Goal: Task Accomplishment & Management: Complete application form

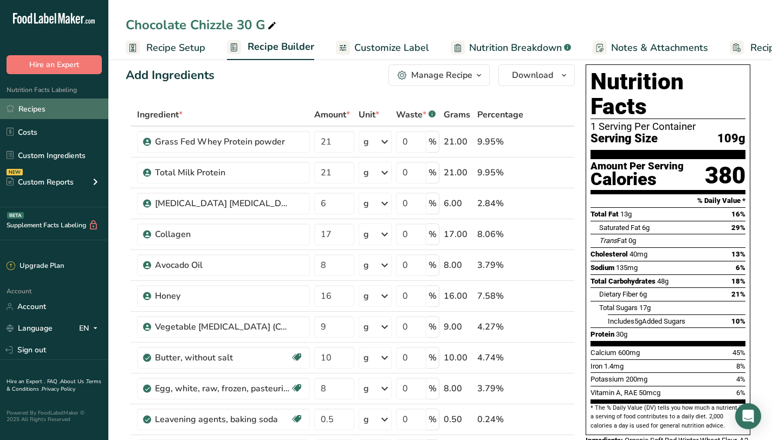
scroll to position [14, 0]
click at [49, 106] on link "Recipes" at bounding box center [54, 109] width 108 height 21
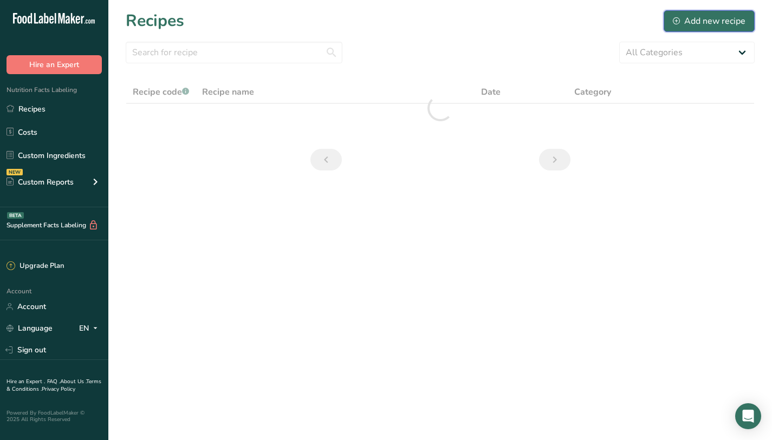
click at [676, 29] on button "Add new recipe" at bounding box center [708, 21] width 91 height 22
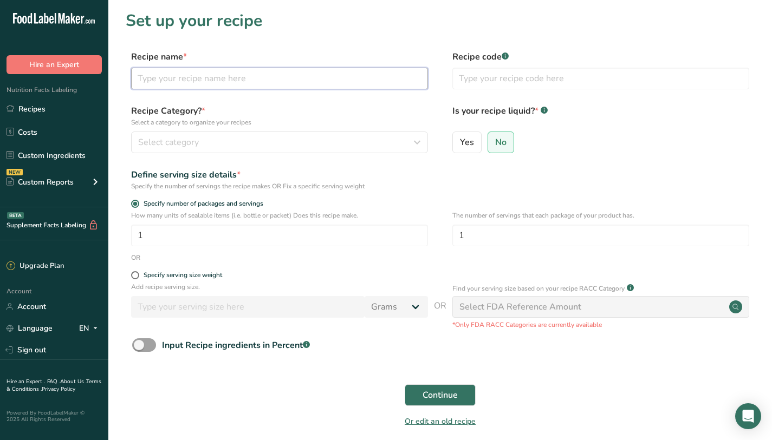
click at [399, 79] on input "text" at bounding box center [279, 79] width 297 height 22
type input "Birthday cake protein cookie"
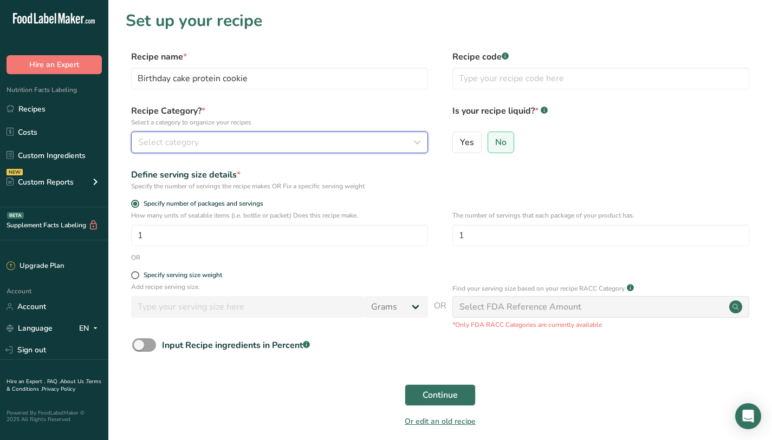
click at [341, 137] on div "Select category" at bounding box center [276, 142] width 276 height 13
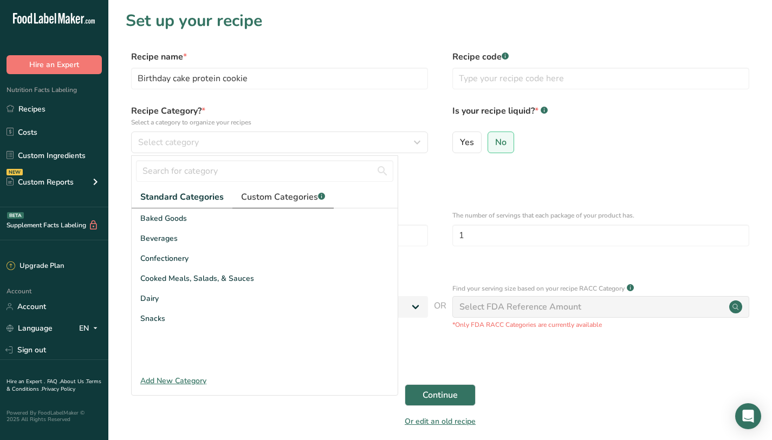
click at [298, 196] on span "Custom Categories .a-a{fill:#347362;}.b-a{fill:#fff;}" at bounding box center [283, 197] width 84 height 13
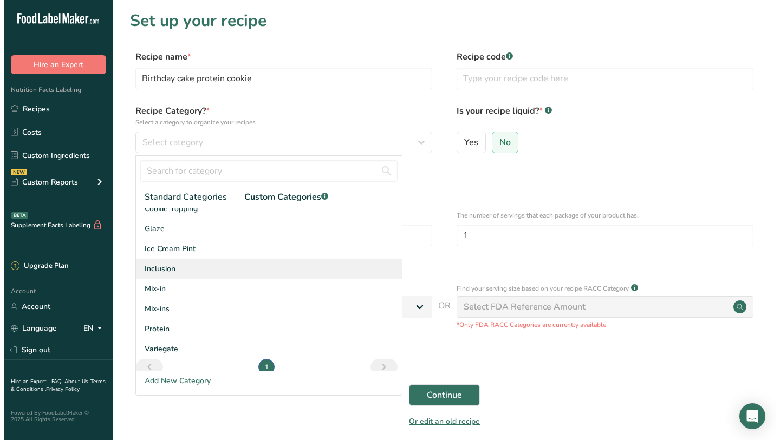
scroll to position [159, 0]
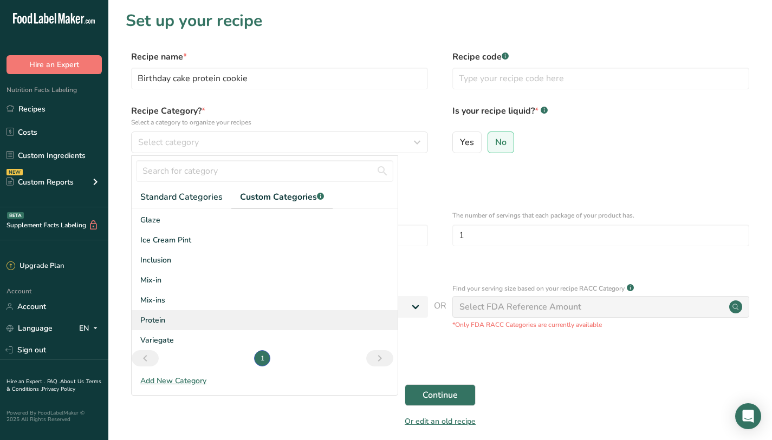
click at [175, 323] on div "Protein" at bounding box center [265, 320] width 266 height 20
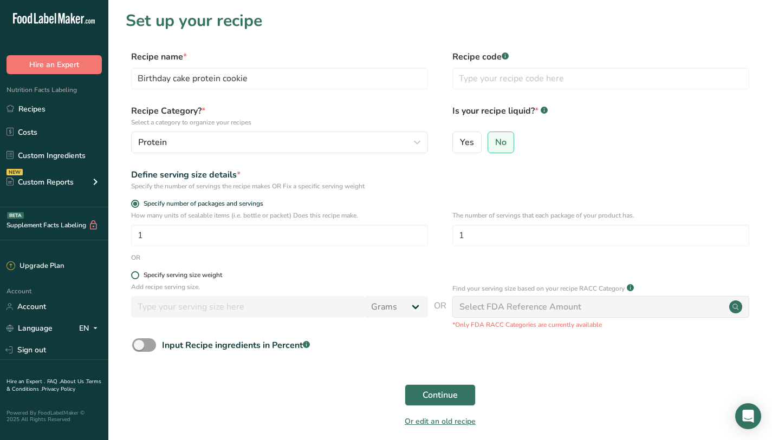
click at [136, 277] on span at bounding box center [135, 275] width 8 height 8
click at [136, 277] on input "Specify serving size weight" at bounding box center [134, 275] width 7 height 7
radio input "true"
radio input "false"
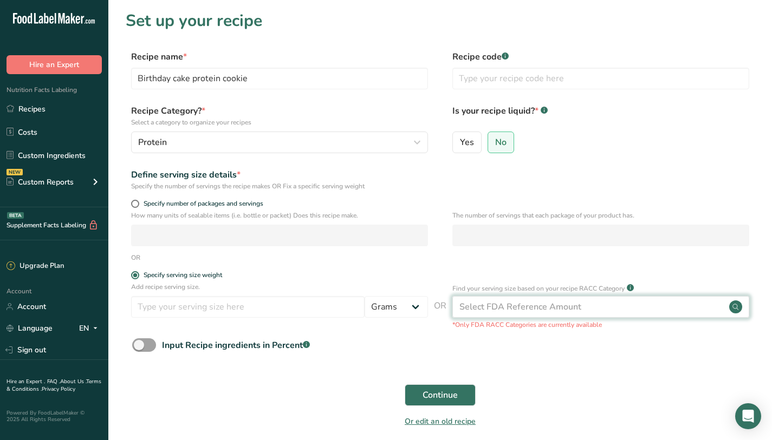
click at [570, 313] on div "Select FDA Reference Amount" at bounding box center [520, 307] width 122 height 13
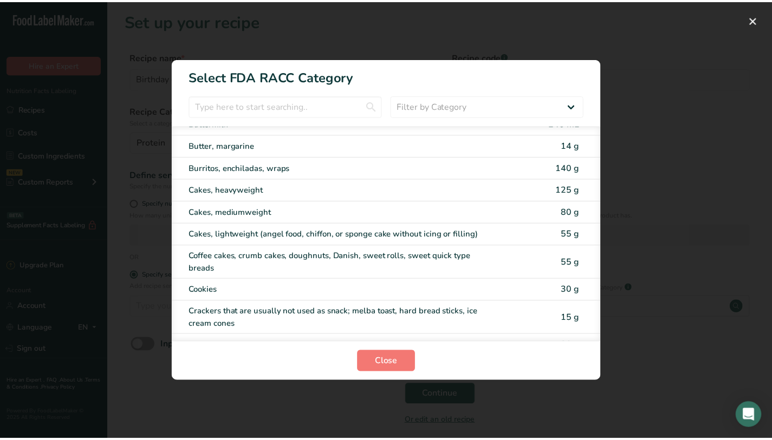
scroll to position [207, 0]
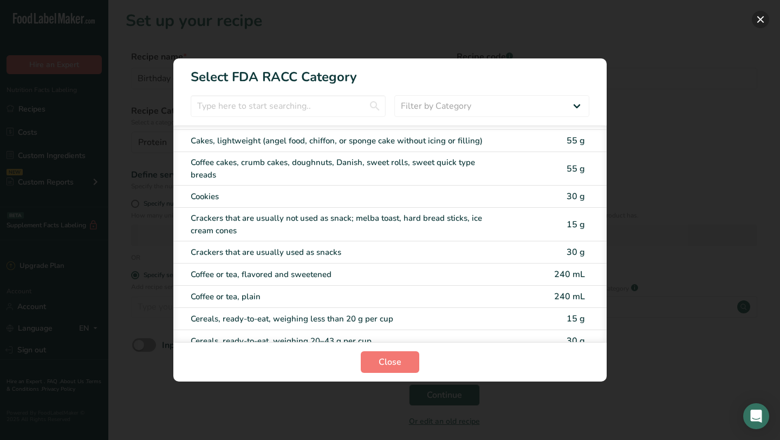
click at [767, 16] on button "RACC Category Selection Modal" at bounding box center [760, 19] width 17 height 17
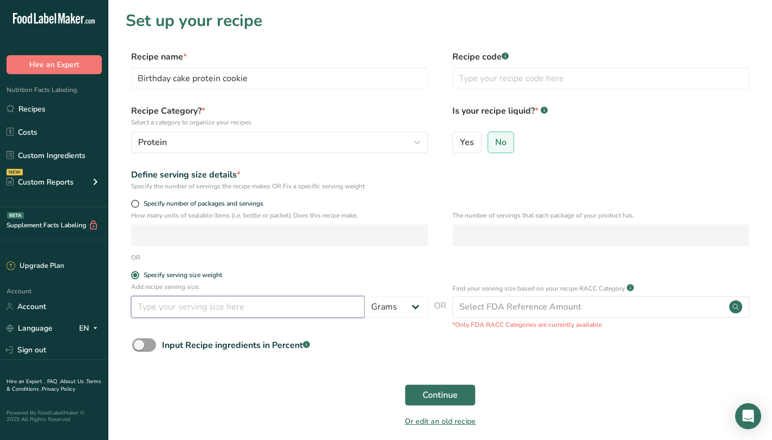
click at [231, 310] on input "number" at bounding box center [247, 307] width 233 height 22
click at [399, 303] on select "Grams kg mg mcg lb oz l mL fl oz tbsp tsp cup qt gallon" at bounding box center [395, 307] width 63 height 22
click at [135, 204] on span at bounding box center [135, 204] width 8 height 8
click at [135, 204] on input "Specify number of packages and servings" at bounding box center [134, 203] width 7 height 7
radio input "true"
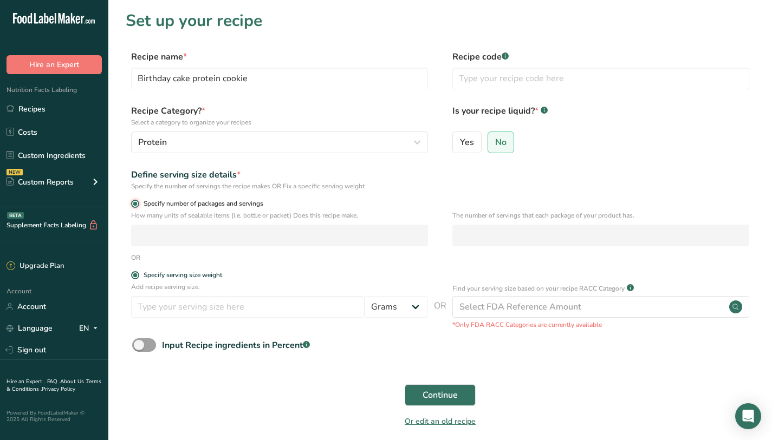
radio input "false"
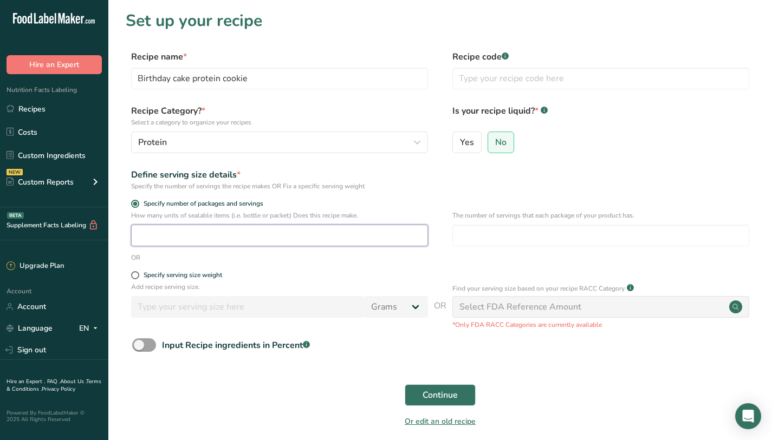
click at [154, 244] on input "number" at bounding box center [279, 236] width 297 height 22
type input "1.93"
click at [492, 240] on input "number" at bounding box center [600, 236] width 297 height 22
type input "1"
click at [466, 390] on button "Continue" at bounding box center [440, 396] width 71 height 22
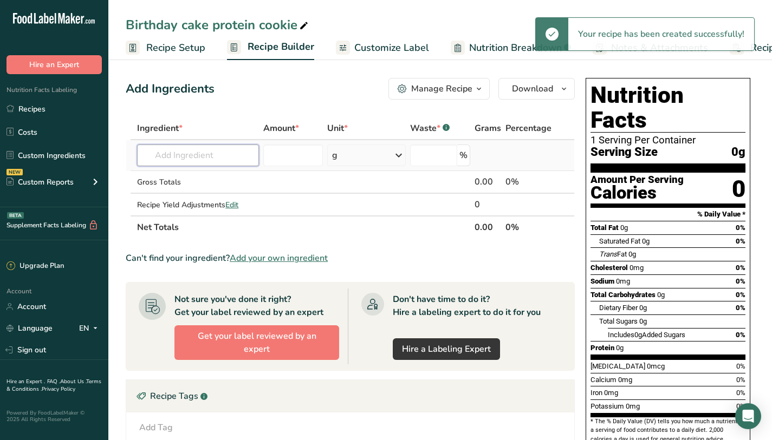
click at [201, 152] on input "text" at bounding box center [198, 156] width 122 height 22
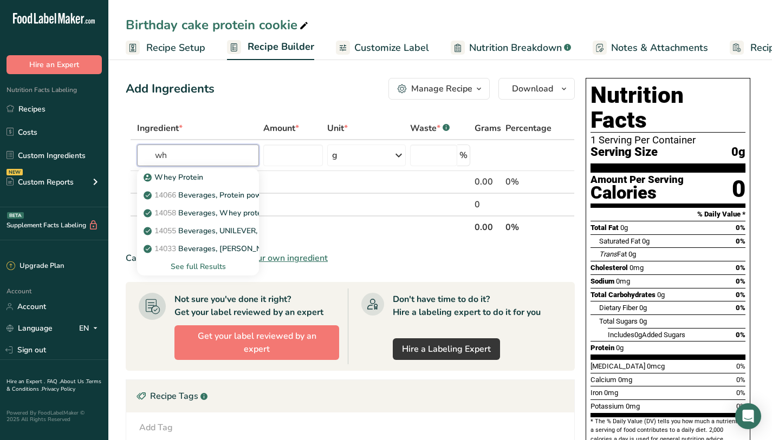
type input "w"
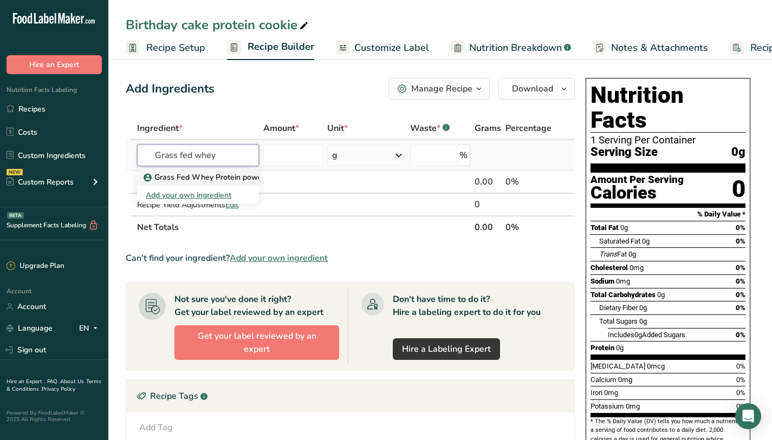
type input "Grass fed whey"
click at [205, 175] on p "Grass Fed Whey Protein powder" at bounding box center [207, 177] width 123 height 11
type input "Grass Fed Whey Protein powder"
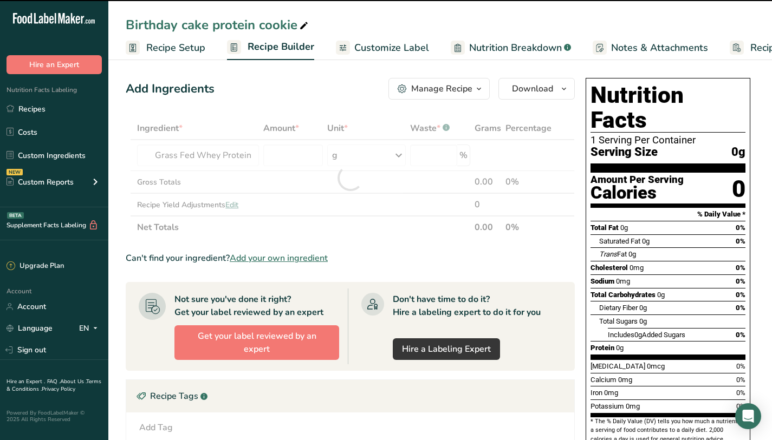
type input "0"
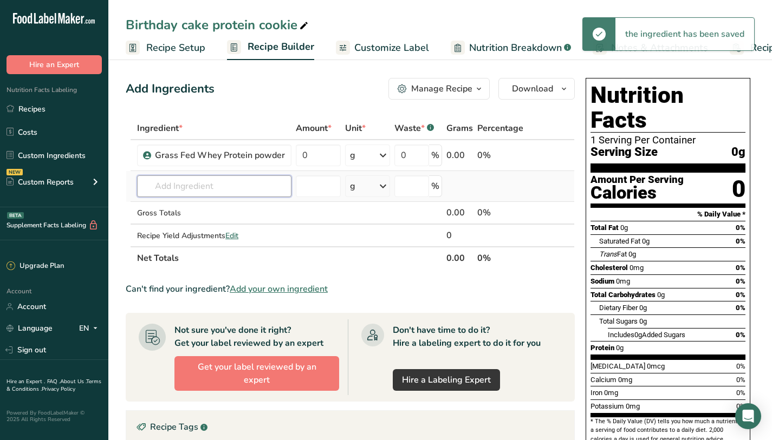
click at [198, 190] on input "text" at bounding box center [214, 186] width 154 height 22
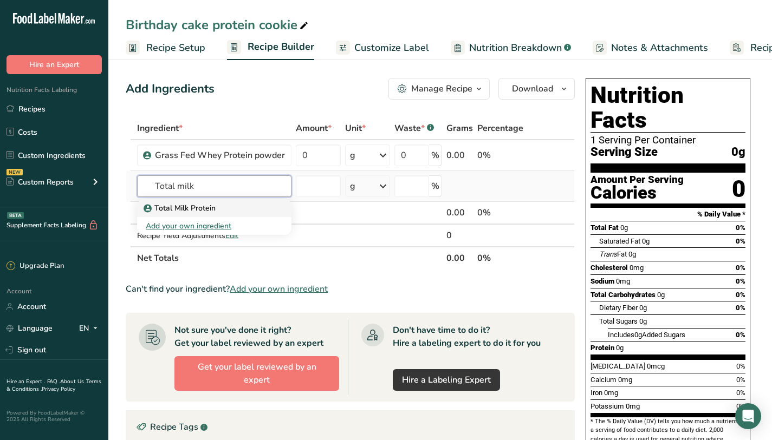
type input "Total milk"
click at [207, 212] on p "Total Milk Protein" at bounding box center [181, 208] width 70 height 11
type input "Total Milk Protein"
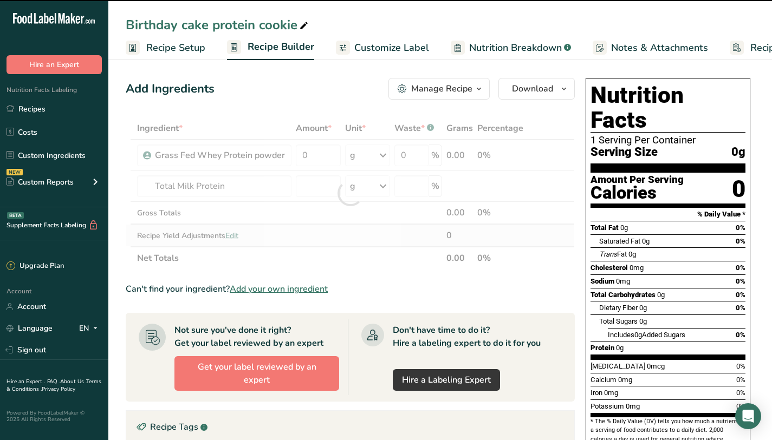
type input "0"
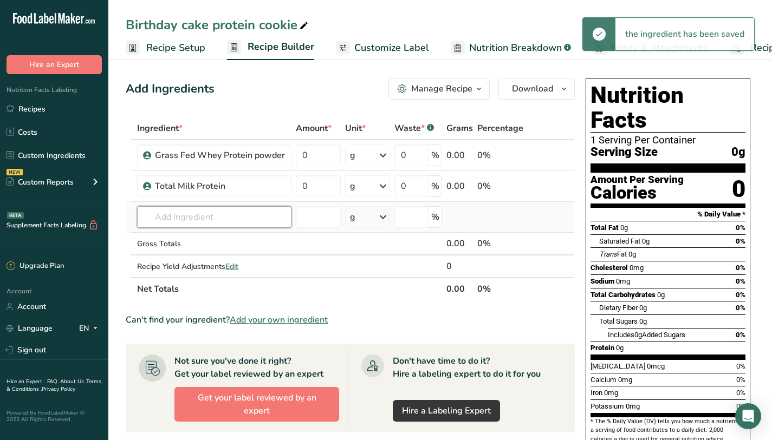
click at [253, 222] on input "text" at bounding box center [214, 217] width 154 height 22
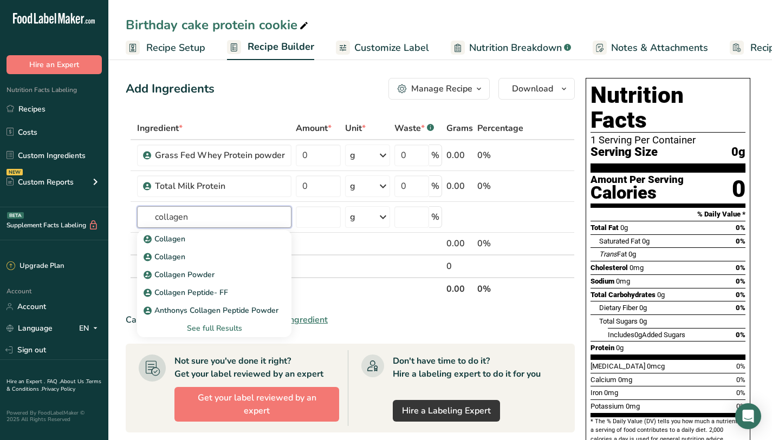
type input "collagen"
click at [191, 245] on div "Collagen" at bounding box center [206, 238] width 120 height 11
type input "Collagen"
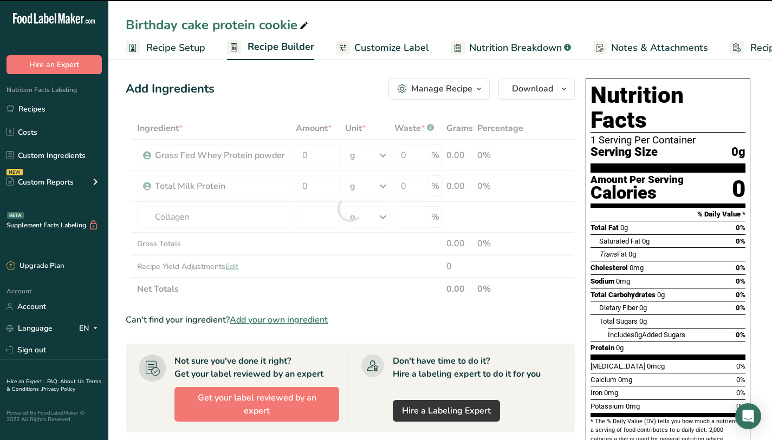
type input "0"
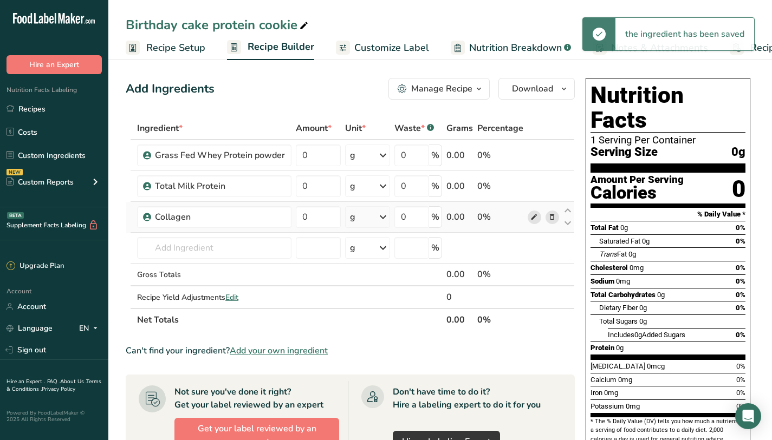
click at [536, 219] on icon at bounding box center [534, 217] width 8 height 11
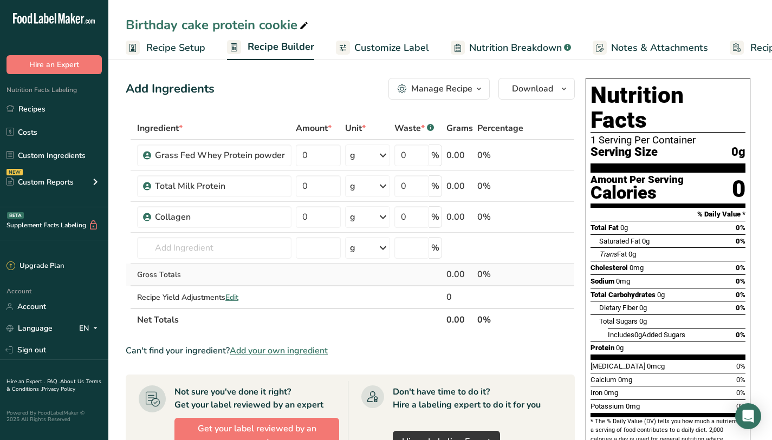
click at [241, 266] on td "Gross Totals" at bounding box center [214, 275] width 159 height 23
click at [242, 257] on input "text" at bounding box center [214, 248] width 154 height 22
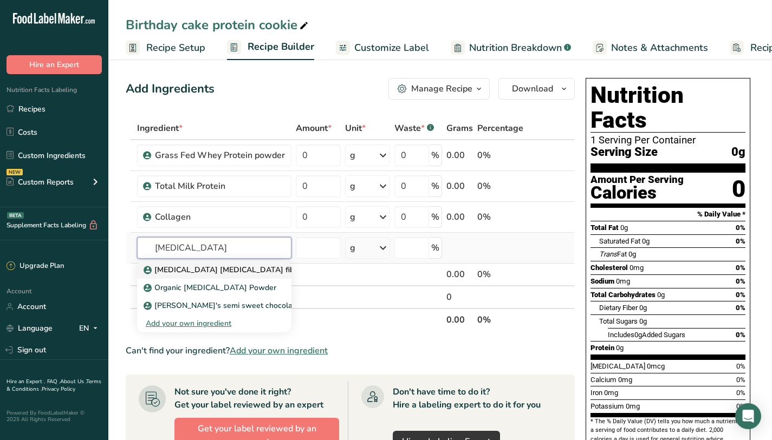
type input "[MEDICAL_DATA]"
click at [243, 277] on link "[MEDICAL_DATA] [MEDICAL_DATA] fiber (Chicory Root Powder)" at bounding box center [214, 270] width 154 height 18
type input "[MEDICAL_DATA] [MEDICAL_DATA] fiber (Chicory Root Powder)"
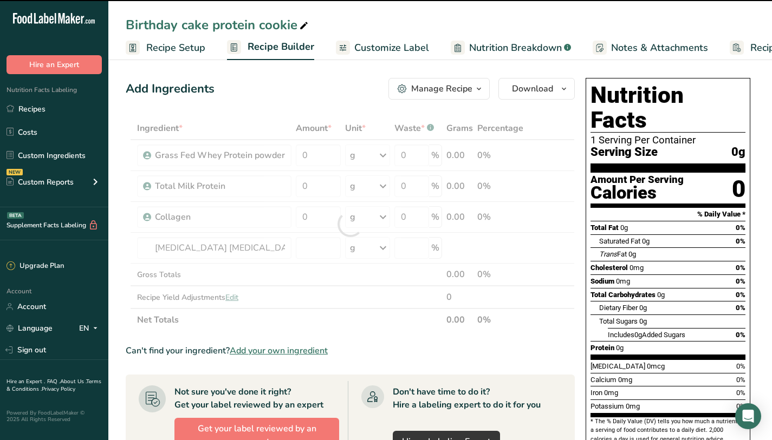
type input "0"
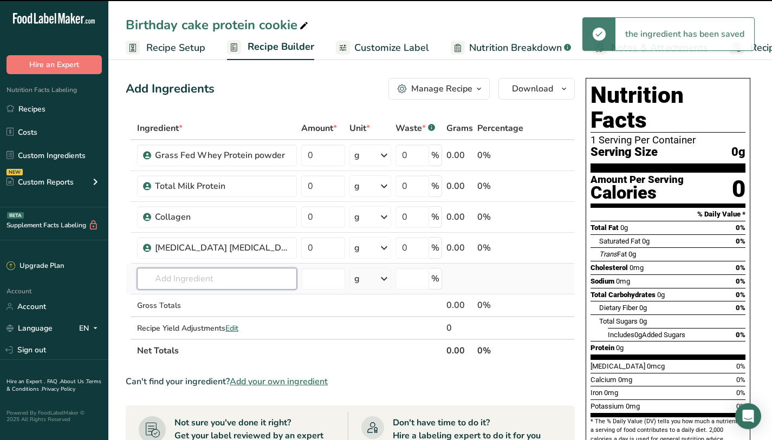
click at [240, 284] on input "text" at bounding box center [217, 279] width 160 height 22
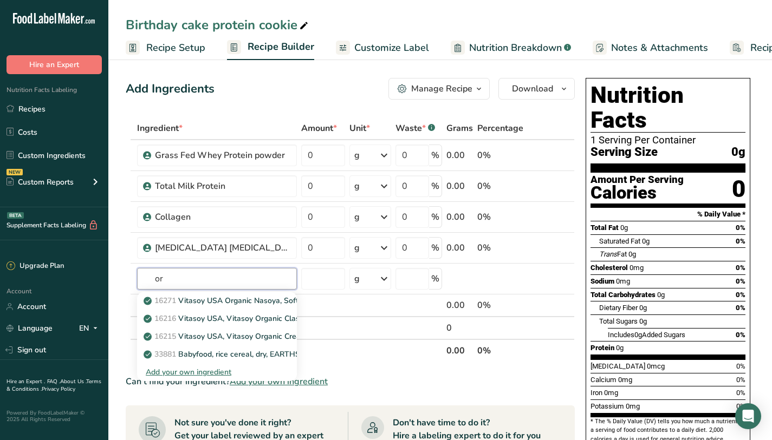
type input "o"
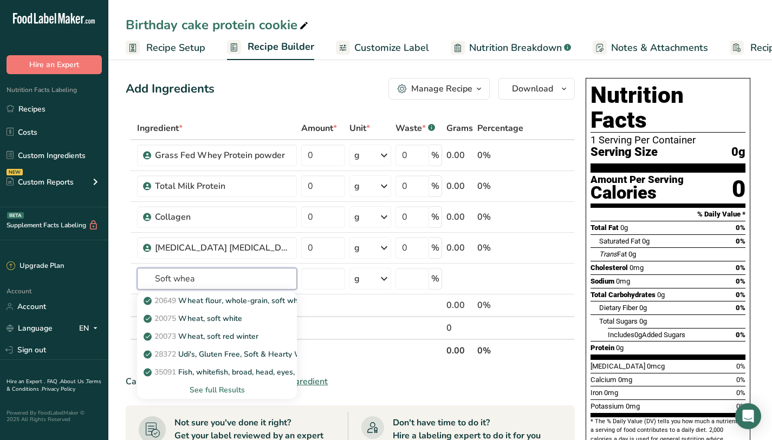
type input "Soft whea"
click at [211, 334] on p "20073 Wheat, soft red winter" at bounding box center [202, 336] width 113 height 11
type input "Wheat, soft red winter"
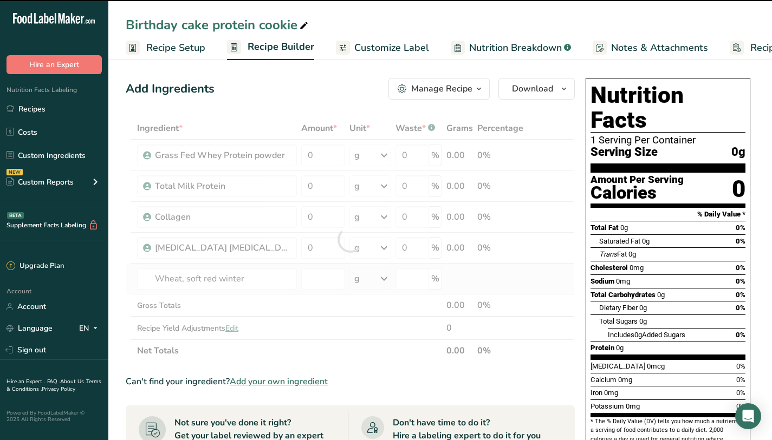
type input "0"
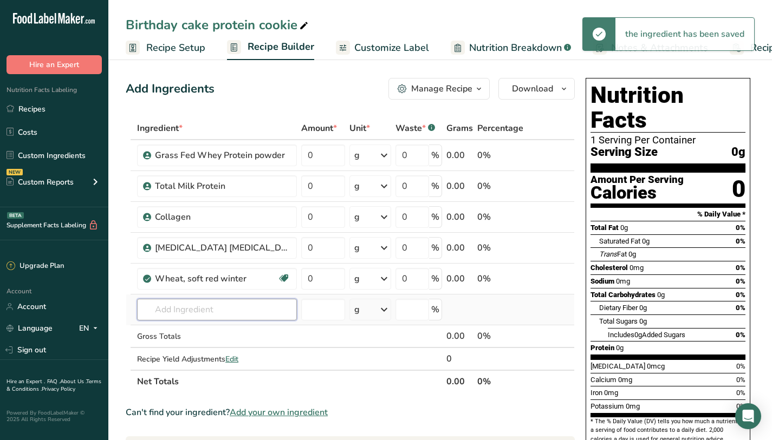
click at [196, 304] on input "text" at bounding box center [217, 310] width 160 height 22
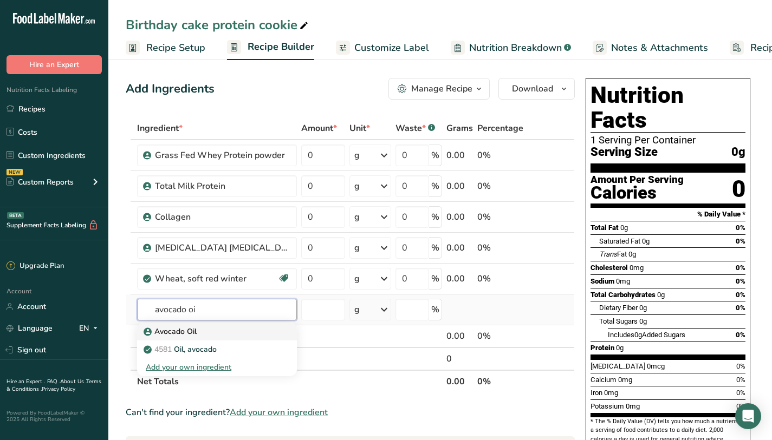
type input "avocado oi"
click at [206, 327] on div "Avocado Oil" at bounding box center [208, 331] width 125 height 11
type input "Avocado Oil"
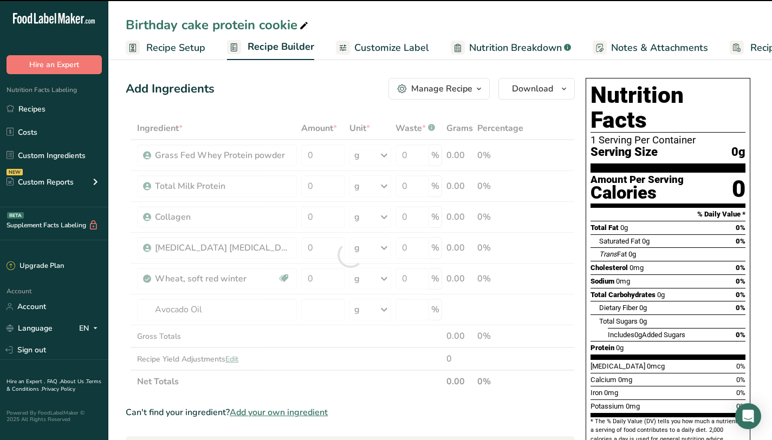
type input "0"
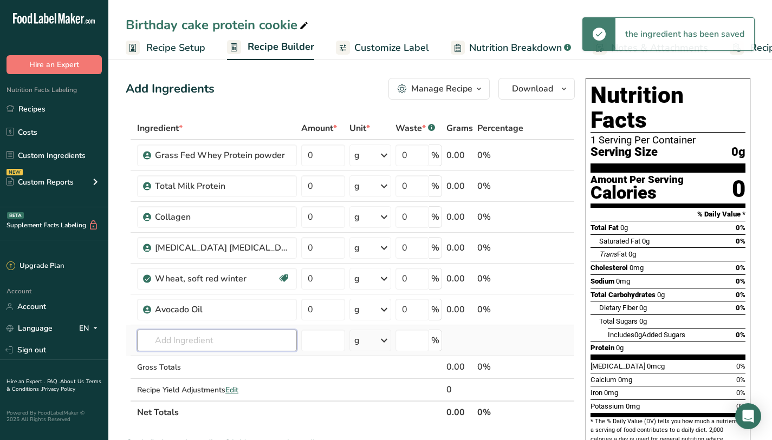
click at [217, 336] on input "text" at bounding box center [217, 341] width 160 height 22
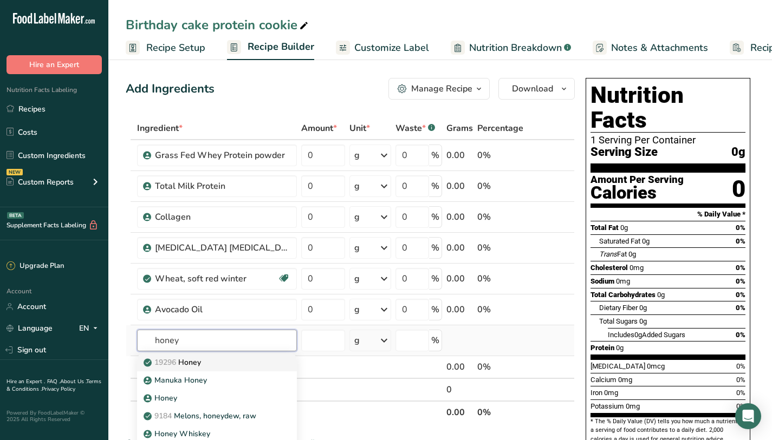
type input "honey"
click at [207, 362] on div "19296 Honey" at bounding box center [208, 362] width 125 height 11
type input "Honey"
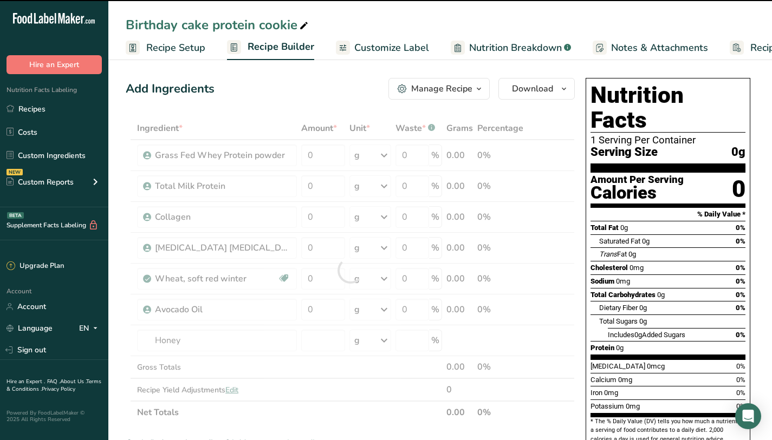
type input "0"
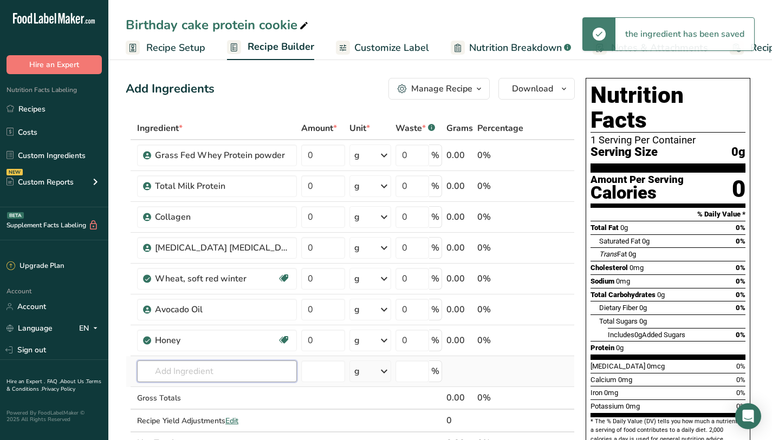
click at [223, 376] on input "text" at bounding box center [217, 372] width 160 height 22
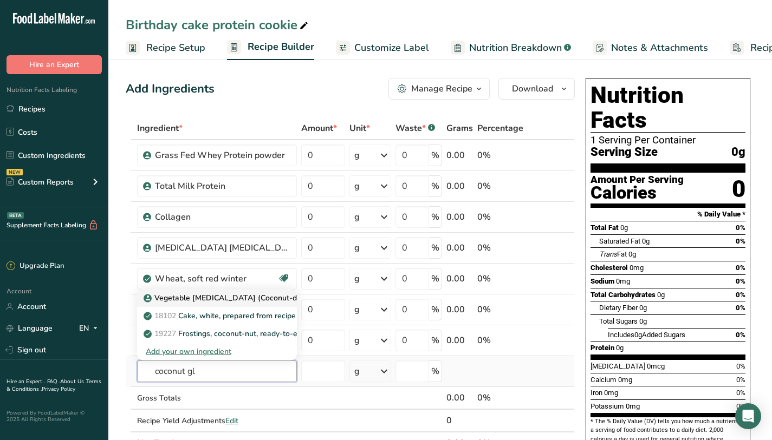
type input "coconut gl"
click at [230, 297] on p "Vegetable [MEDICAL_DATA] (Coconut-derived)" at bounding box center [233, 297] width 175 height 11
type input "Vegetable [MEDICAL_DATA] (Coconut-derived)"
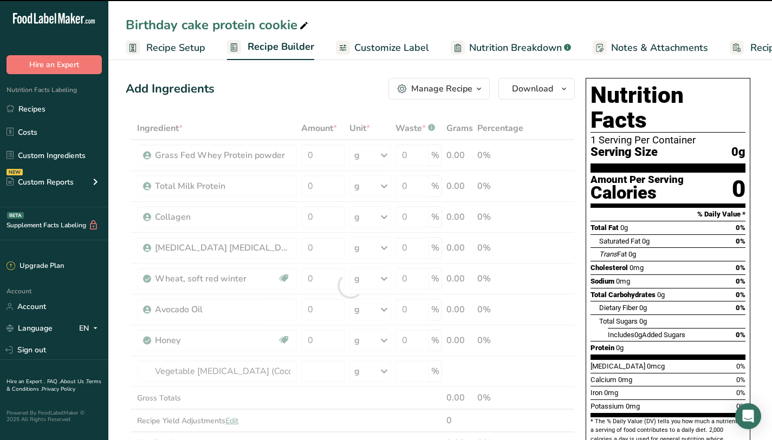
type input "0"
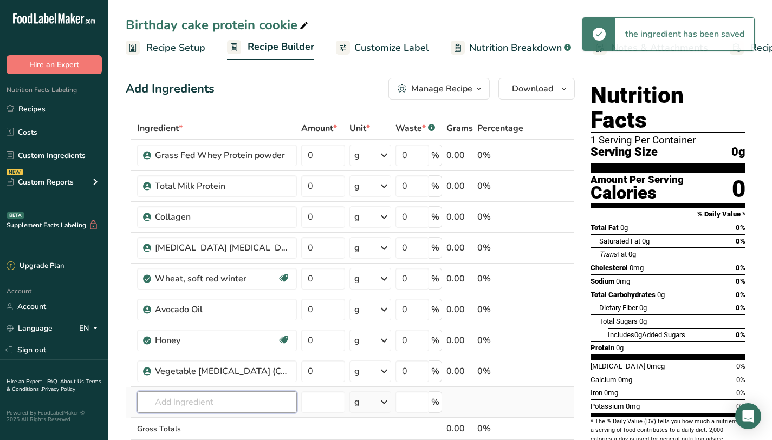
click at [246, 408] on input "text" at bounding box center [217, 403] width 160 height 22
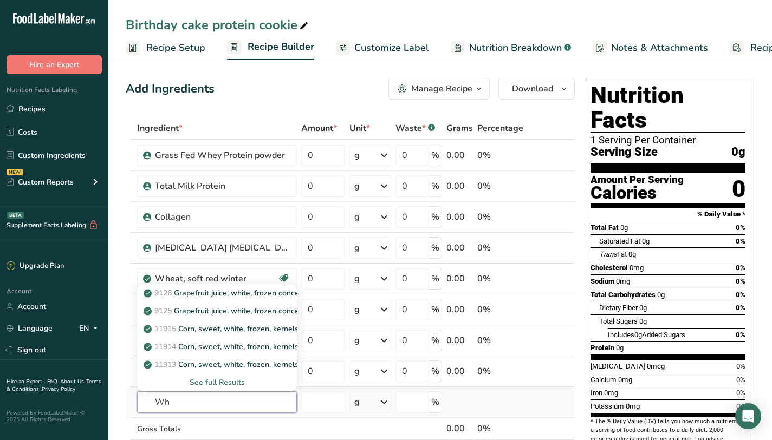
type input "W"
drag, startPoint x: 238, startPoint y: 409, endPoint x: 157, endPoint y: 422, distance: 81.8
click at [157, 422] on tbody "Grass Fed Whey Protein powder 0 g Weight Units g kg mg See more Volume Units l …" at bounding box center [350, 301] width 448 height 322
type input "Frozen whites,"
type input "egg whi"
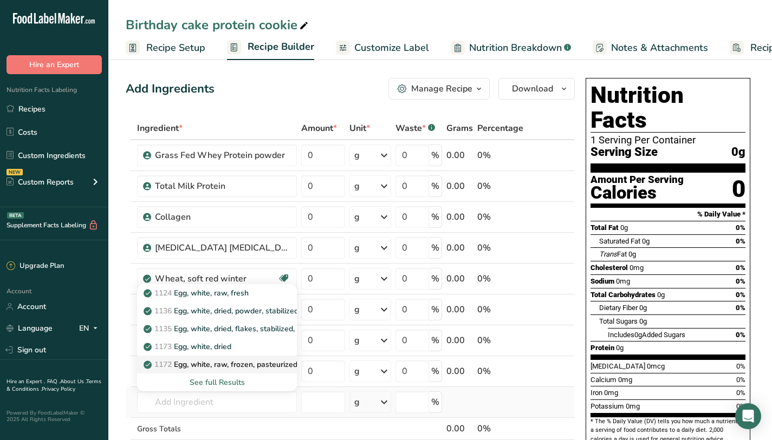
click at [264, 364] on p "1172 Egg, white, raw, frozen, pasteurized" at bounding box center [222, 364] width 152 height 11
type input "Egg, white, raw, frozen, pasteurized"
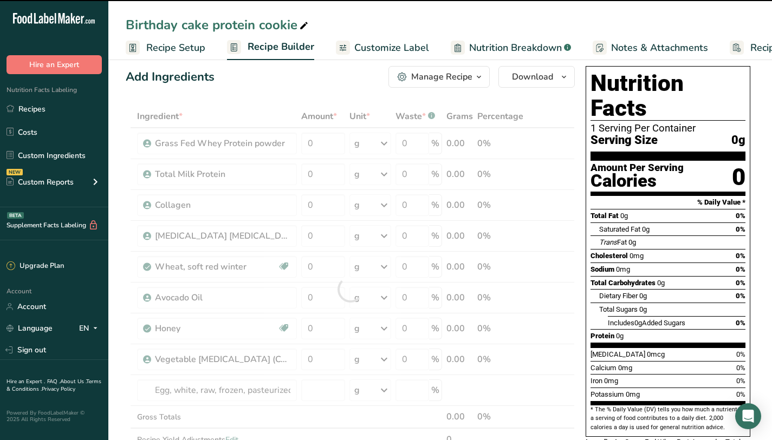
type input "0"
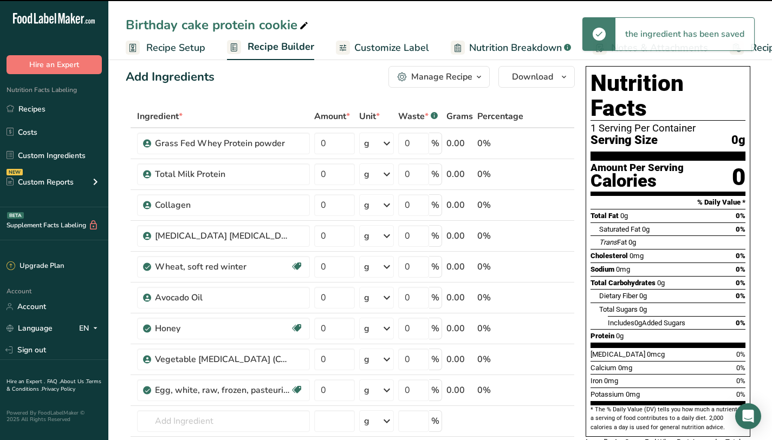
scroll to position [19, 0]
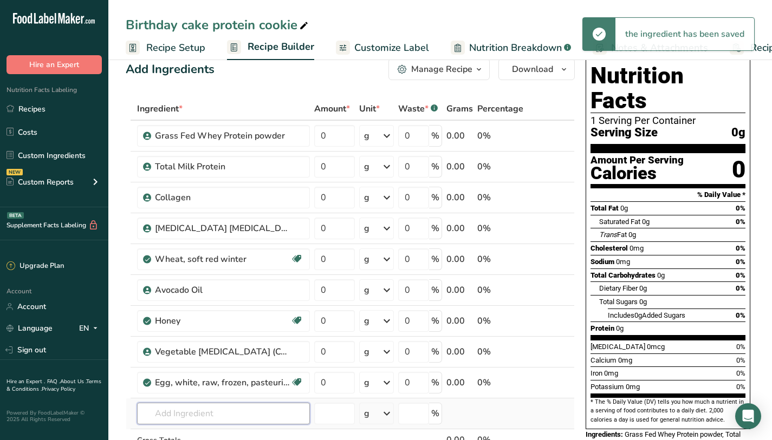
click at [240, 413] on input "text" at bounding box center [223, 414] width 173 height 22
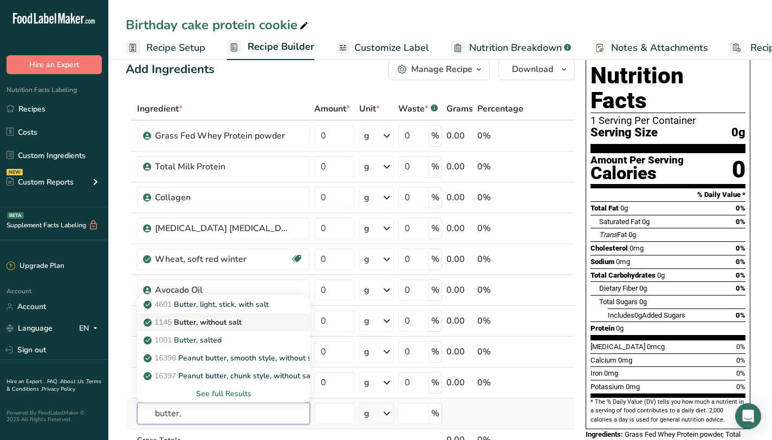
type input "butter,"
click at [238, 330] on link "1145 Butter, without salt" at bounding box center [223, 323] width 173 height 18
type input "Butter, without salt"
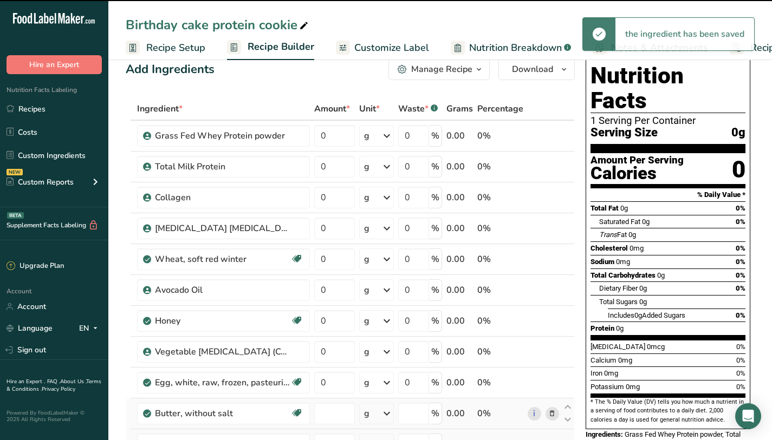
type input "0"
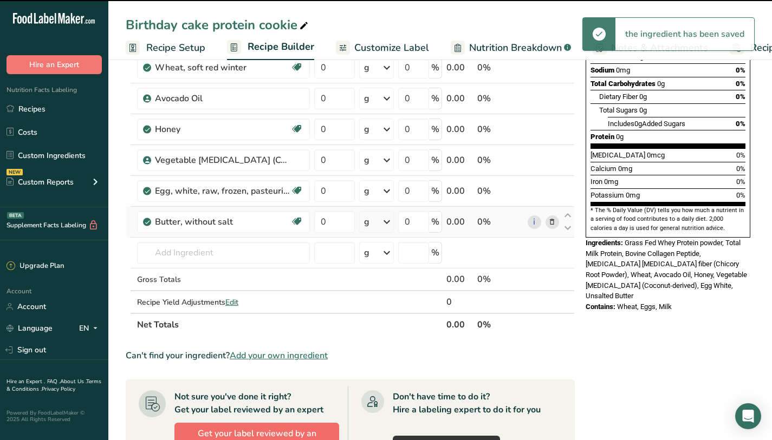
scroll to position [219, 0]
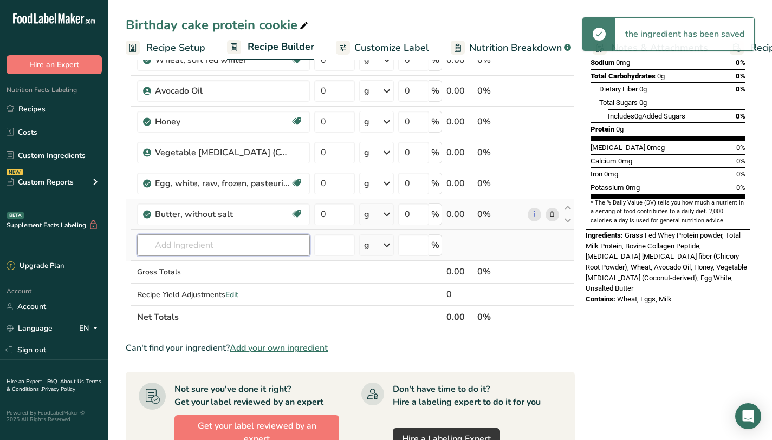
click at [226, 250] on input "text" at bounding box center [223, 245] width 173 height 22
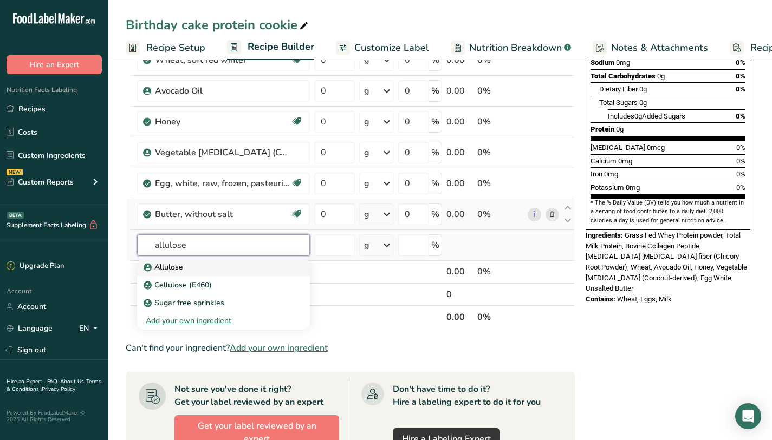
type input "allulose"
click at [234, 271] on div "Allulose" at bounding box center [215, 267] width 138 height 11
type input "Allulose"
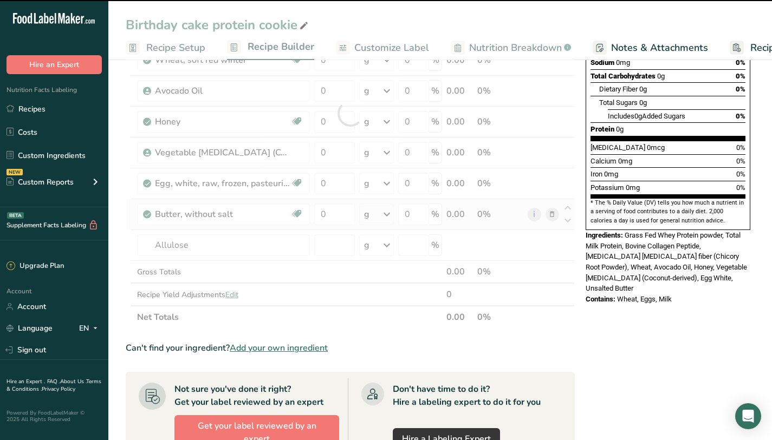
type input "0"
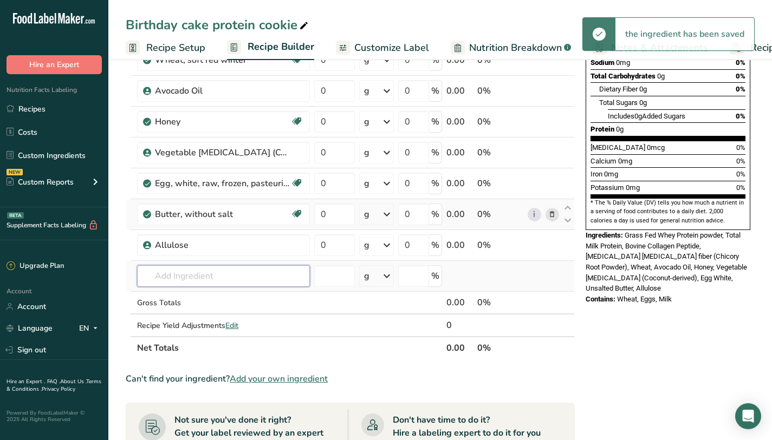
click at [253, 276] on input "text" at bounding box center [223, 276] width 173 height 22
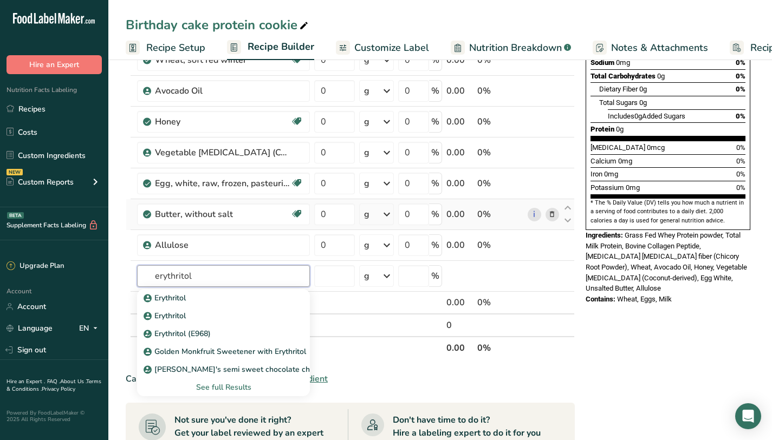
type input "erythritol"
click at [218, 308] on link "Erythritol" at bounding box center [223, 316] width 173 height 18
type input "Erythritol"
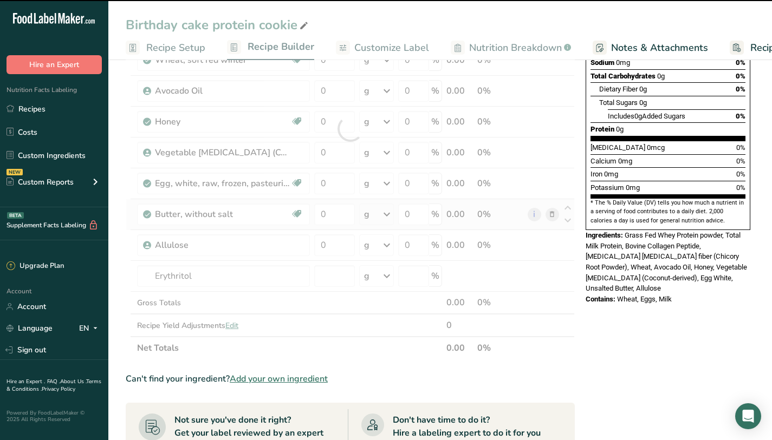
type input "0"
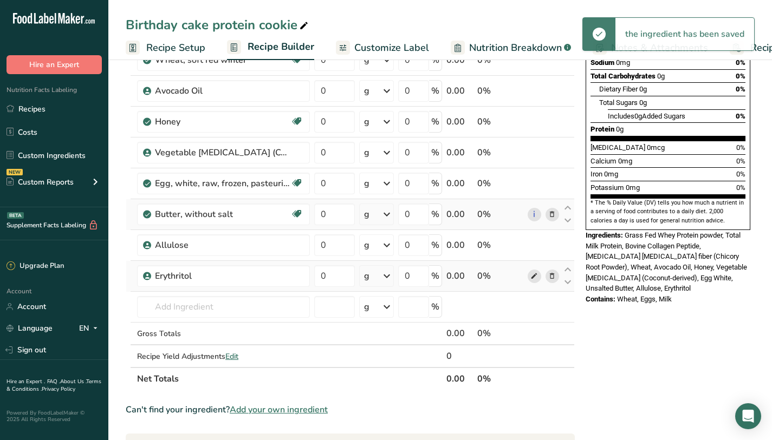
click at [532, 277] on icon at bounding box center [534, 276] width 8 height 11
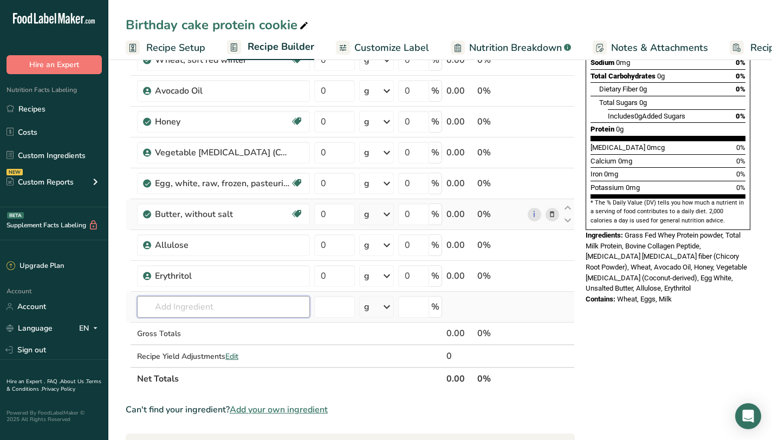
click at [214, 299] on input "text" at bounding box center [223, 307] width 173 height 22
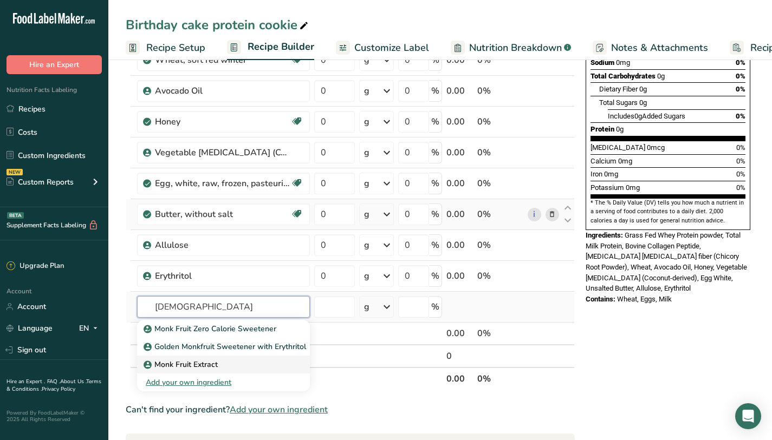
type input "[DEMOGRAPHIC_DATA]"
click at [265, 368] on div "Monk Fruit Extract" at bounding box center [215, 364] width 138 height 11
type input "Monk Fruit Extract"
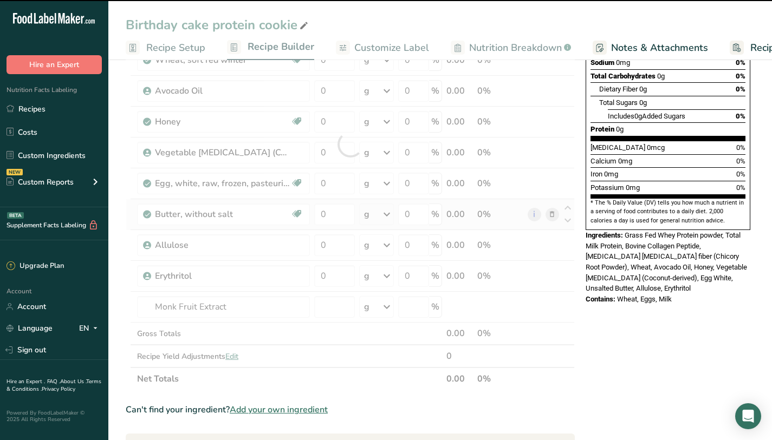
type input "0"
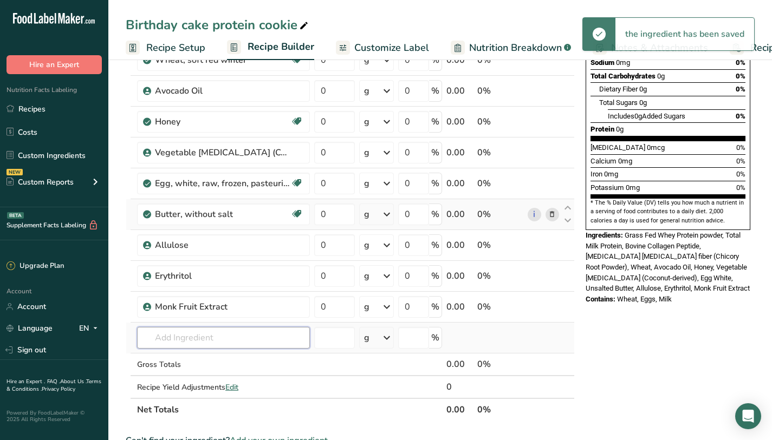
click at [232, 344] on input "text" at bounding box center [223, 338] width 173 height 22
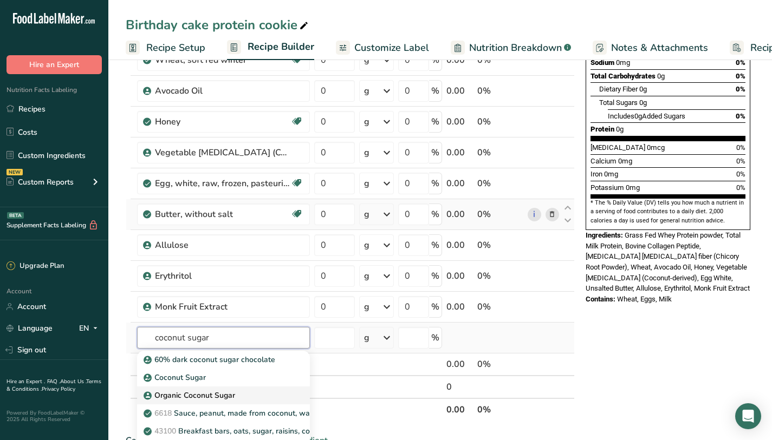
type input "coconut sugar"
click at [212, 398] on p "Organic Coconut Sugar" at bounding box center [190, 395] width 89 height 11
type input "Organic Coconut Sugar"
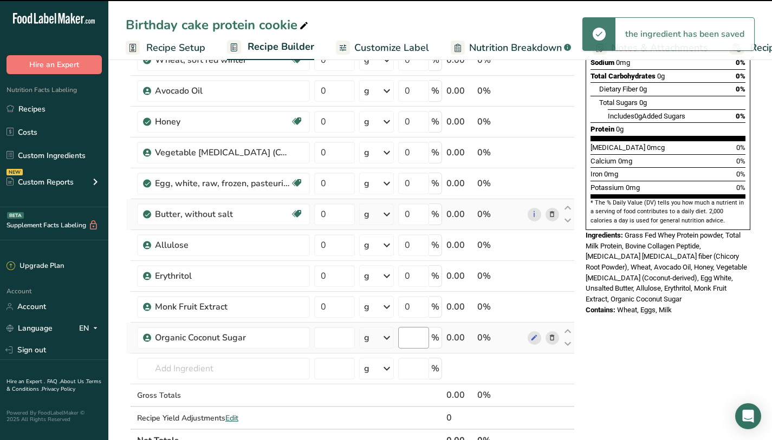
type input "0"
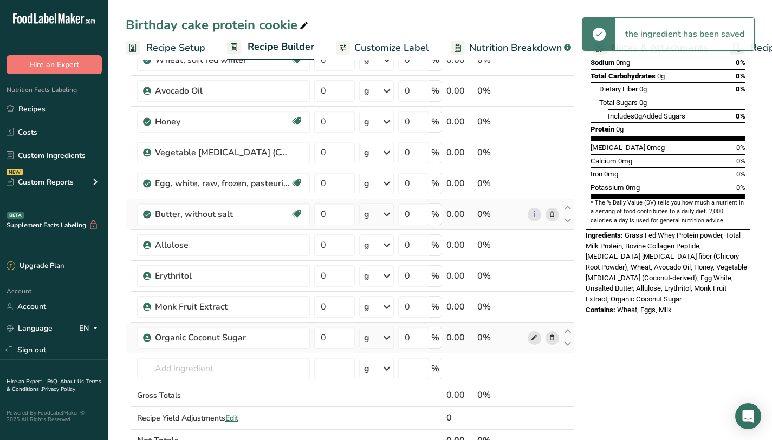
click at [532, 342] on icon at bounding box center [534, 338] width 8 height 11
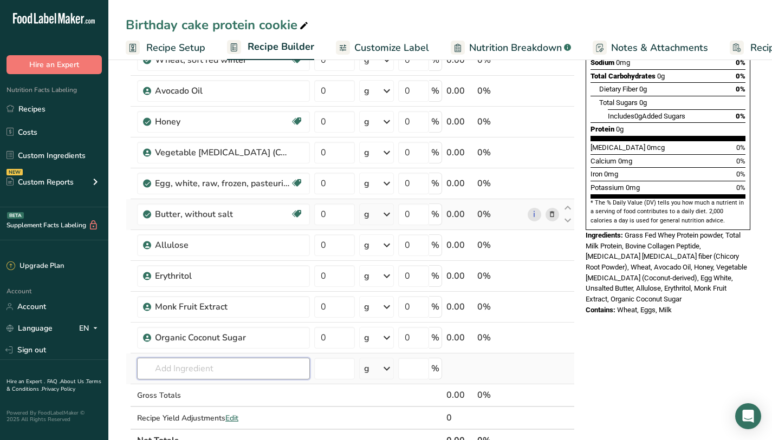
click at [215, 372] on input "text" at bounding box center [223, 369] width 173 height 22
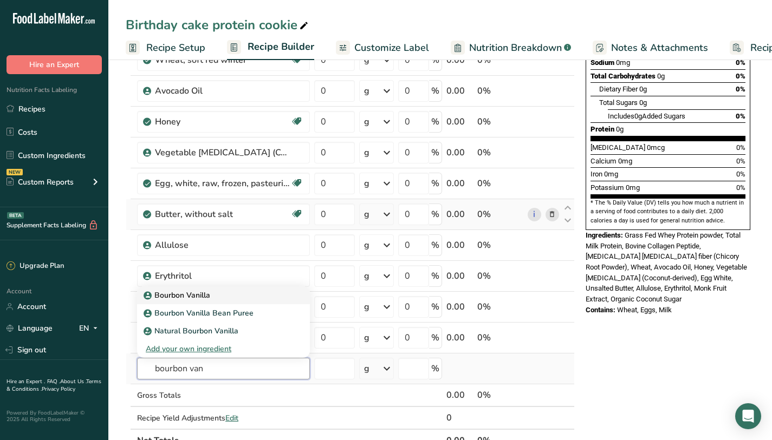
type input "bourbon van"
click at [192, 298] on p "Bourbon Vanilla" at bounding box center [178, 295] width 64 height 11
type input "Bourbon Vanilla"
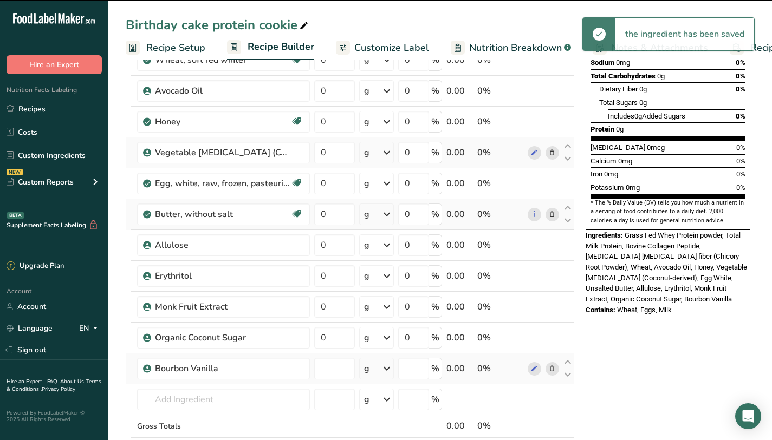
type input "0"
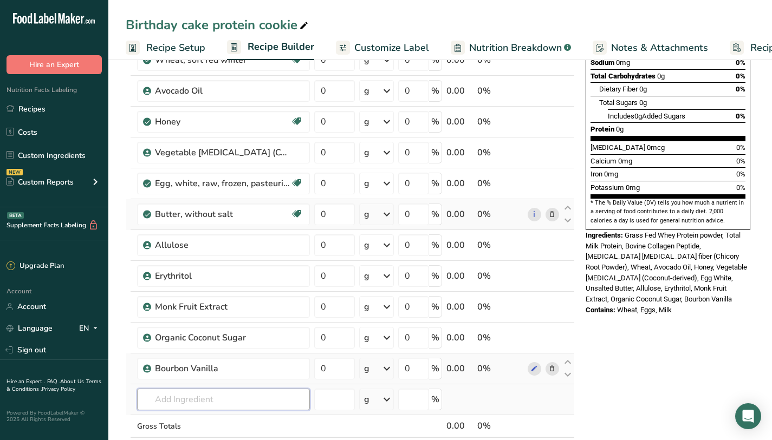
click at [186, 403] on input "text" at bounding box center [223, 400] width 173 height 22
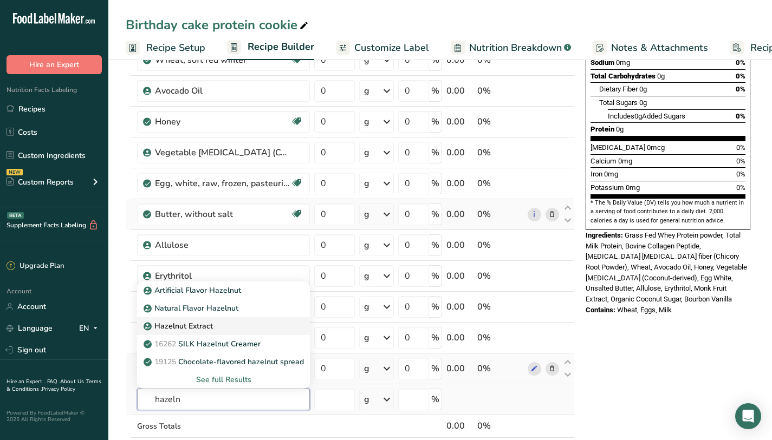
type input "hazeln"
click at [175, 324] on p "Hazelnut Extract" at bounding box center [179, 326] width 67 height 11
type input "Hazelnut Extract"
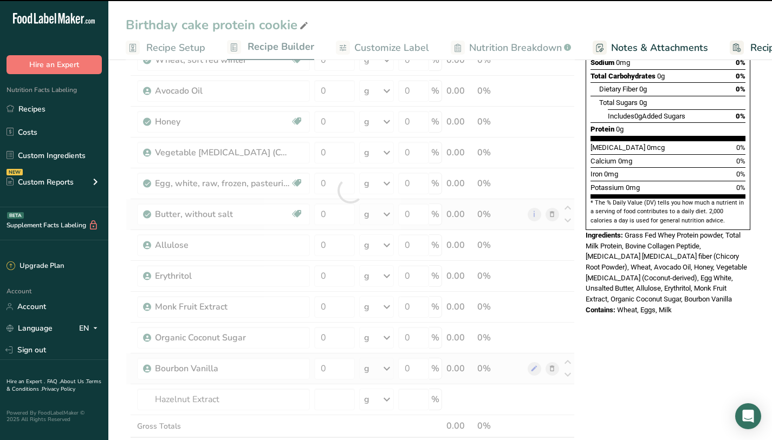
type input "0"
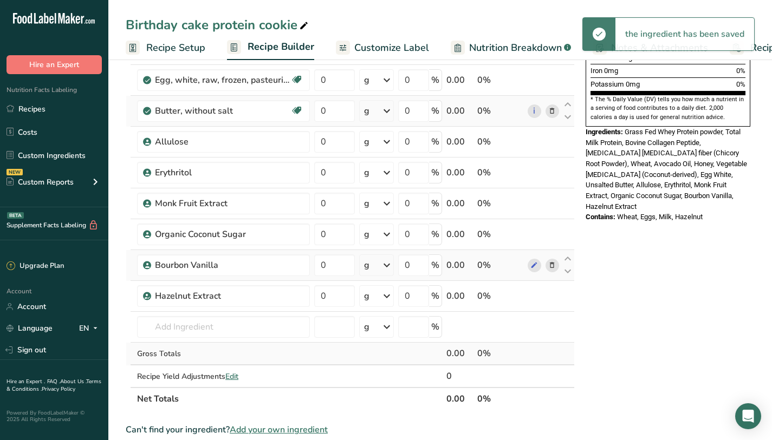
scroll to position [344, 0]
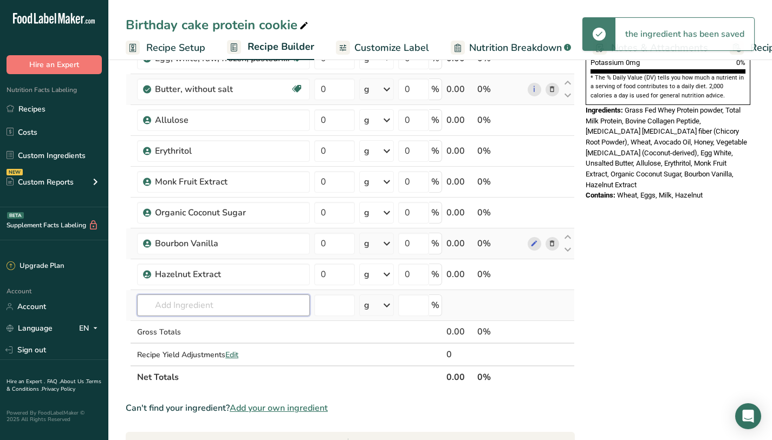
click at [230, 313] on input "text" at bounding box center [223, 306] width 173 height 22
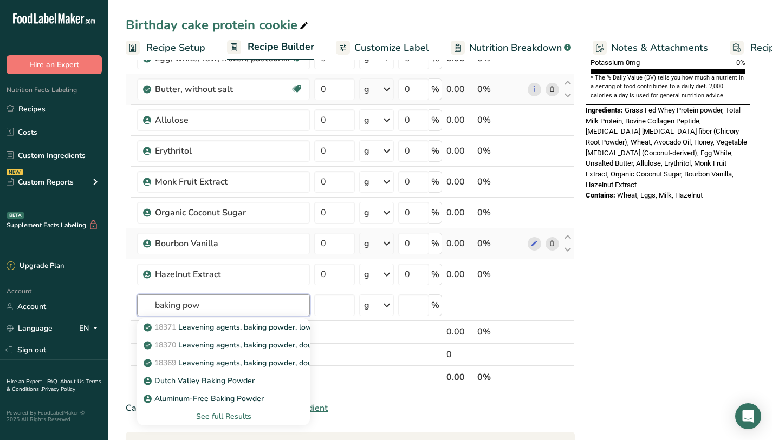
type input "baking pow"
click at [158, 366] on span "18369" at bounding box center [165, 363] width 22 height 10
type input "Leavening agents, baking powder, double-acting, sodium aluminum sulfate"
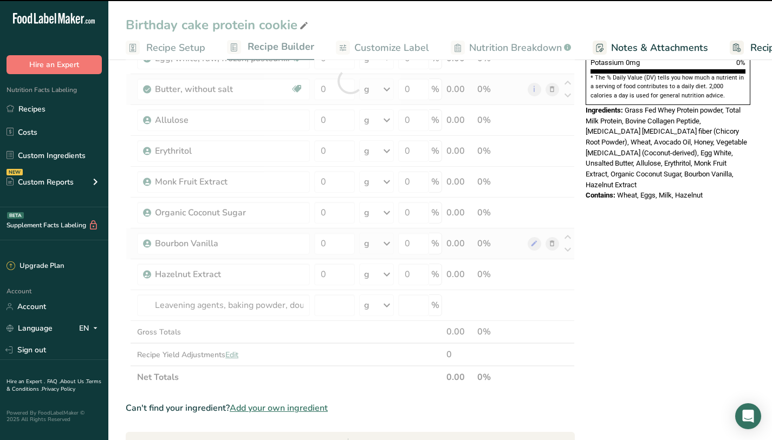
type input "0"
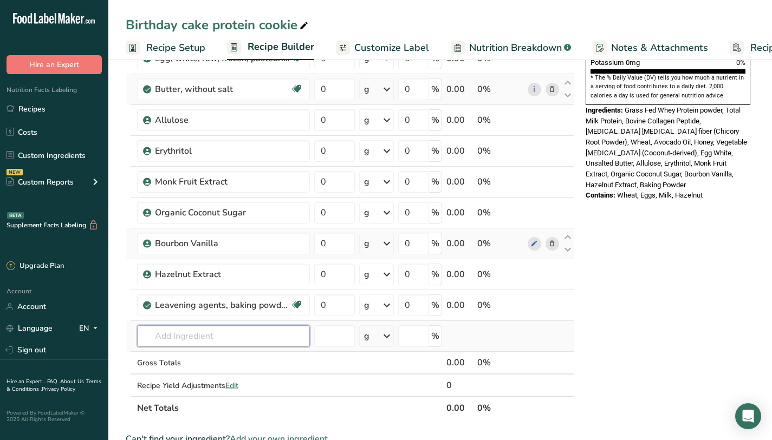
click at [242, 338] on input "text" at bounding box center [223, 336] width 173 height 22
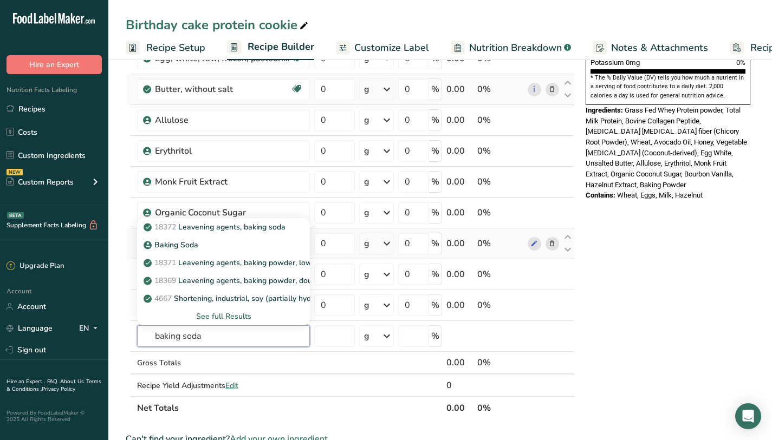
type input "baking soda"
click at [224, 233] on link "18372 Leavening agents, baking soda" at bounding box center [223, 227] width 173 height 18
type input "Leavening agents, baking soda"
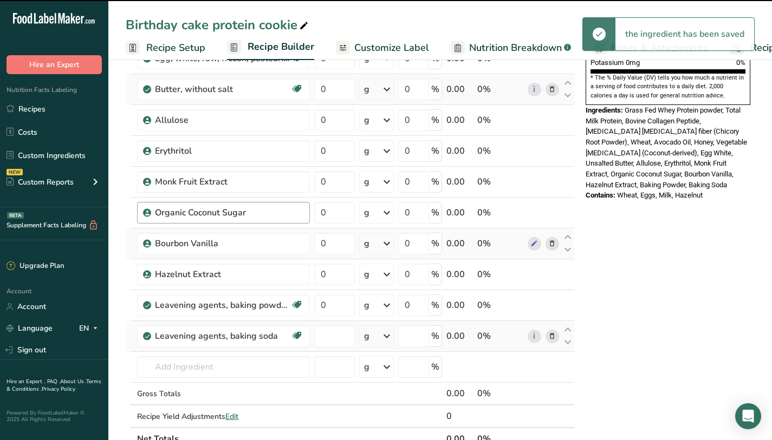
type input "0"
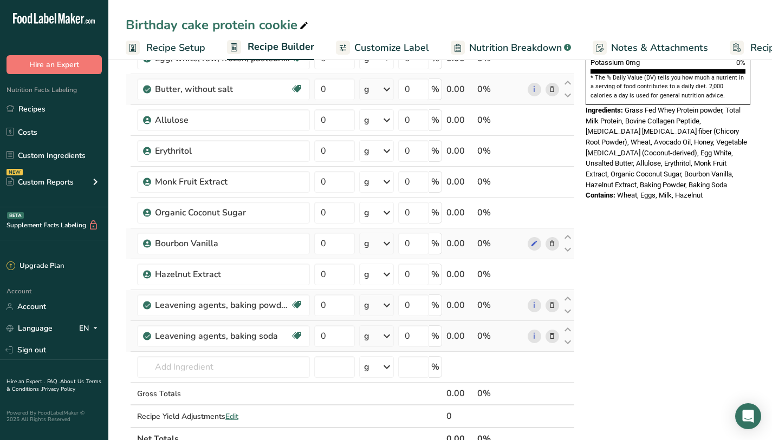
click at [551, 306] on icon at bounding box center [552, 305] width 8 height 11
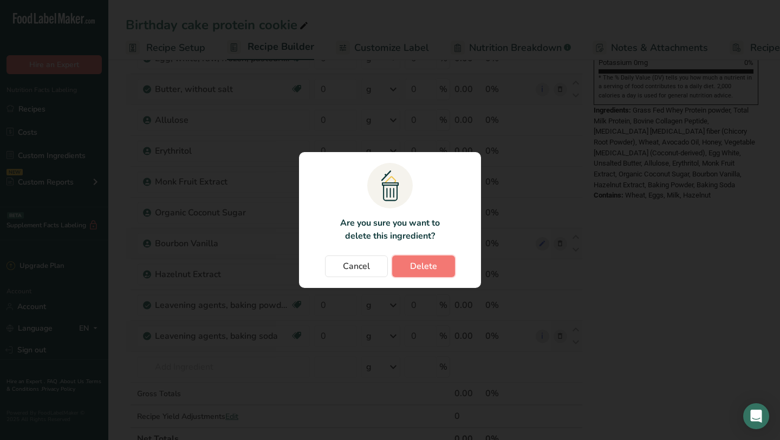
click at [426, 261] on span "Delete" at bounding box center [423, 266] width 27 height 13
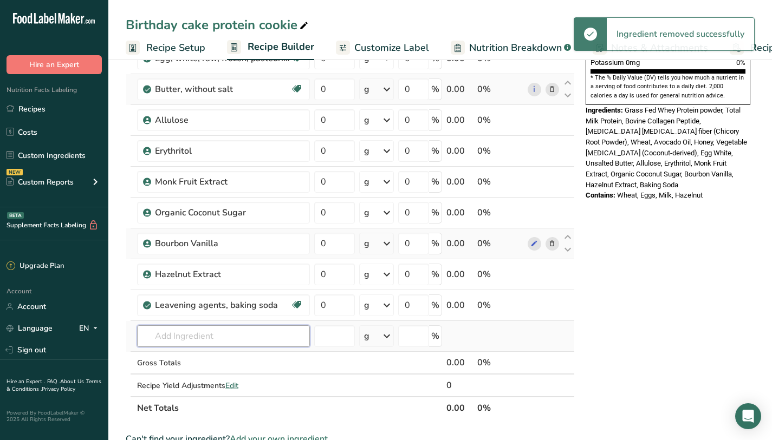
click at [255, 333] on input "text" at bounding box center [223, 336] width 173 height 22
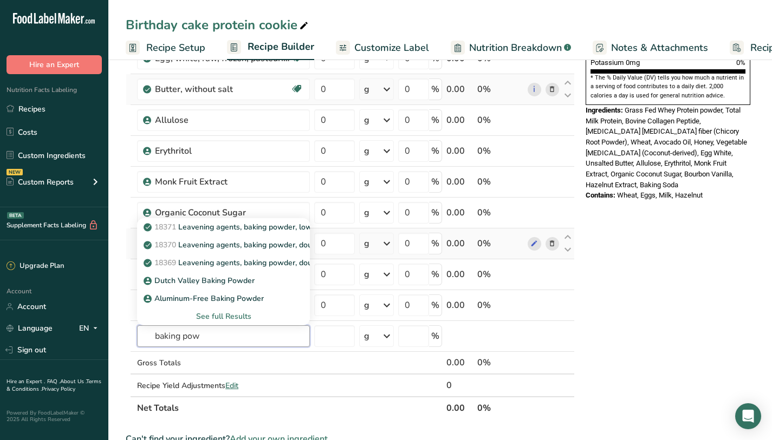
type input "baking pow"
click at [188, 242] on p "18370 Leavening agents, baking powder, double-acting, straight phosphate" at bounding box center [281, 244] width 271 height 11
type input "Leavening agents, baking powder, double-acting, straight phosphate"
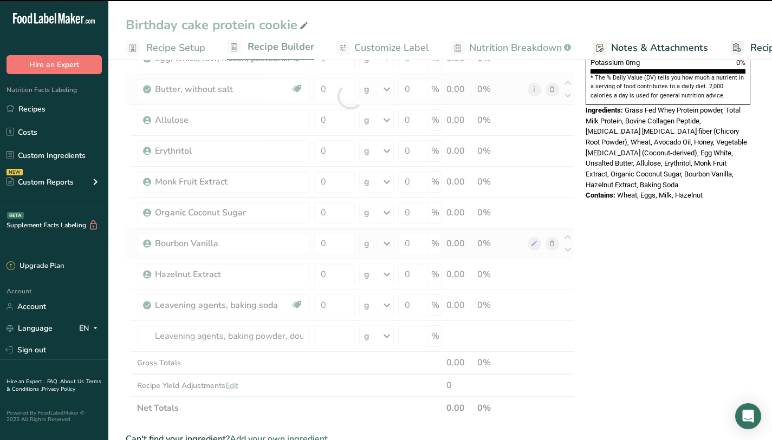
type input "0"
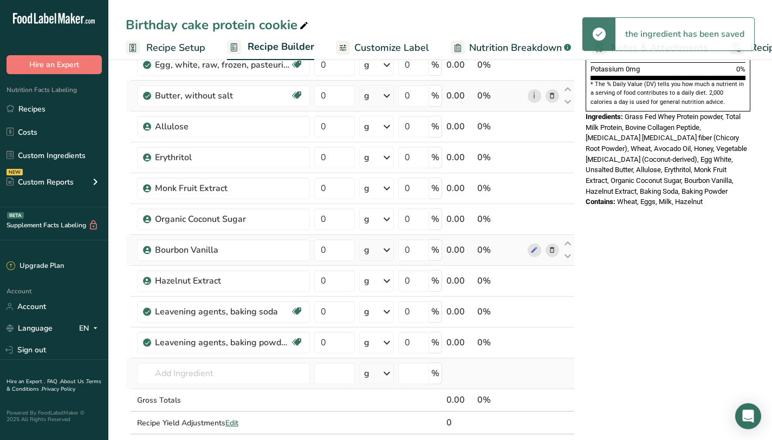
scroll to position [341, 0]
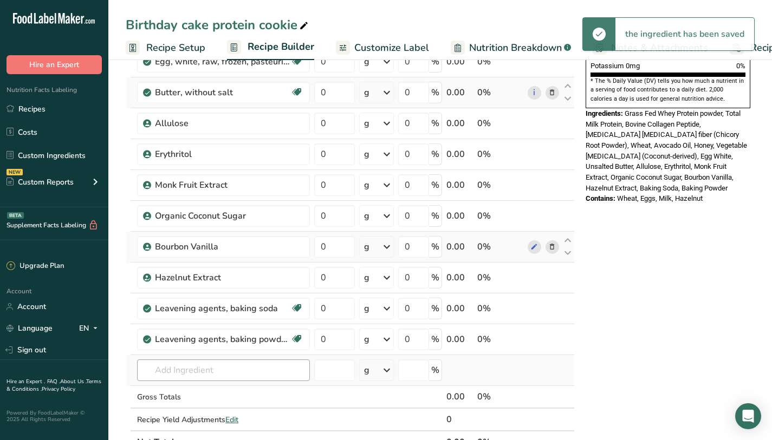
drag, startPoint x: 253, startPoint y: 382, endPoint x: 246, endPoint y: 381, distance: 6.6
click at [253, 382] on td "18371 Leavening agents, baking powder, low-sodium 18370 Leavening agents, bakin…" at bounding box center [223, 370] width 177 height 31
click at [242, 378] on input "text" at bounding box center [223, 371] width 173 height 22
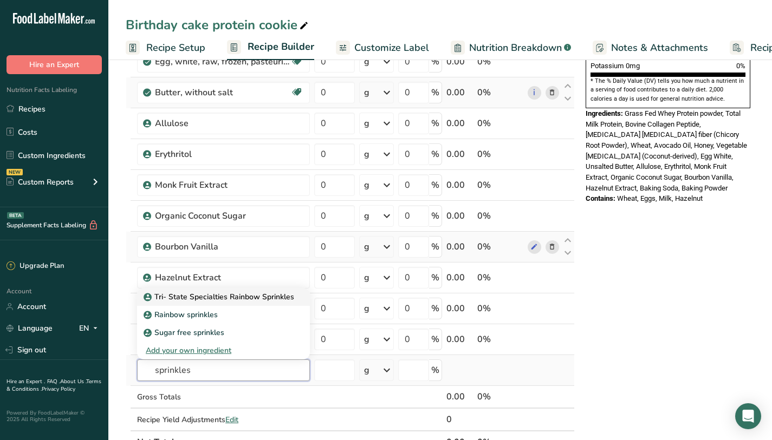
type input "sprinkles"
click at [236, 299] on p "Tri- State Specialties Rainbow Sprinkles" at bounding box center [220, 296] width 148 height 11
type input "Tri- State Specialties Rainbow Sprinkles"
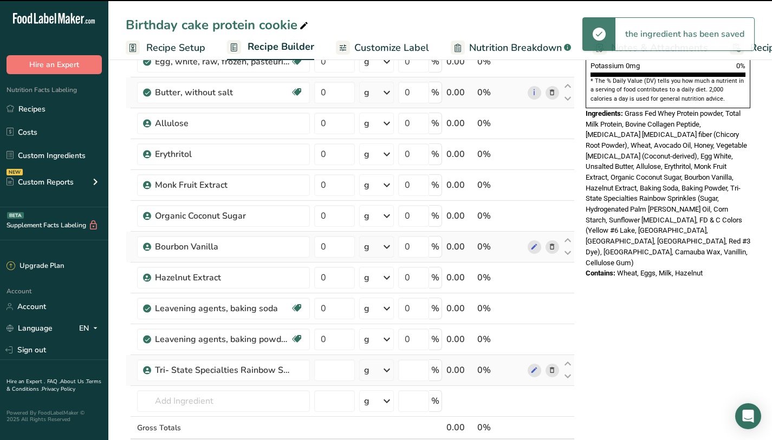
type input "0"
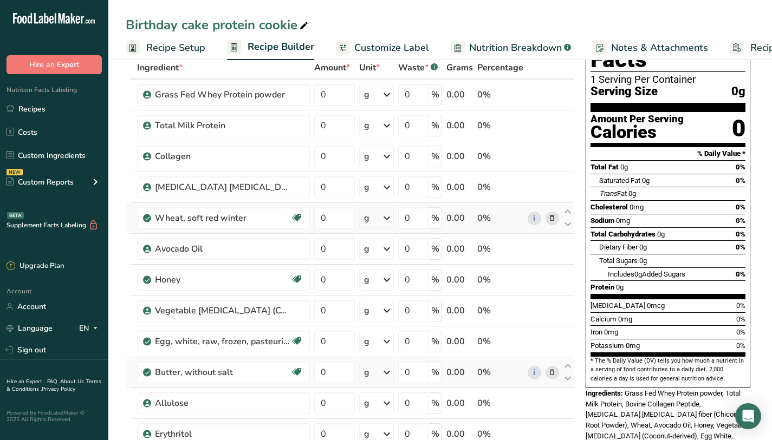
scroll to position [0, 0]
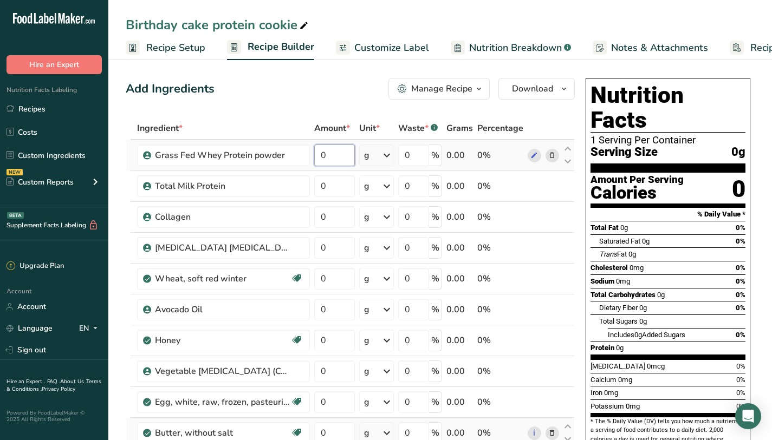
click at [337, 164] on input "0" at bounding box center [334, 156] width 41 height 22
type input "21"
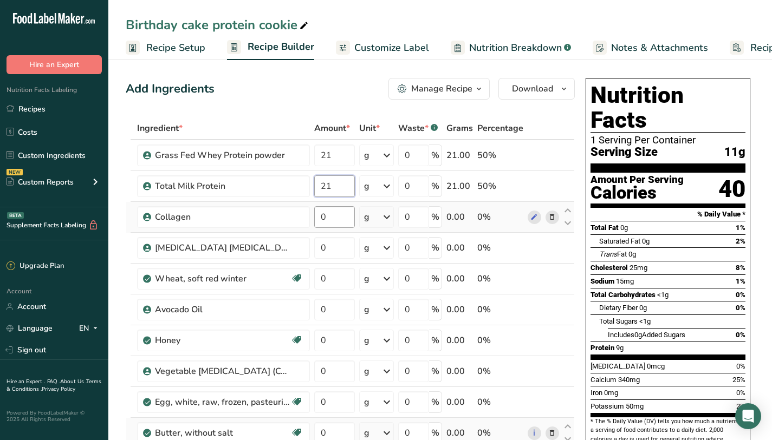
type input "21"
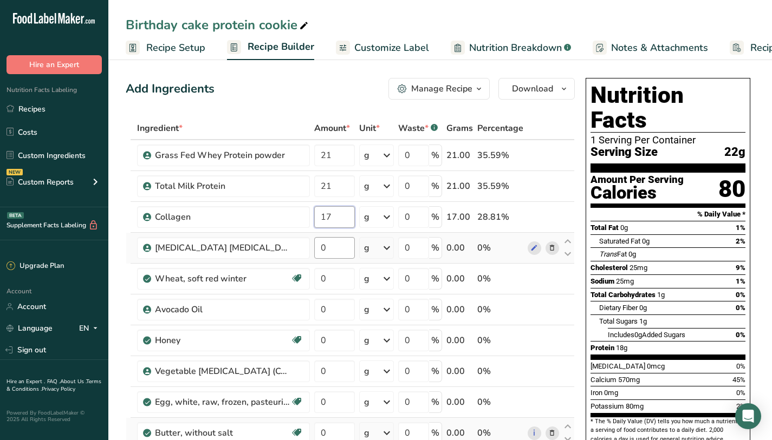
type input "17"
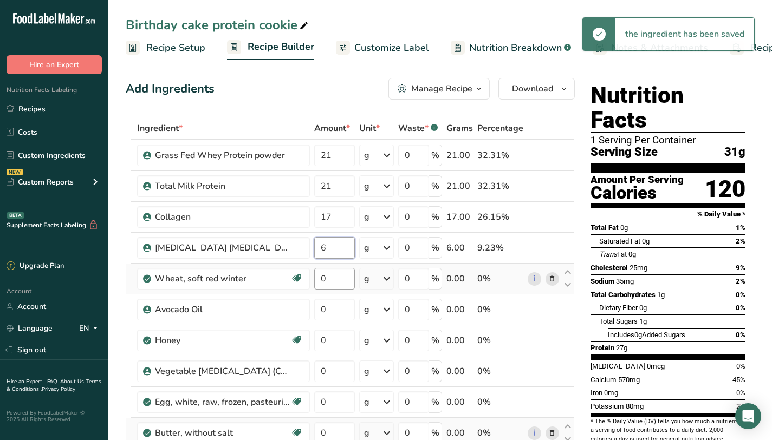
type input "6"
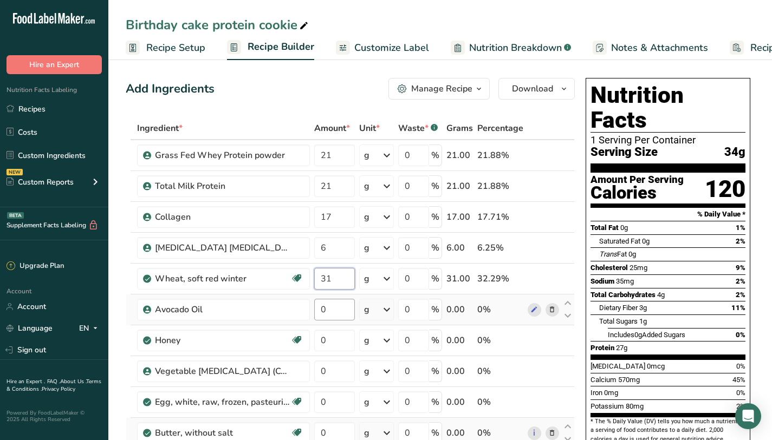
type input "31"
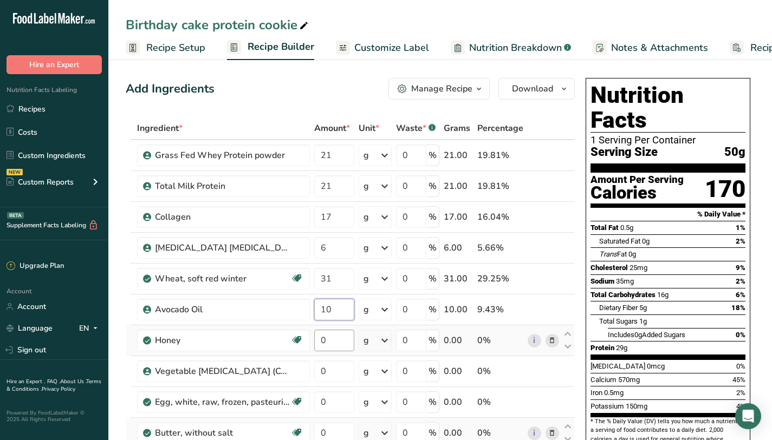
type input "10"
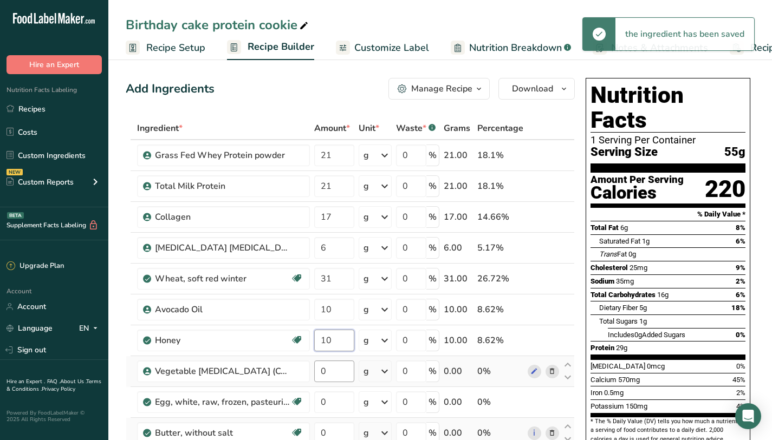
type input "10"
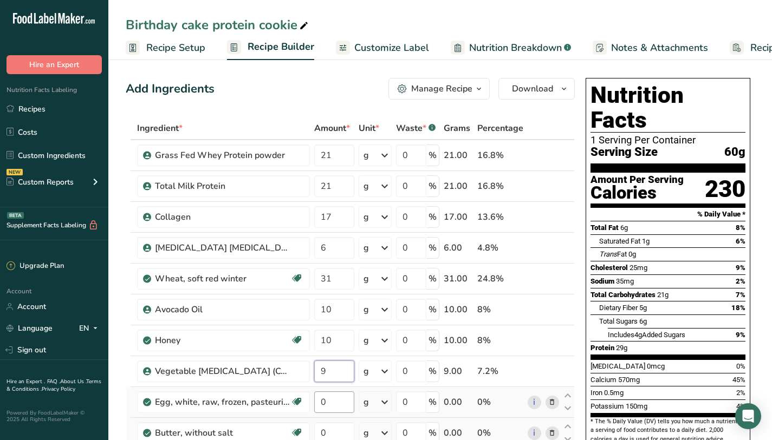
type input "9"
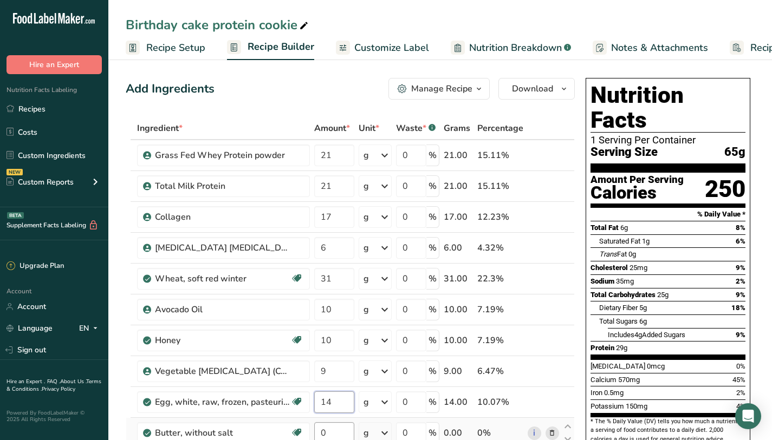
type input "14"
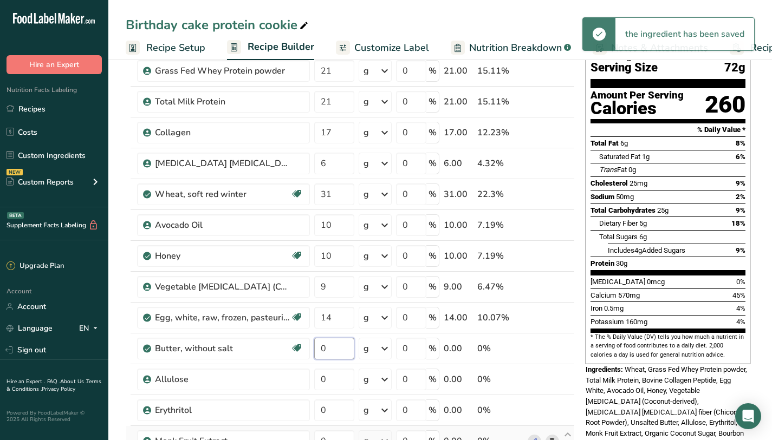
scroll to position [92, 0]
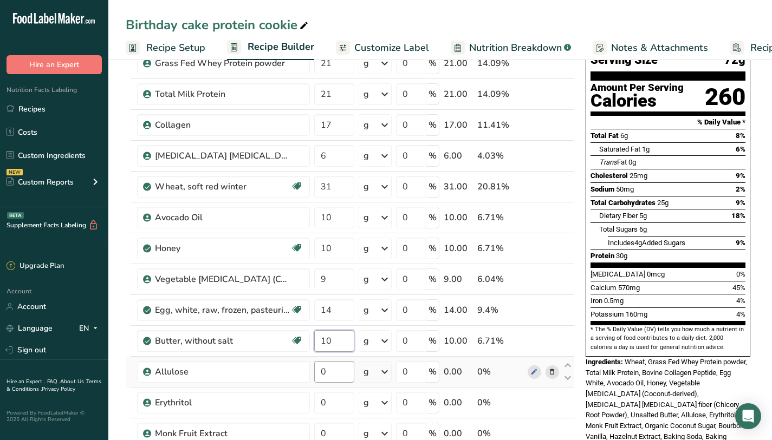
type input "10"
click at [342, 364] on div "Ingredient * Amount * Unit * Waste * .a-a{fill:#347362;}.b-a{fill:#fff;} Grams …" at bounding box center [350, 379] width 449 height 708
type input "15"
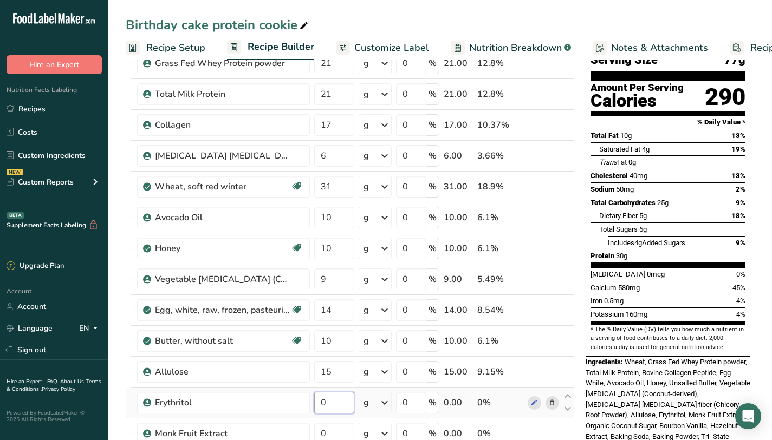
click at [340, 406] on div "Ingredient * Amount * Unit * Waste * .a-a{fill:#347362;}.b-a{fill:#fff;} Grams …" at bounding box center [350, 379] width 449 height 708
type input "12"
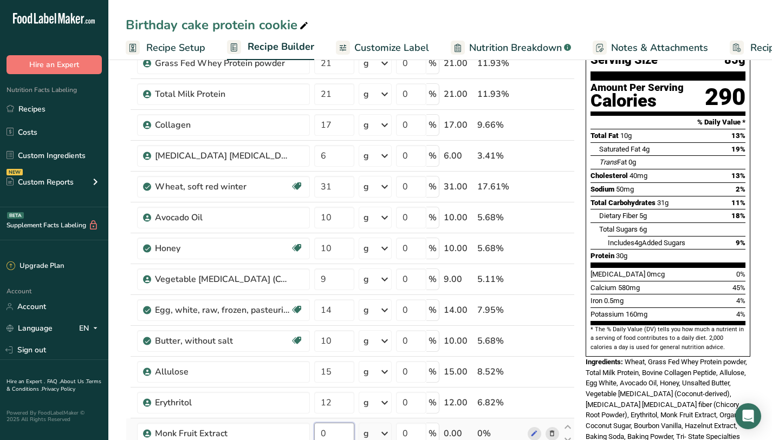
click at [330, 437] on div "Ingredient * Amount * Unit * Waste * .a-a{fill:#347362;}.b-a{fill:#fff;} Grams …" at bounding box center [350, 379] width 449 height 708
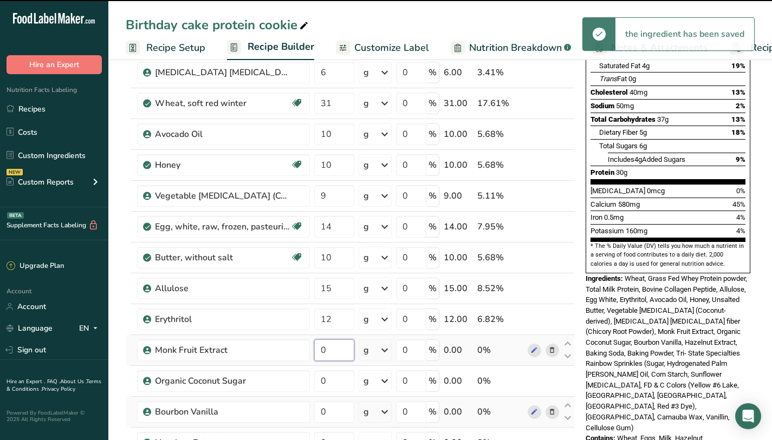
scroll to position [363, 0]
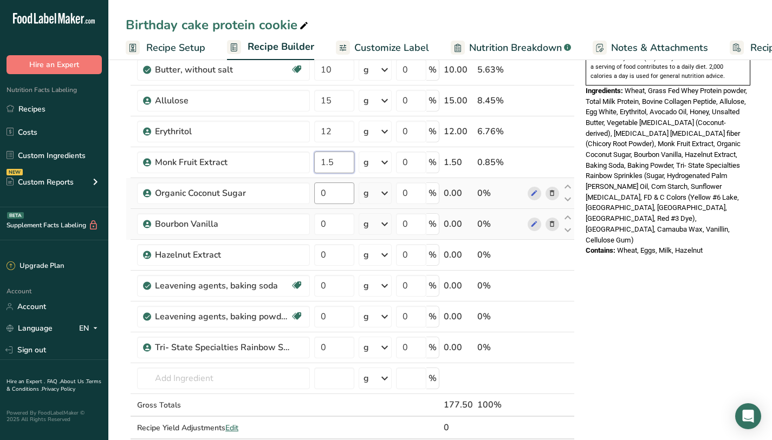
type input "1.5"
click at [354, 193] on div "Ingredient * Amount * Unit * Waste * .a-a{fill:#347362;}.b-a{fill:#fff;} Grams …" at bounding box center [350, 108] width 449 height 708
type input "10"
click at [349, 225] on div "Ingredient * Amount * Unit * Waste * .a-a{fill:#347362;}.b-a{fill:#fff;} Grams …" at bounding box center [350, 108] width 449 height 708
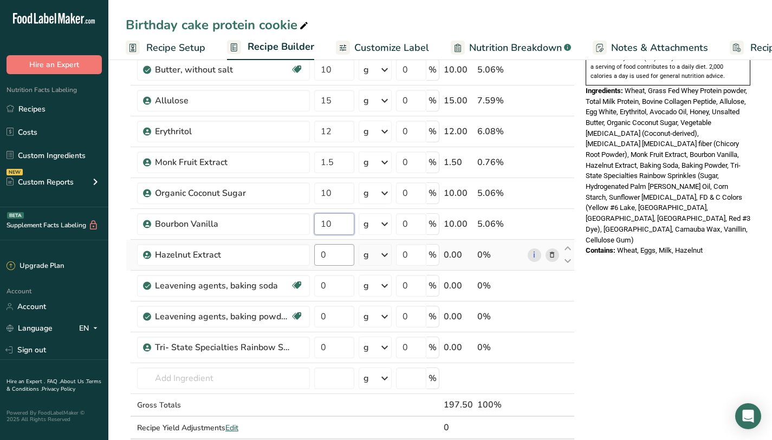
type input "10"
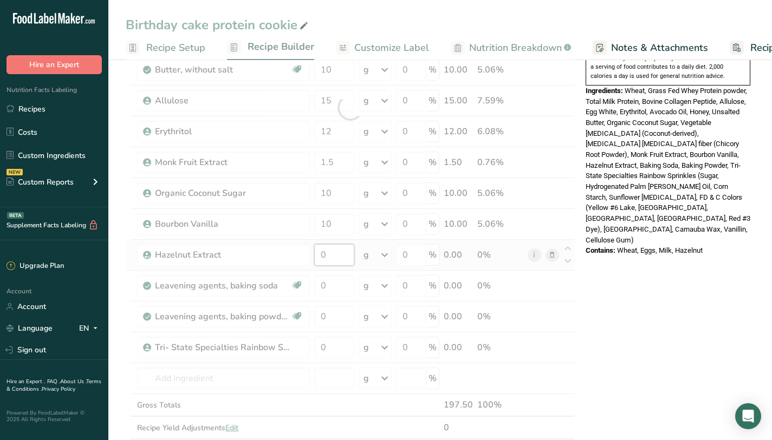
click at [337, 252] on div "Ingredient * Amount * Unit * Waste * .a-a{fill:#347362;}.b-a{fill:#fff;} Grams …" at bounding box center [350, 108] width 449 height 708
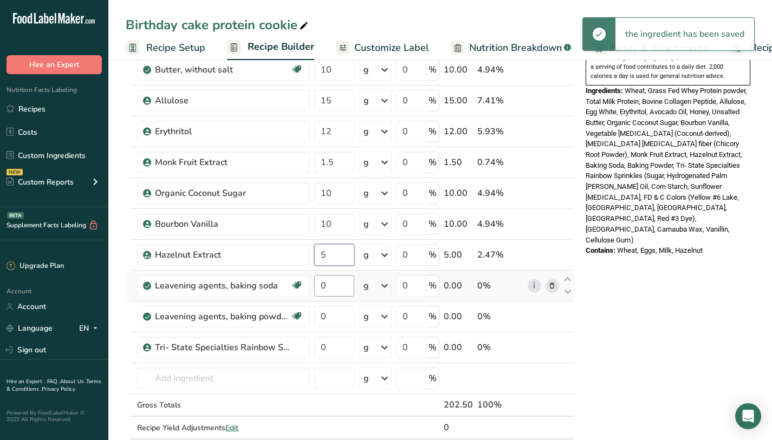
type input "5"
click at [336, 284] on div "Ingredient * Amount * Unit * Waste * .a-a{fill:#347362;}.b-a{fill:#fff;} Grams …" at bounding box center [350, 108] width 449 height 708
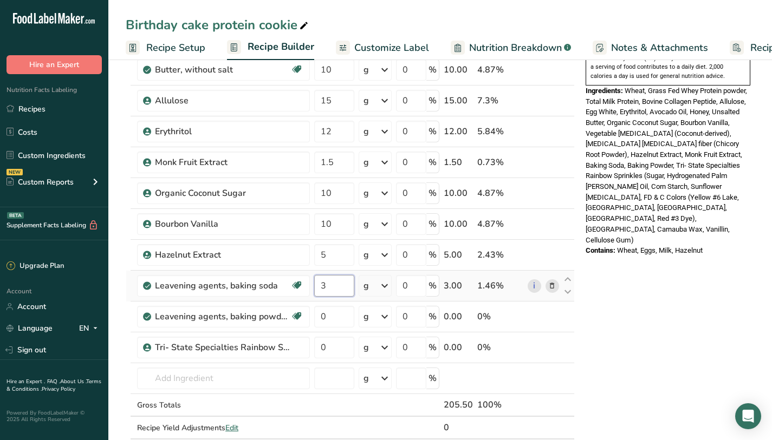
type input "3"
click at [380, 275] on div "Ingredient * Amount * Unit * Waste * .a-a{fill:#347362;}.b-a{fill:#fff;} Grams …" at bounding box center [350, 108] width 449 height 708
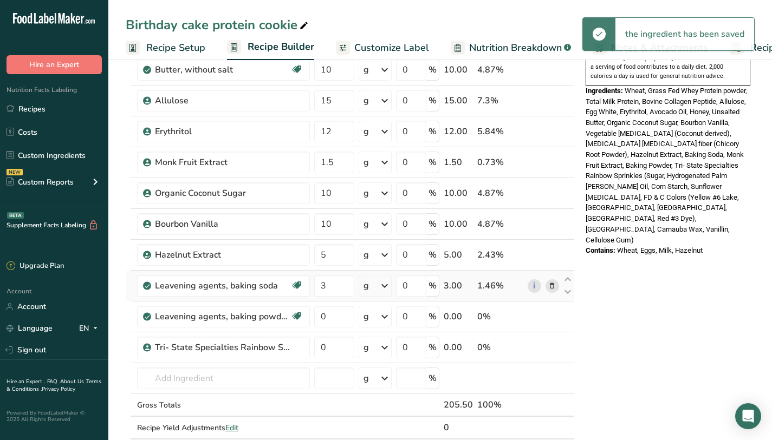
click at [369, 287] on div "g" at bounding box center [365, 285] width 5 height 13
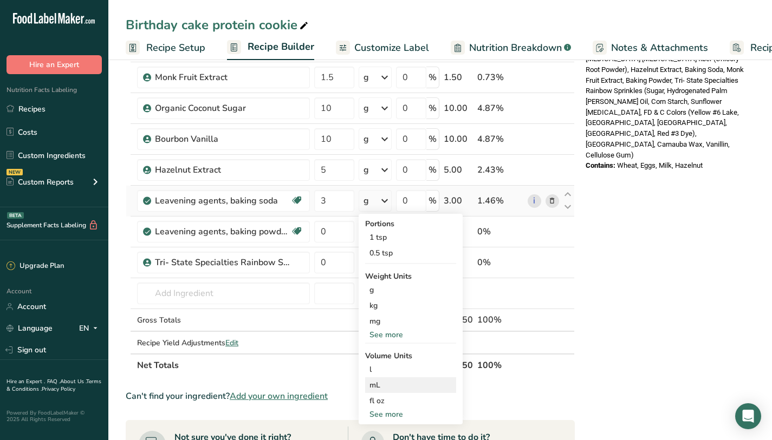
scroll to position [454, 0]
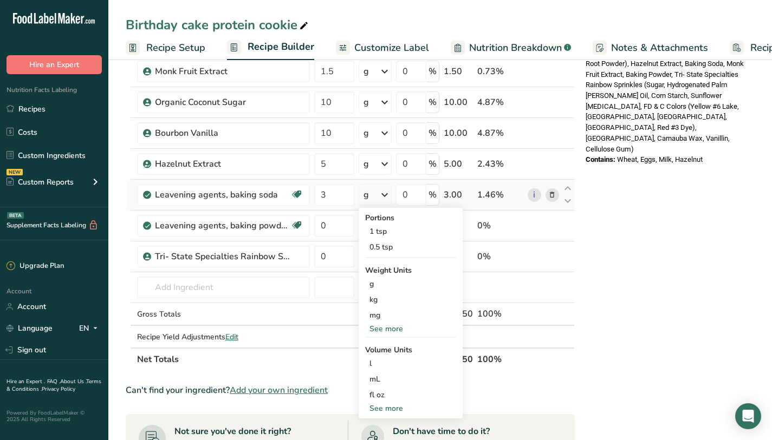
click at [408, 410] on div "See more" at bounding box center [410, 408] width 91 height 11
select select "22"
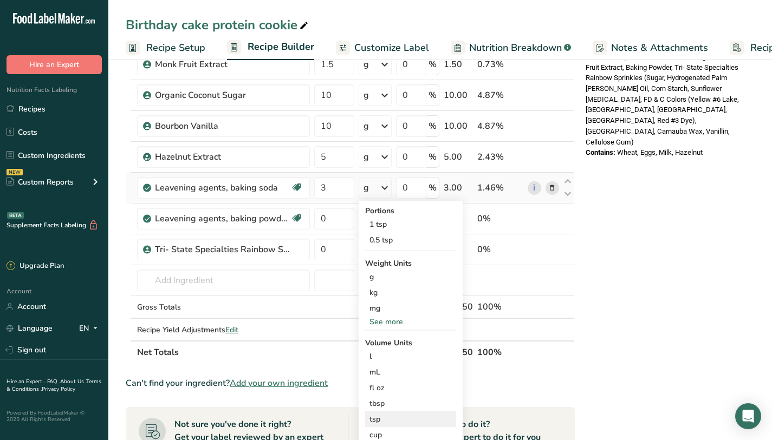
scroll to position [475, 0]
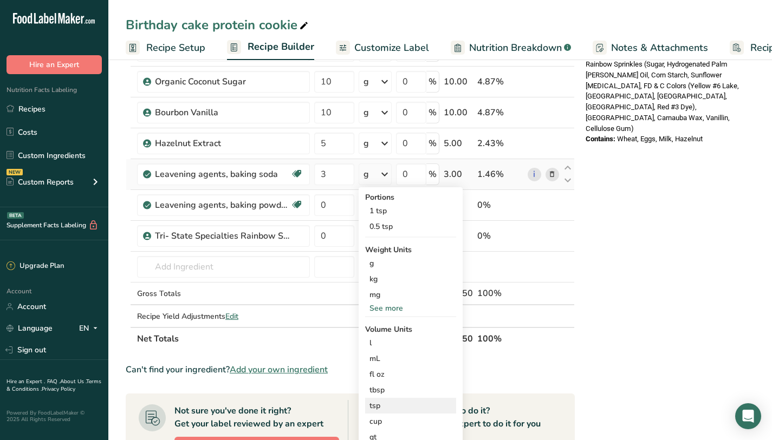
click at [407, 405] on div "tsp" at bounding box center [410, 405] width 82 height 11
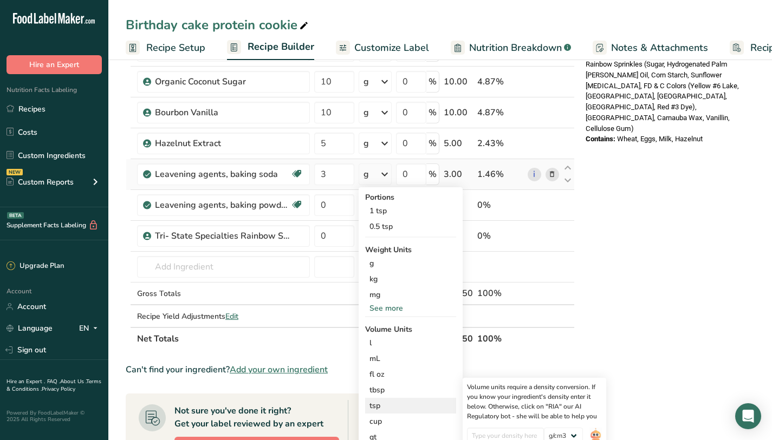
click at [410, 407] on div "tsp" at bounding box center [410, 405] width 82 height 11
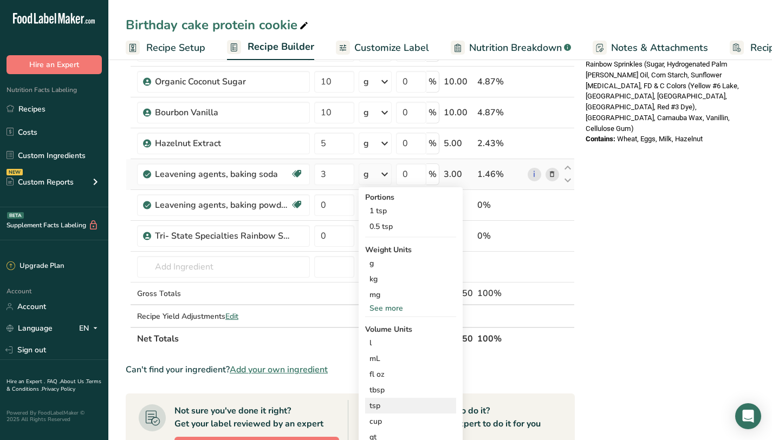
click at [410, 407] on div "tsp" at bounding box center [410, 405] width 82 height 11
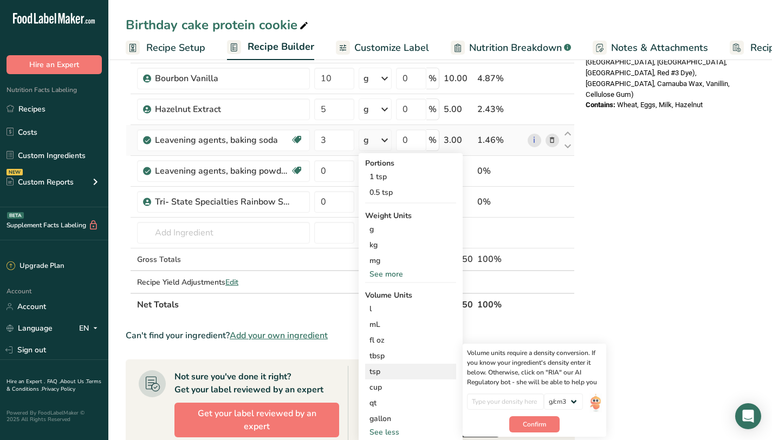
scroll to position [510, 0]
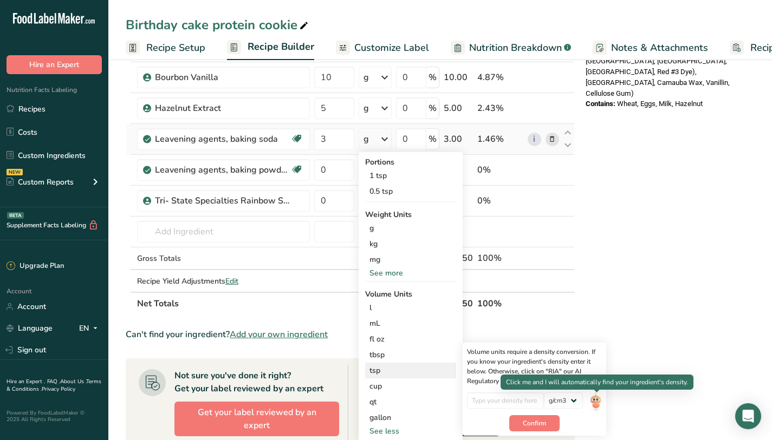
click at [597, 400] on img at bounding box center [595, 402] width 12 height 19
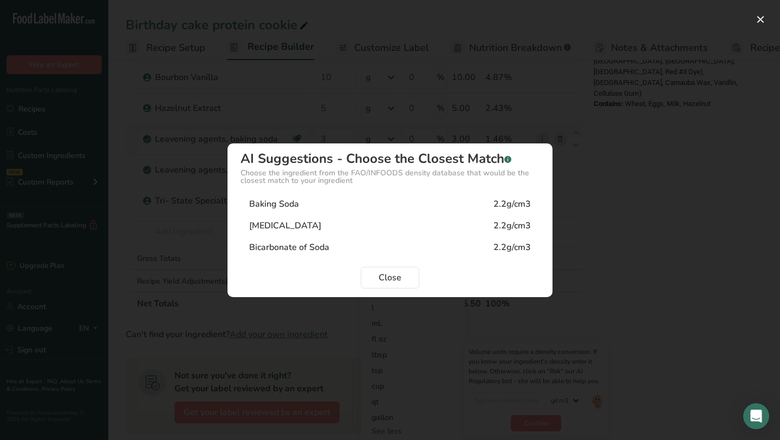
click at [344, 210] on div "Baking Soda 2.2g/cm3" at bounding box center [389, 204] width 299 height 22
type input "2.2"
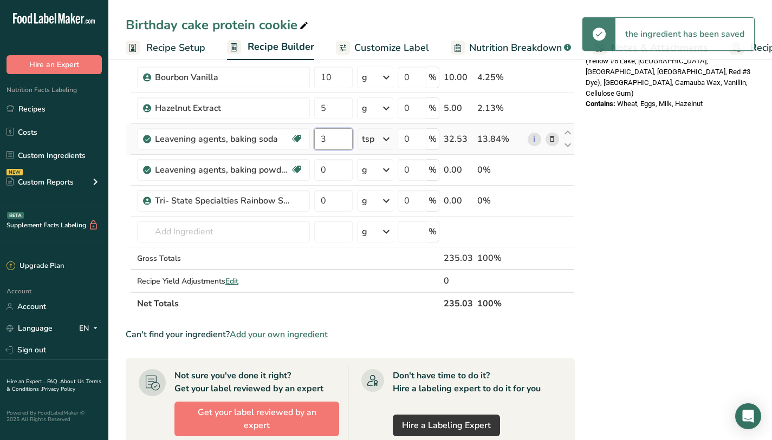
click at [343, 136] on input "3" at bounding box center [333, 139] width 38 height 22
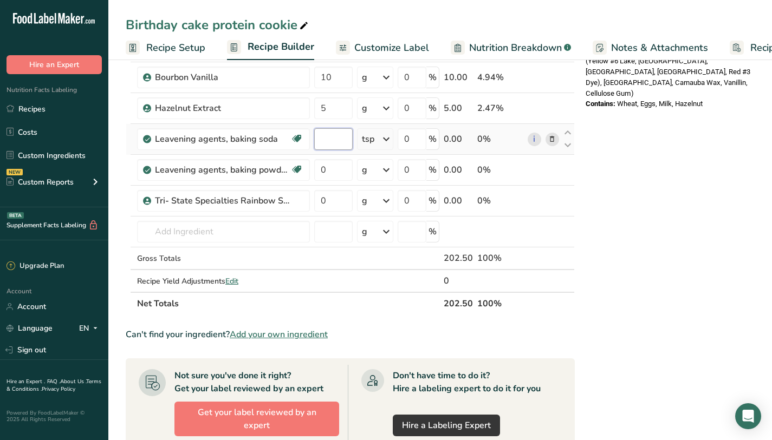
type input "3"
type input "0"
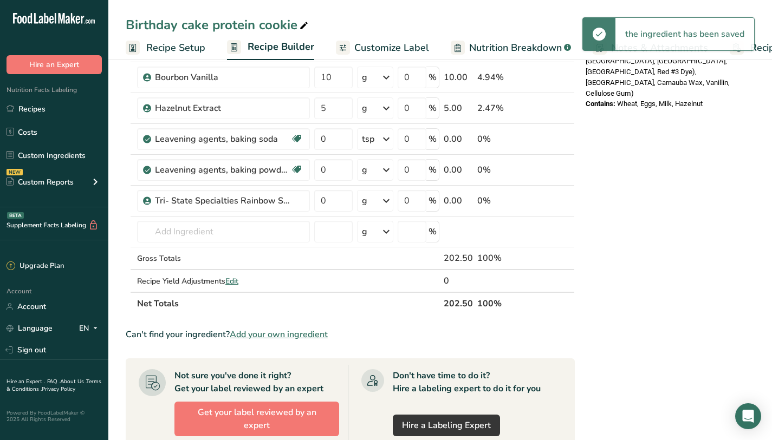
click at [363, 141] on div "tsp" at bounding box center [368, 139] width 12 height 13
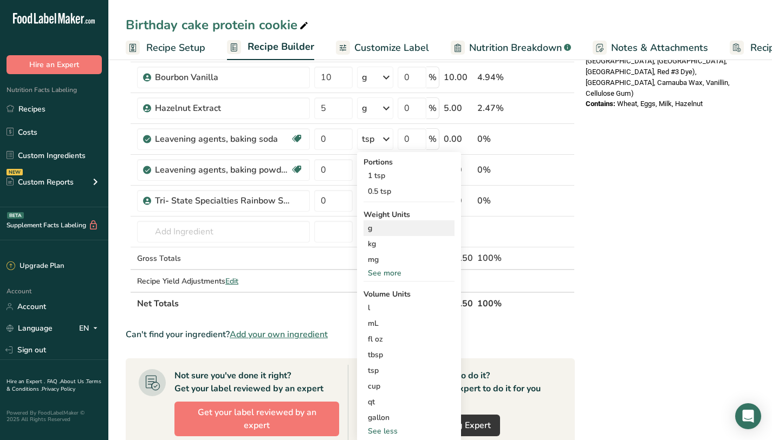
click at [399, 233] on div "g" at bounding box center [408, 228] width 91 height 16
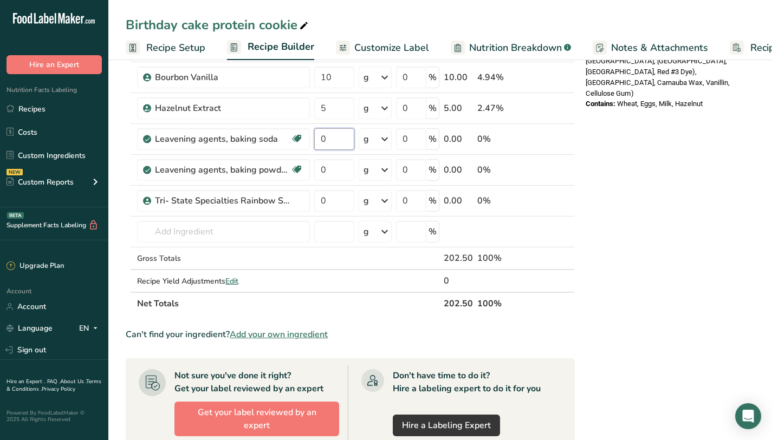
click at [342, 139] on input "0" at bounding box center [334, 139] width 40 height 22
type input "1"
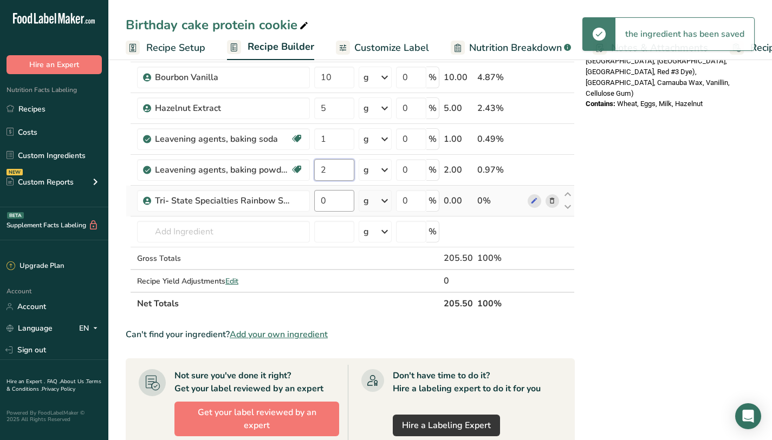
type input "2"
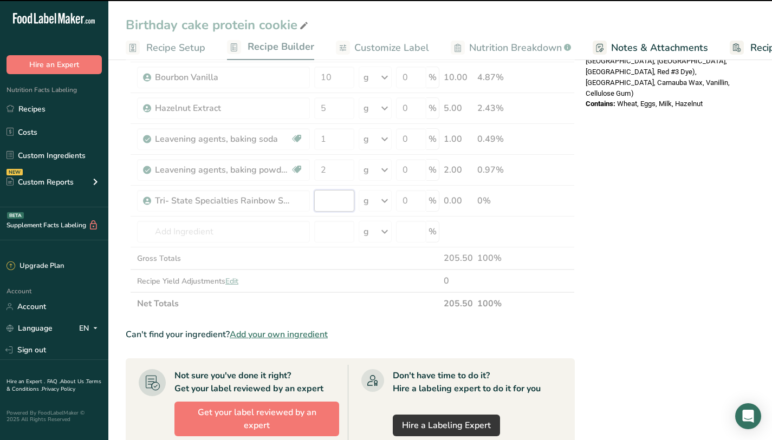
type input "0"
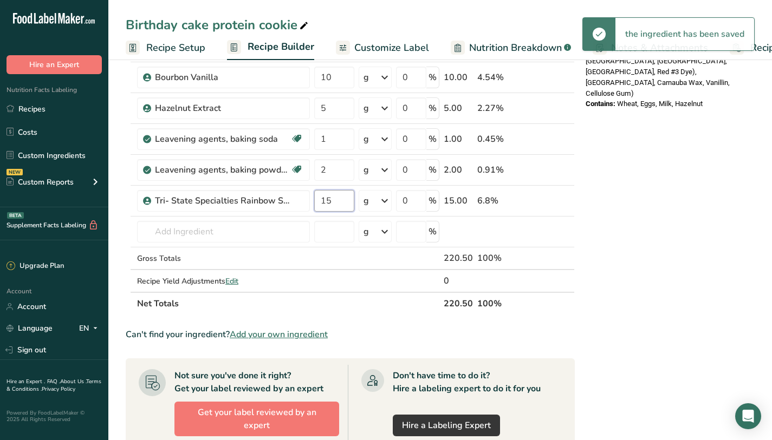
type input "15"
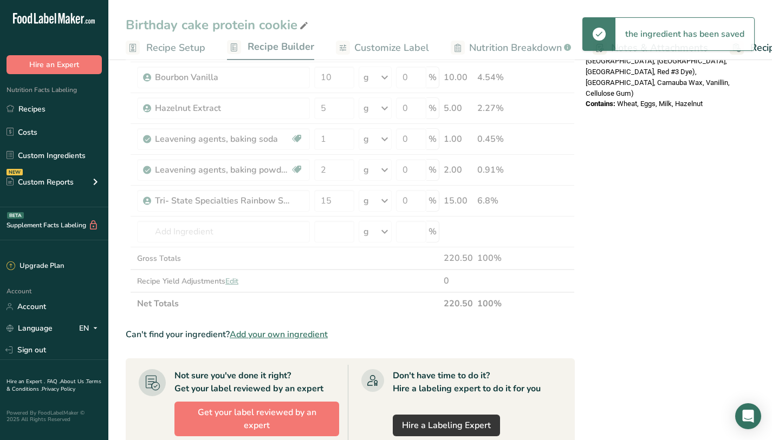
click at [741, 155] on div "Nutrition Facts 1 Serving Per Container Serving Size 106g Amount Per Serving Ca…" at bounding box center [667, 128] width 173 height 1130
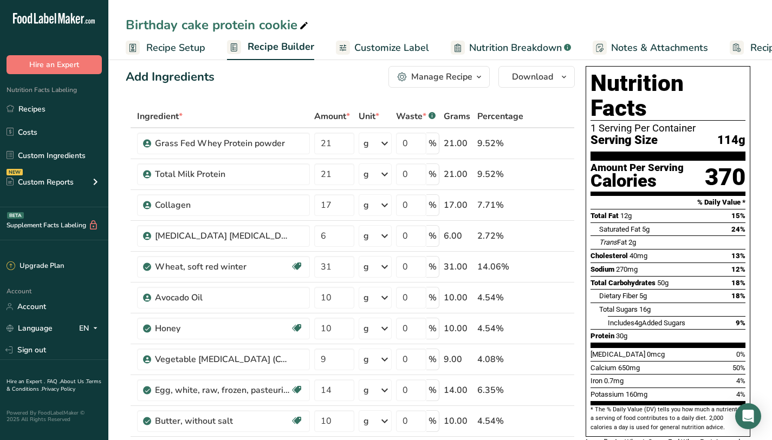
scroll to position [0, 0]
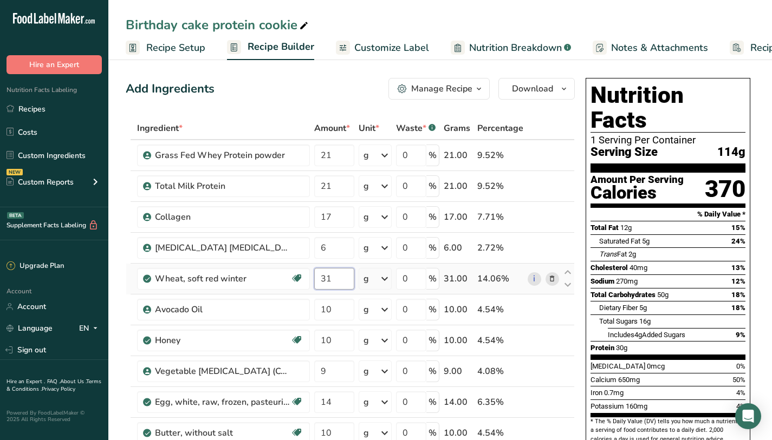
click at [336, 283] on input "31" at bounding box center [334, 279] width 40 height 22
type input "35"
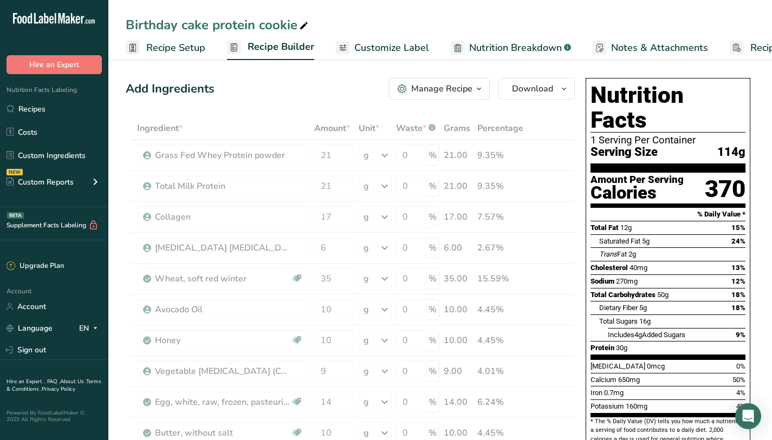
click at [723, 333] on section "Total Fat 12g 15% Saturated Fat 5g 24% Trans Fat 2g [MEDICAL_DATA] 40mg 13% Sod…" at bounding box center [667, 290] width 155 height 139
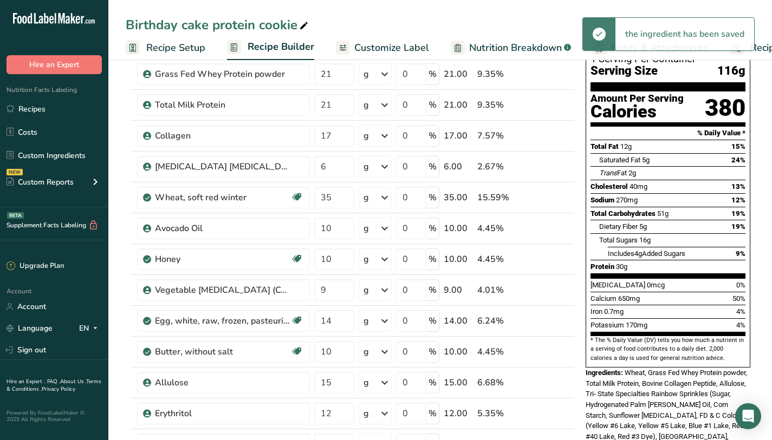
scroll to position [114, 0]
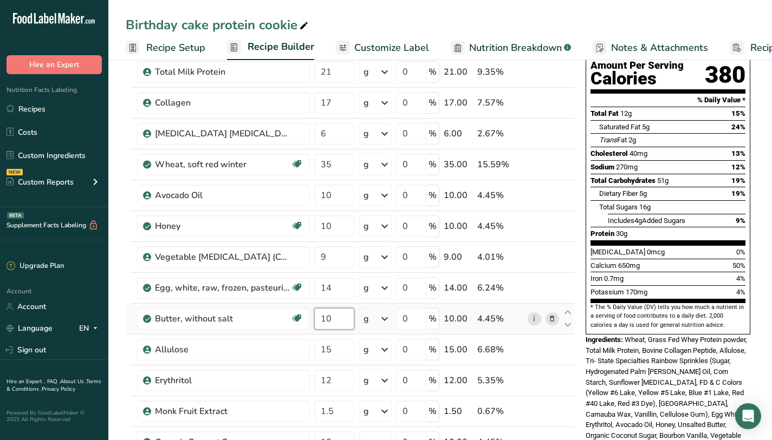
click at [334, 311] on input "10" at bounding box center [334, 319] width 40 height 22
type input "15"
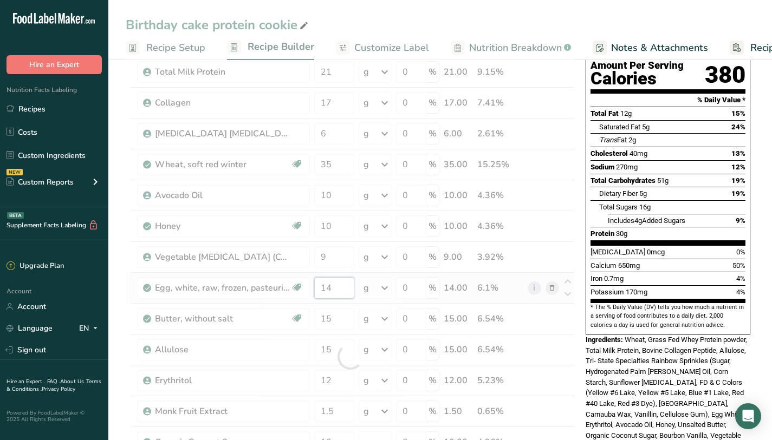
click at [346, 291] on div "Ingredient * Amount * Unit * Waste * .a-a{fill:#347362;}.b-a{fill:#fff;} Grams …" at bounding box center [350, 357] width 449 height 708
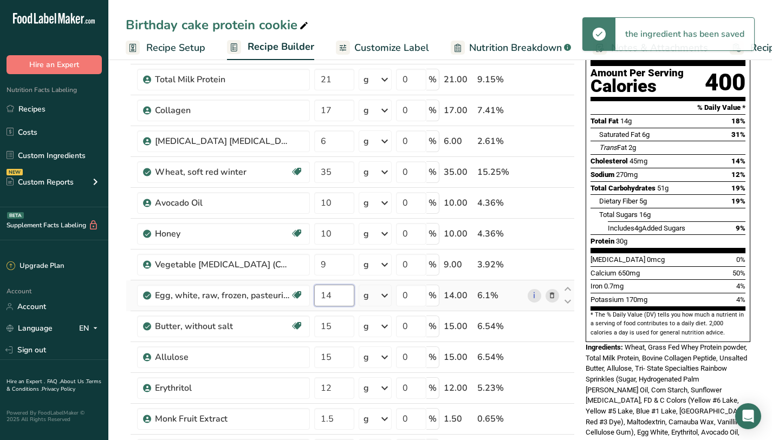
scroll to position [108, 0]
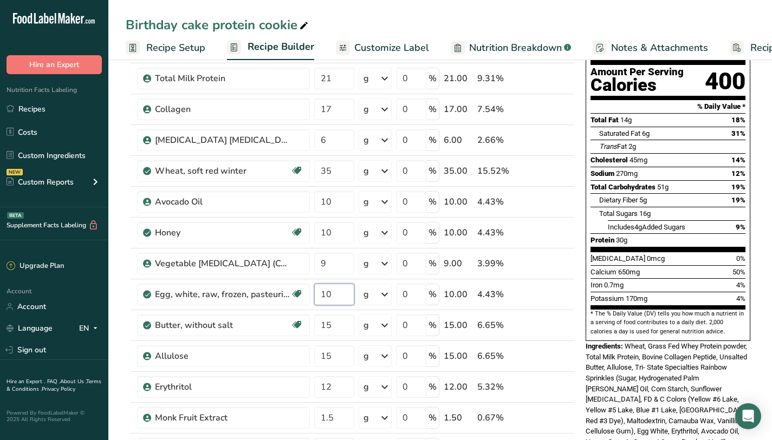
type input "10"
click at [722, 252] on div "[MEDICAL_DATA] 0mcg 0%" at bounding box center [667, 259] width 155 height 14
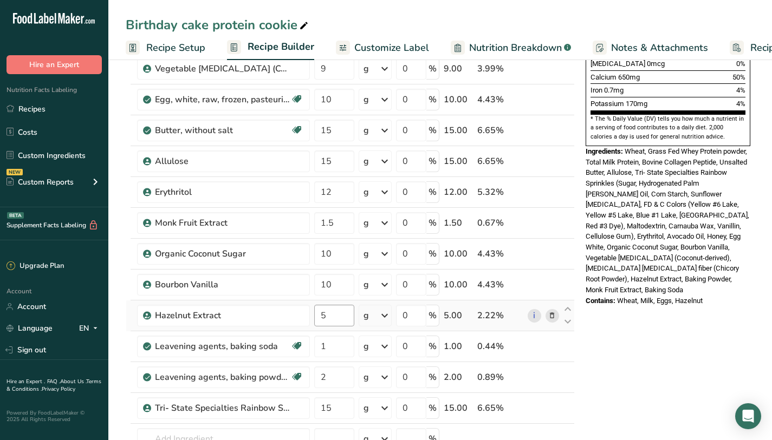
scroll to position [309, 0]
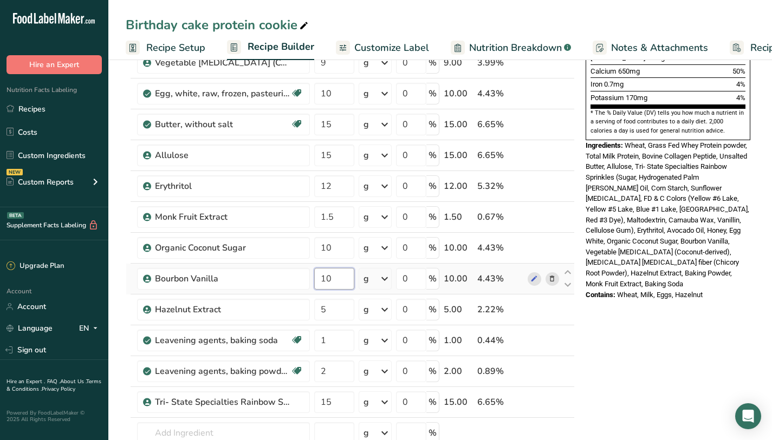
click at [329, 285] on input "10" at bounding box center [334, 279] width 40 height 22
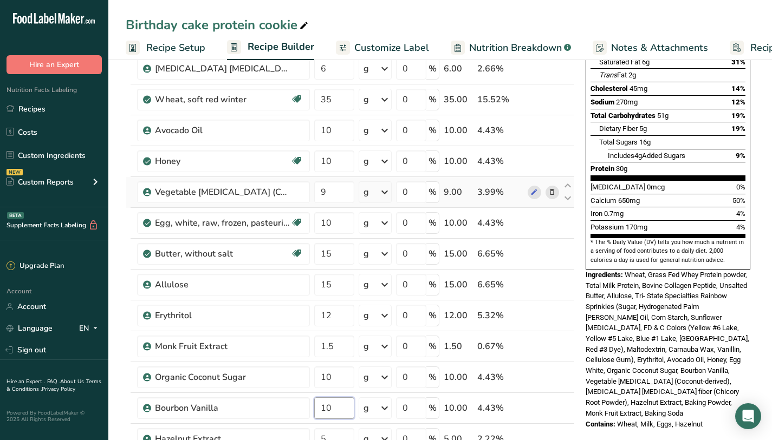
scroll to position [171, 0]
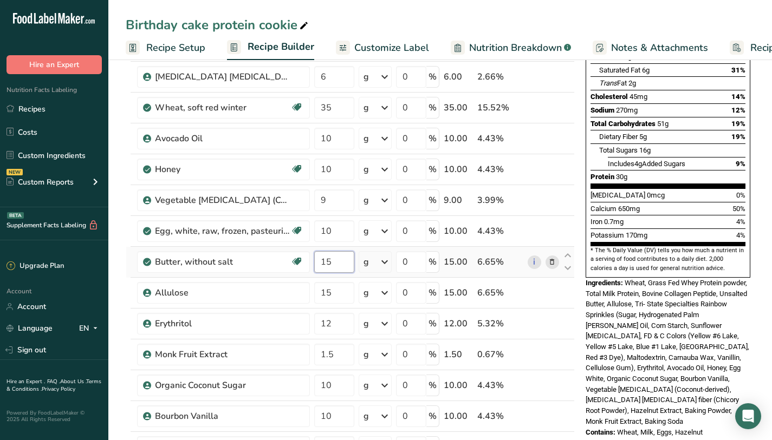
click at [349, 266] on div "Ingredient * Amount * Unit * Waste * .a-a{fill:#347362;}.b-a{fill:#fff;} Grams …" at bounding box center [350, 300] width 449 height 708
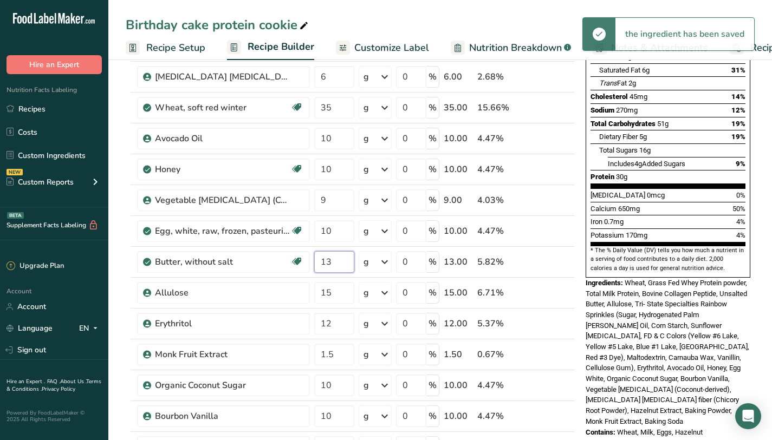
type input "13"
click at [639, 231] on span "170mg" at bounding box center [637, 235] width 22 height 8
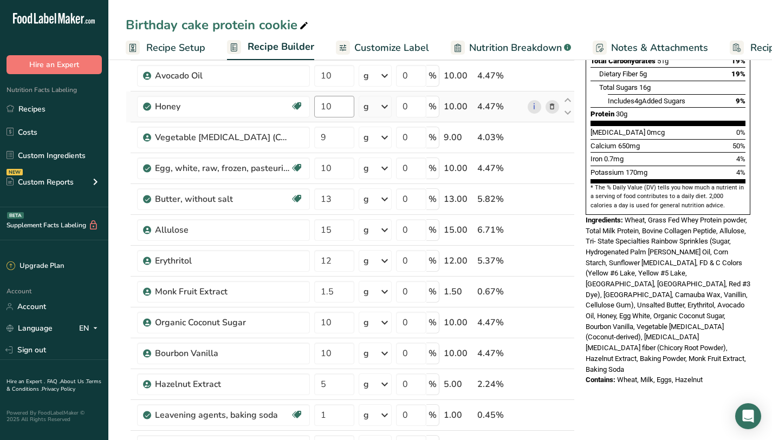
scroll to position [234, 0]
click at [343, 101] on input "10" at bounding box center [334, 107] width 40 height 22
type input "12"
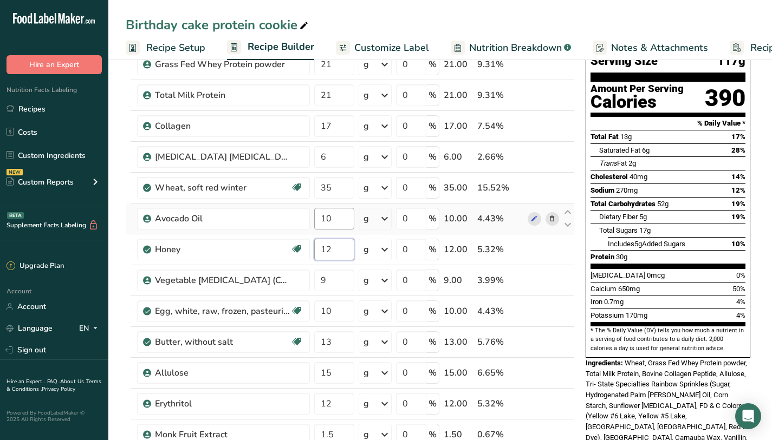
scroll to position [127, 0]
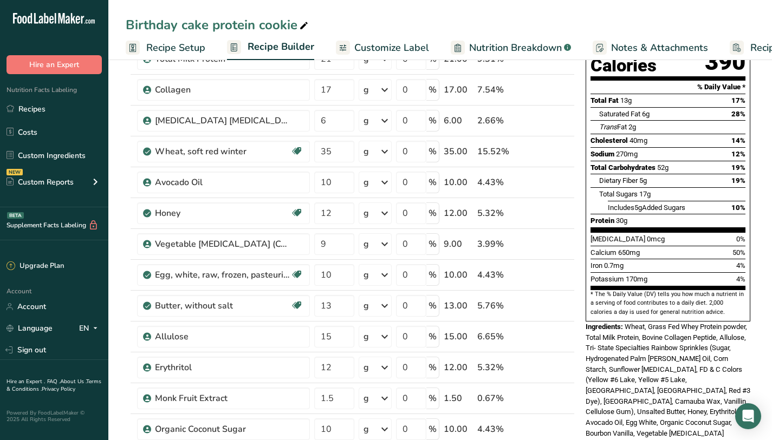
click at [629, 259] on div "Iron 0.7mg 4%" at bounding box center [667, 266] width 155 height 14
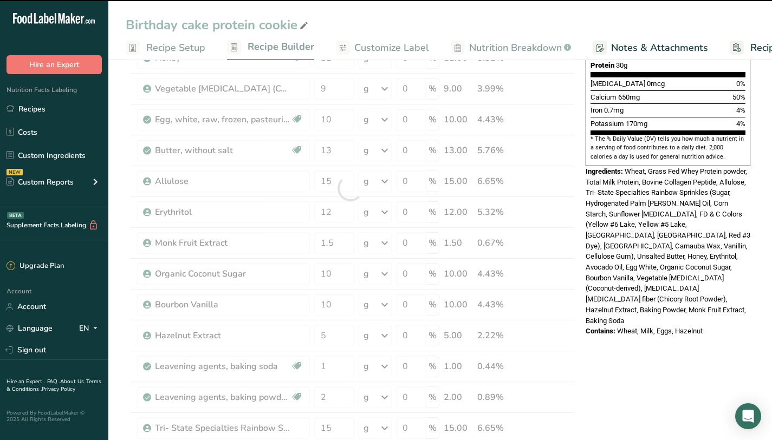
scroll to position [428, 0]
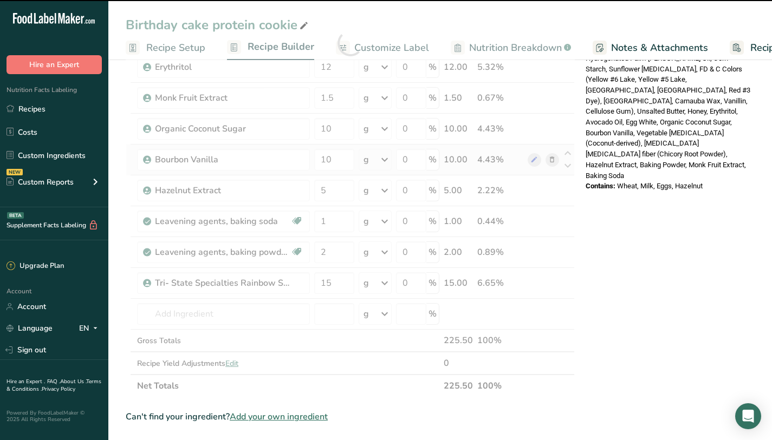
click at [413, 248] on div at bounding box center [350, 43] width 449 height 708
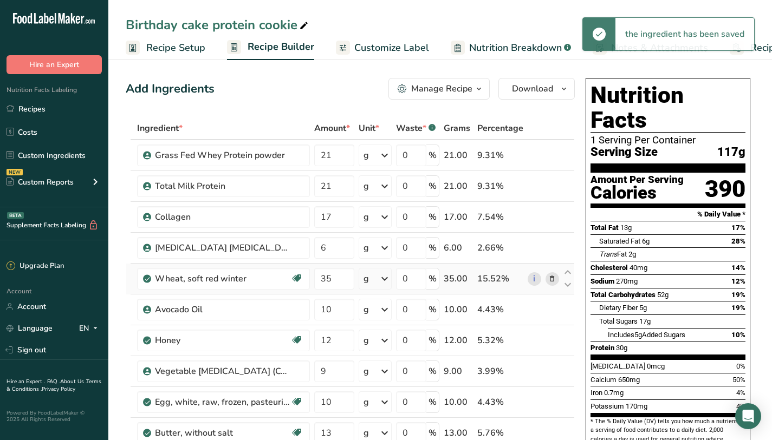
scroll to position [118, 0]
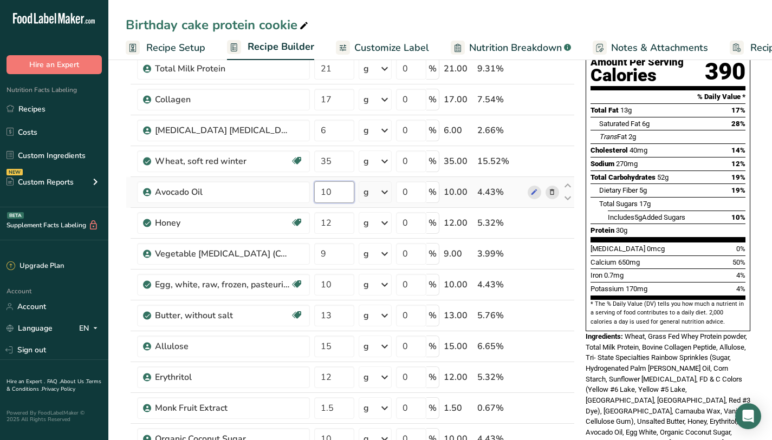
click at [342, 200] on input "10" at bounding box center [334, 192] width 40 height 22
type input "1"
type input "9"
click at [633, 258] on span "650mg" at bounding box center [629, 262] width 22 height 8
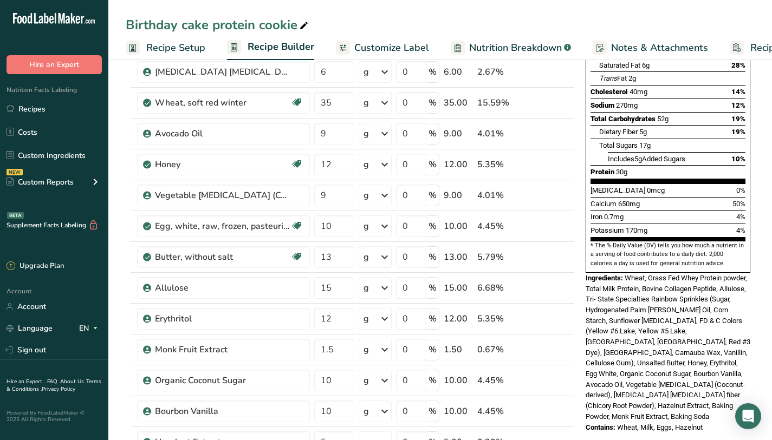
scroll to position [353, 0]
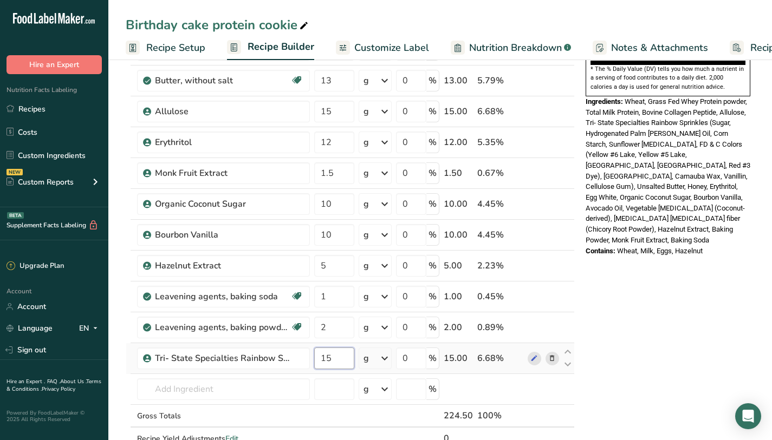
click at [343, 360] on input "15" at bounding box center [334, 359] width 40 height 22
type input "10"
click at [668, 343] on div "Nutrition Facts 1 Serving Per Container Serving Size 116g Amount Per Serving Ca…" at bounding box center [667, 286] width 173 height 1130
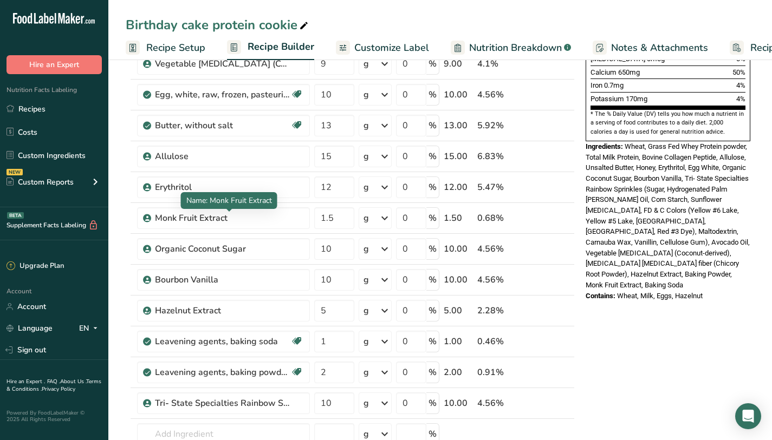
scroll to position [306, 0]
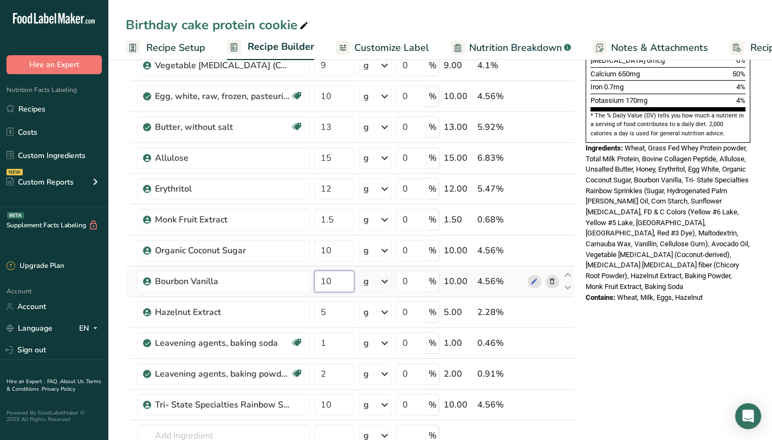
click at [338, 282] on input "10" at bounding box center [334, 282] width 40 height 22
type input "15"
click at [612, 271] on div "Nutrition Facts 1 Serving Per Container Serving Size 114g Amount Per Serving Ca…" at bounding box center [667, 37] width 173 height 539
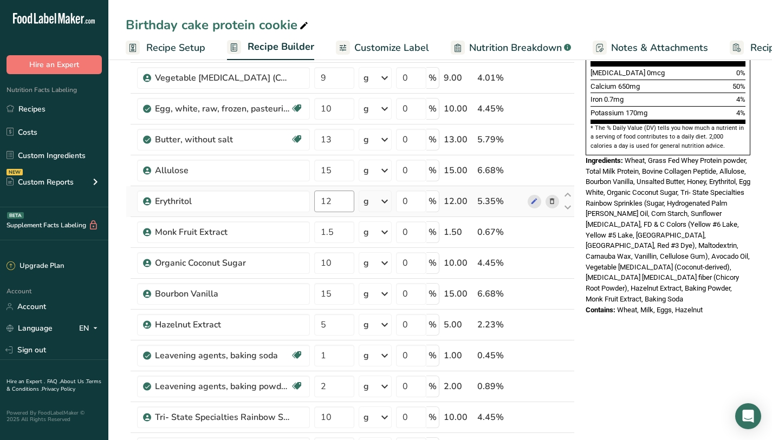
scroll to position [294, 0]
click at [347, 167] on input "15" at bounding box center [334, 170] width 40 height 22
type input "14"
click at [736, 262] on div "Ingredients: Wheat, Grass Fed Whey Protein powder, Total Milk Protein, Bovine C…" at bounding box center [667, 229] width 165 height 149
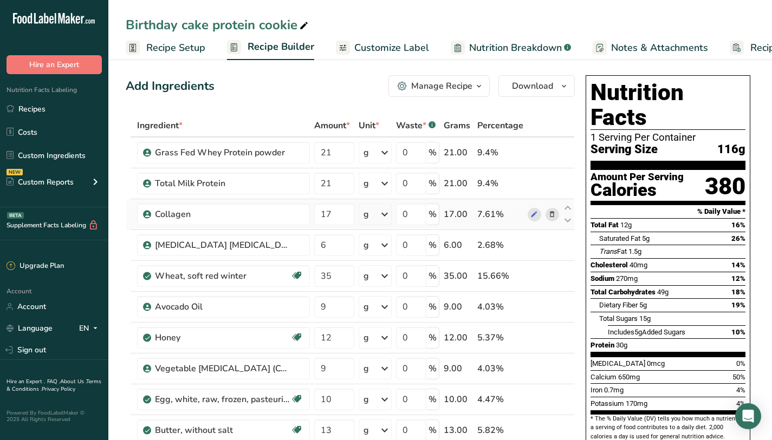
scroll to position [0, 0]
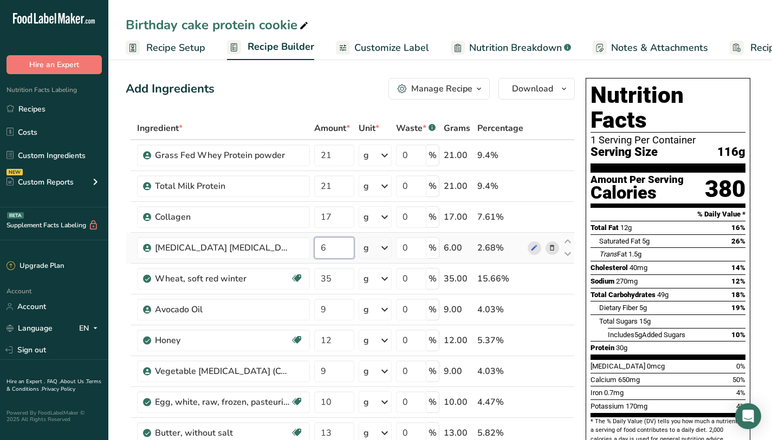
click at [339, 246] on input "6" at bounding box center [334, 248] width 40 height 22
type input "8"
click at [715, 288] on div "Total Carbohydrates 49g 18%" at bounding box center [667, 295] width 155 height 14
click at [168, 49] on span "Recipe Setup" at bounding box center [175, 48] width 59 height 15
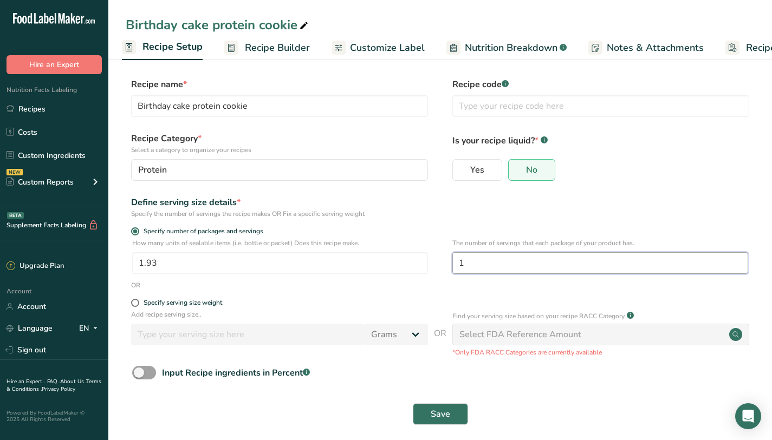
click at [512, 272] on input "1" at bounding box center [600, 263] width 296 height 22
type input "2"
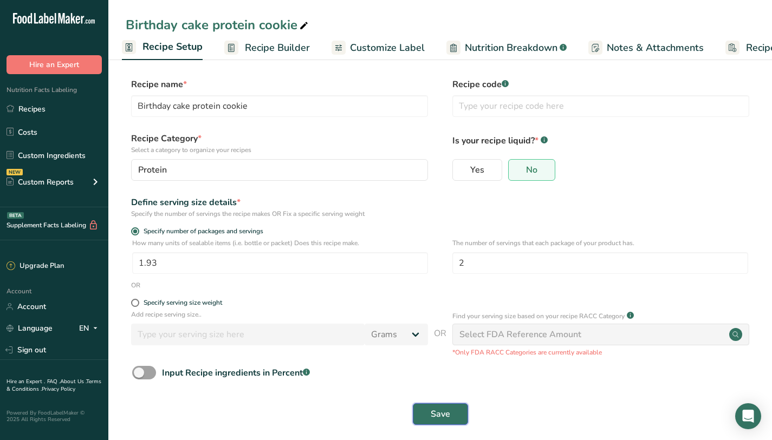
click at [414, 418] on button "Save" at bounding box center [440, 414] width 55 height 22
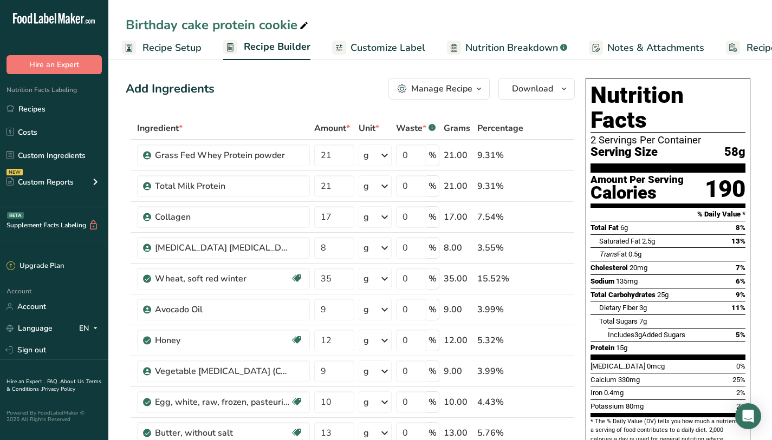
click at [164, 47] on span "Recipe Setup" at bounding box center [171, 48] width 59 height 15
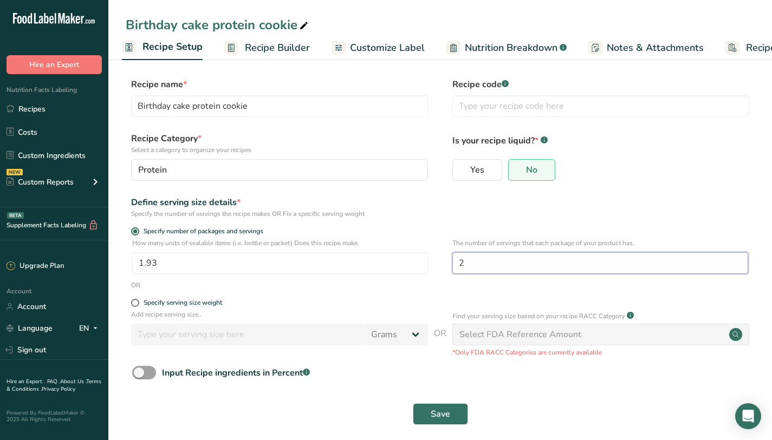
click at [528, 256] on input "2" at bounding box center [600, 263] width 296 height 22
type input "1"
click at [413, 403] on button "Save" at bounding box center [440, 414] width 55 height 22
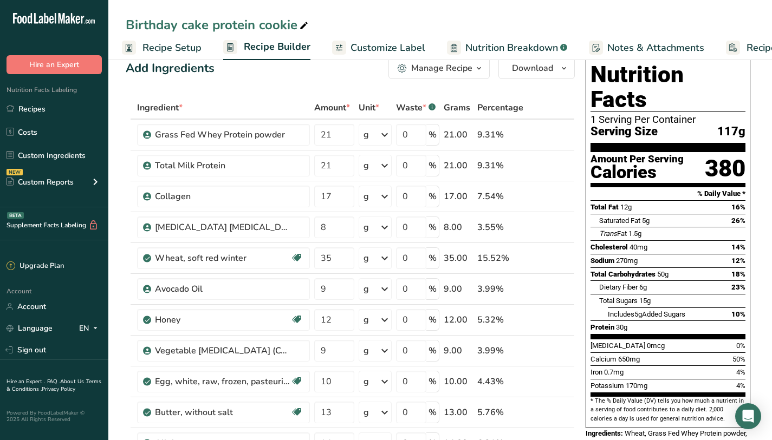
scroll to position [17, 0]
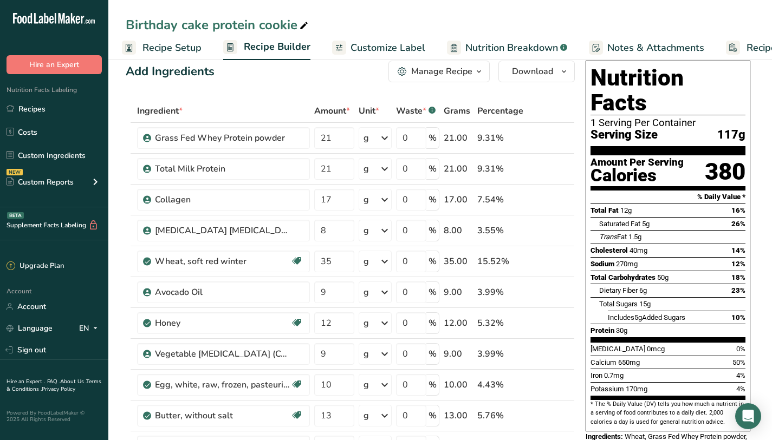
click at [175, 48] on span "Recipe Setup" at bounding box center [171, 48] width 59 height 15
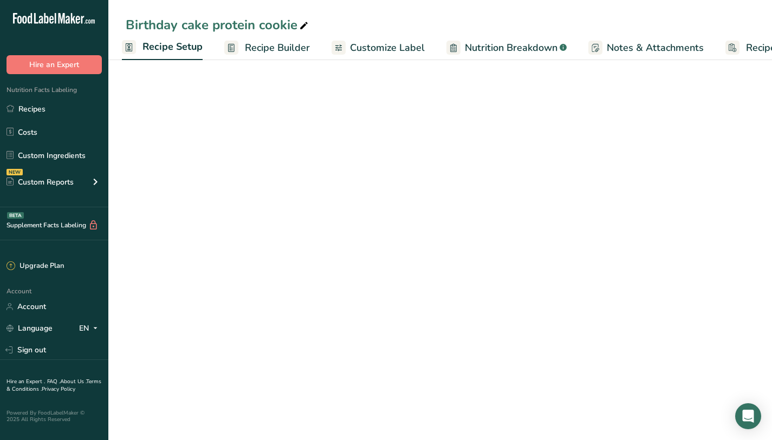
scroll to position [9, 0]
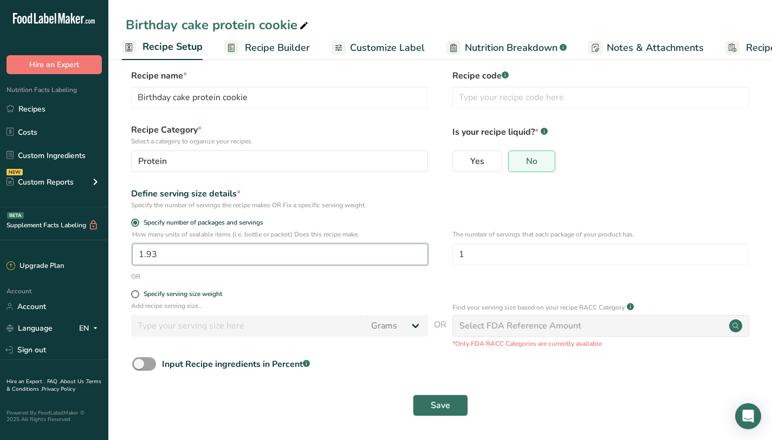
click at [408, 260] on input "1.93" at bounding box center [280, 255] width 296 height 22
click at [301, 47] on span "Recipe Builder" at bounding box center [277, 48] width 65 height 15
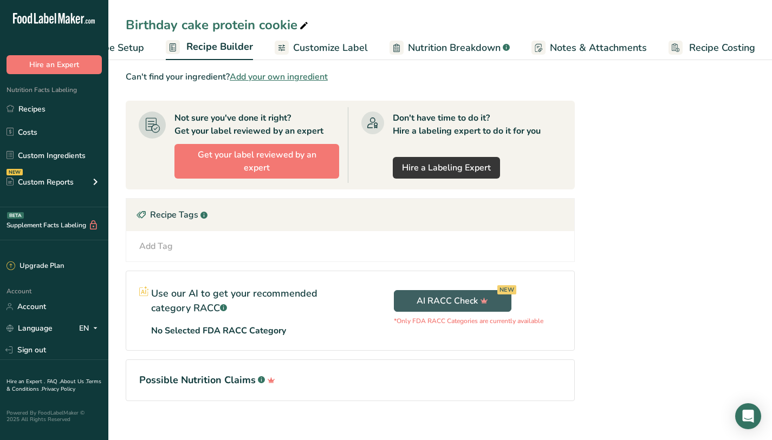
scroll to position [570, 0]
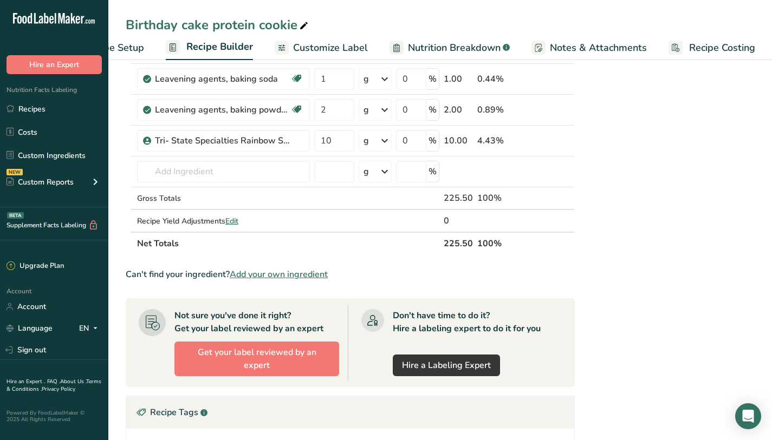
click at [119, 56] on link "Recipe Setup" at bounding box center [104, 48] width 80 height 24
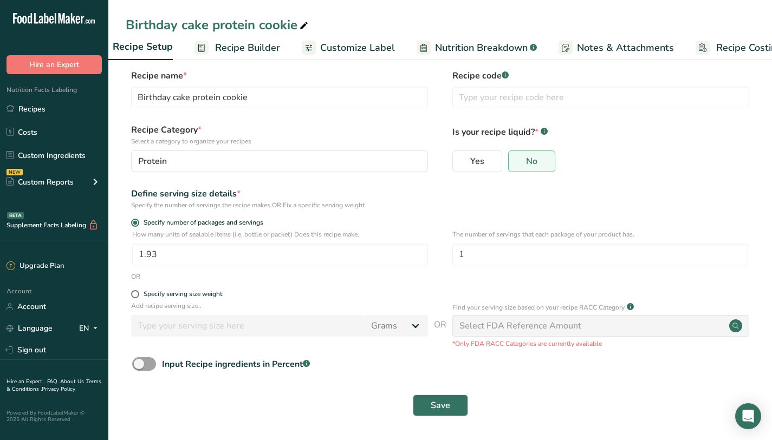
scroll to position [9, 0]
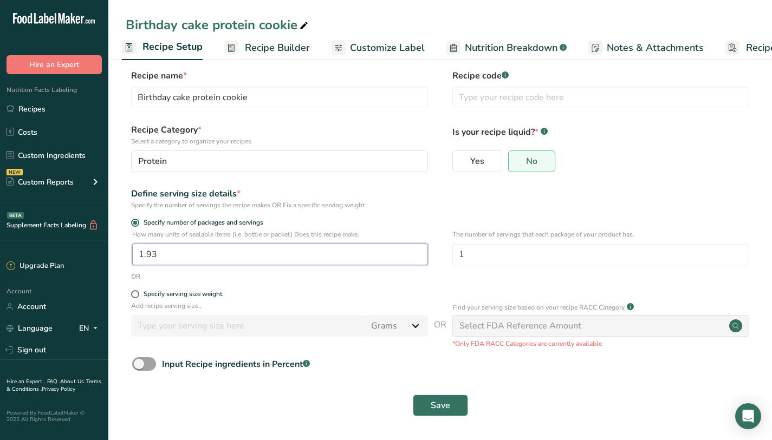
drag, startPoint x: 160, startPoint y: 259, endPoint x: 99, endPoint y: 253, distance: 61.4
click at [99, 253] on div ".a-20{fill:#fff;} Hire an Expert Nutrition Facts Labeling Recipes Costs Custom …" at bounding box center [386, 215] width 772 height 449
type input "1"
type input "2.12"
click at [447, 402] on span "Save" at bounding box center [440, 405] width 19 height 13
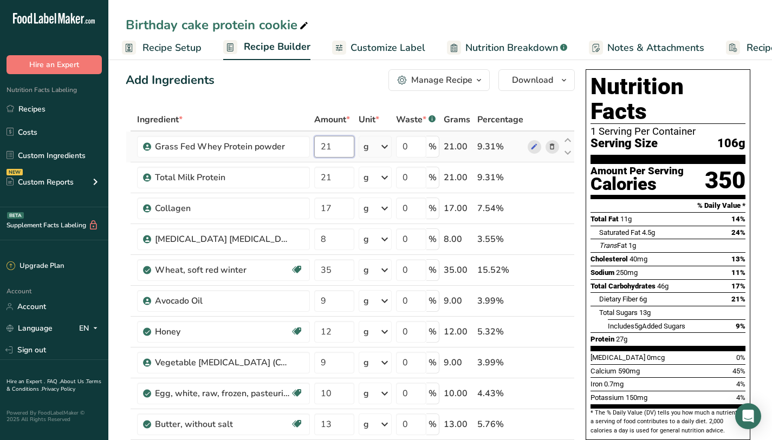
click at [341, 140] on input "21" at bounding box center [334, 147] width 40 height 22
click at [338, 145] on input "21" at bounding box center [334, 147] width 40 height 22
click at [175, 42] on span "Recipe Setup" at bounding box center [171, 48] width 59 height 15
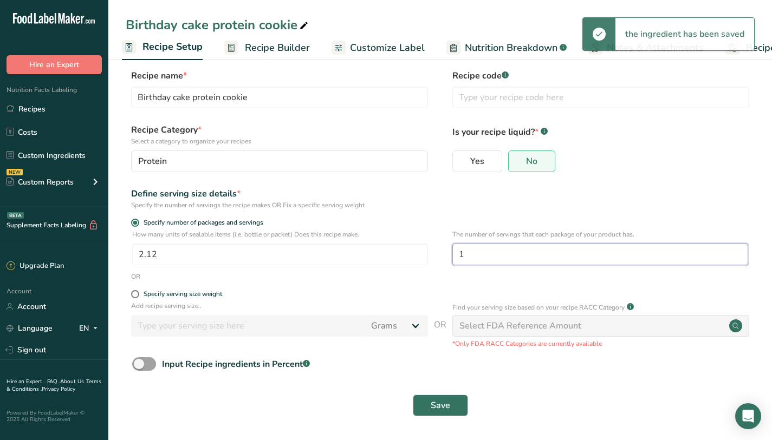
click at [477, 259] on input "1" at bounding box center [600, 255] width 296 height 22
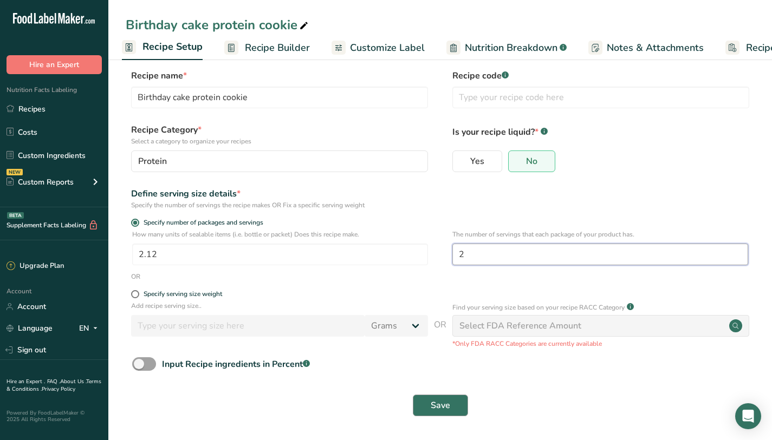
type input "2"
click at [448, 398] on button "Save" at bounding box center [440, 406] width 55 height 22
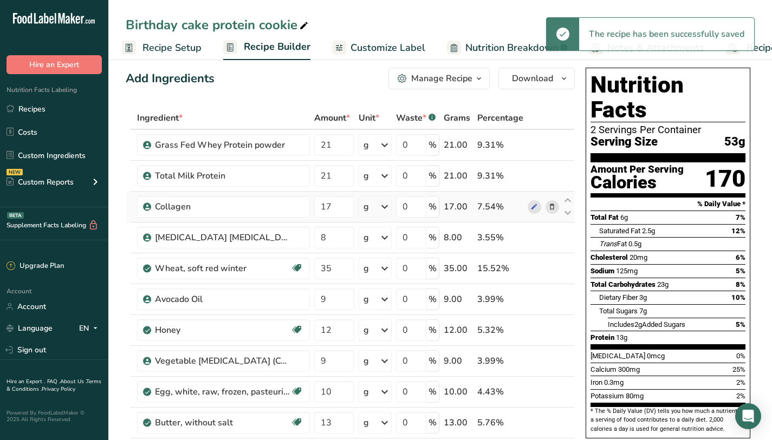
scroll to position [11, 0]
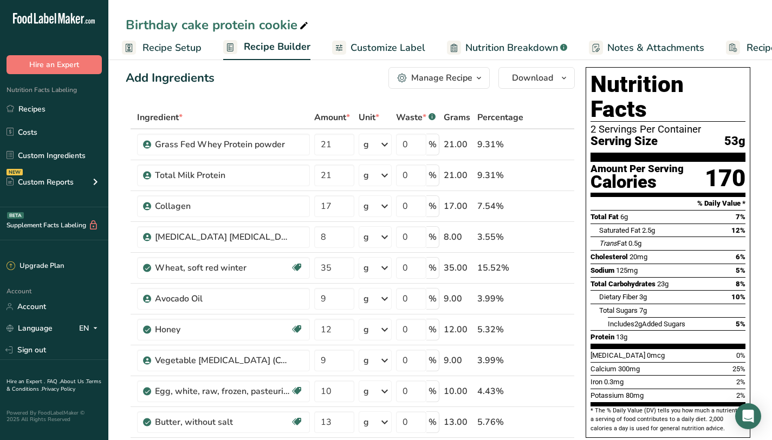
click at [177, 57] on link "Recipe Setup" at bounding box center [162, 48] width 80 height 24
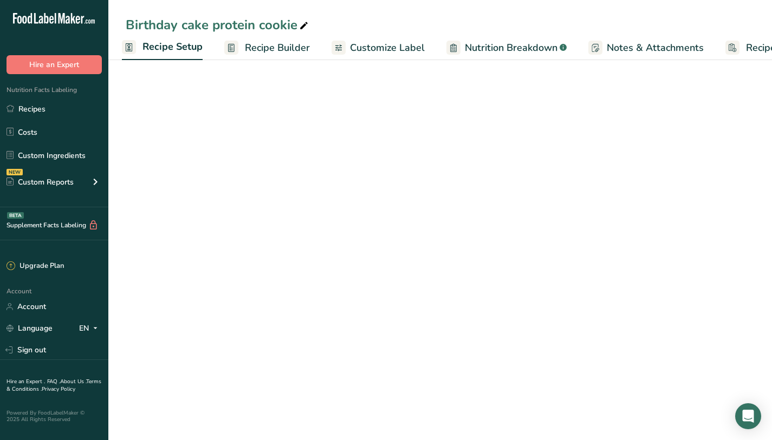
scroll to position [9, 0]
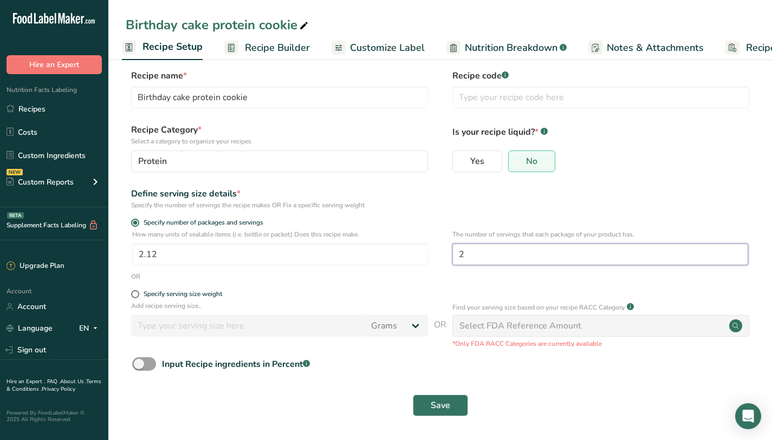
click at [510, 249] on input "2" at bounding box center [600, 255] width 296 height 22
type input "1.5"
click at [433, 415] on button "Save" at bounding box center [440, 406] width 55 height 22
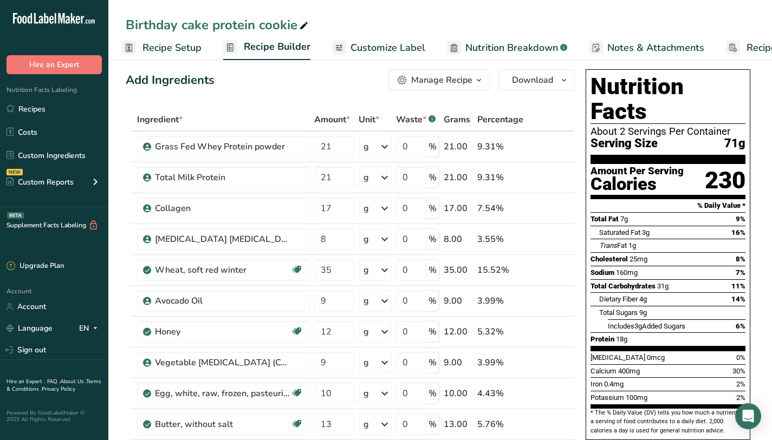
click at [166, 42] on span "Recipe Setup" at bounding box center [171, 48] width 59 height 15
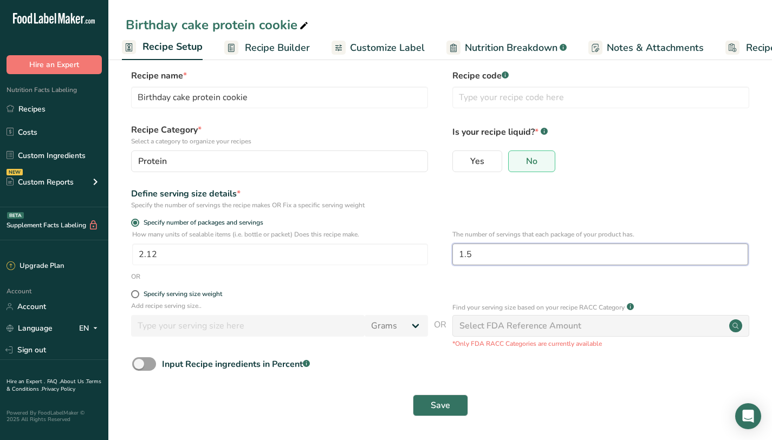
click at [487, 258] on input "1.5" at bounding box center [600, 255] width 296 height 22
type input "1"
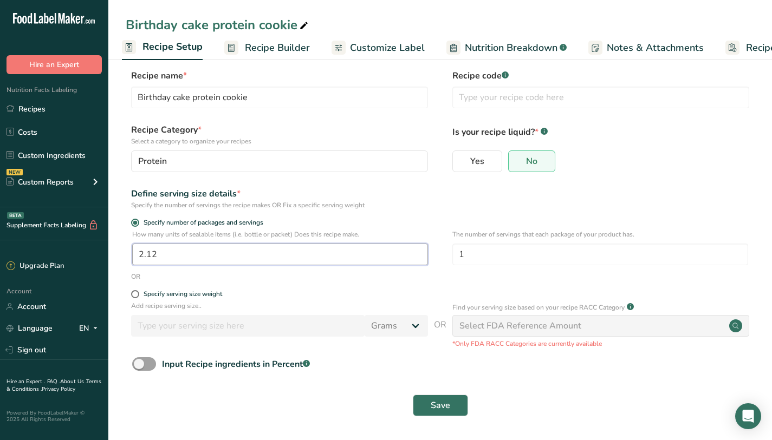
click at [252, 253] on input "2.12" at bounding box center [280, 255] width 296 height 22
type input "2.10"
click at [453, 416] on div "Save" at bounding box center [440, 405] width 629 height 35
click at [466, 389] on div "Save" at bounding box center [440, 405] width 629 height 35
click at [451, 398] on button "Save" at bounding box center [440, 406] width 55 height 22
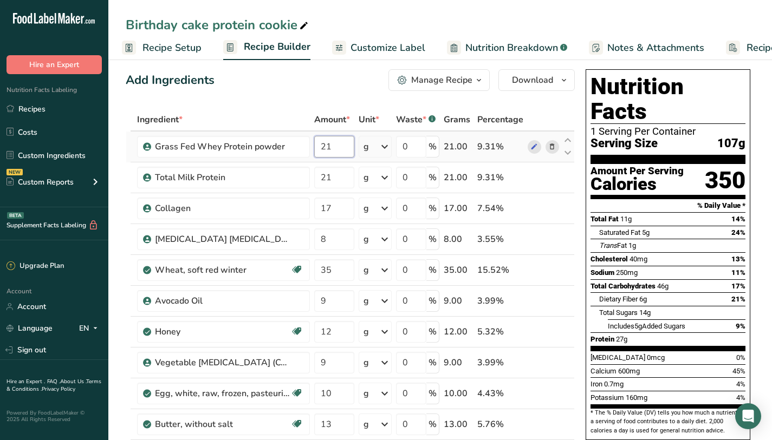
click at [340, 149] on input "21" at bounding box center [334, 147] width 40 height 22
click at [176, 44] on span "Recipe Setup" at bounding box center [171, 48] width 59 height 15
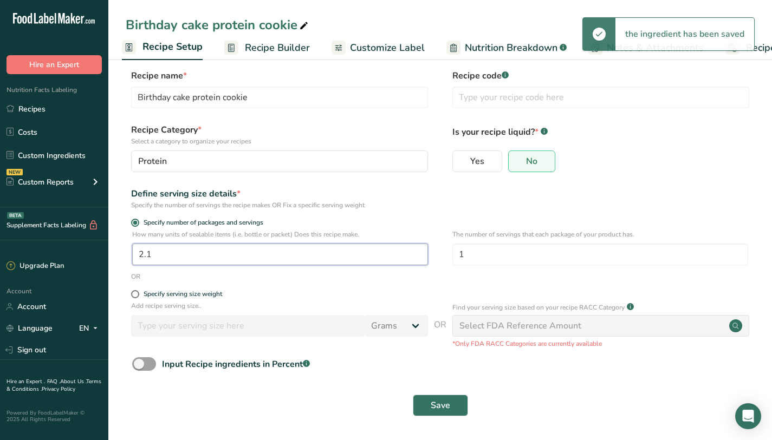
click at [228, 256] on input "2.1" at bounding box center [280, 255] width 296 height 22
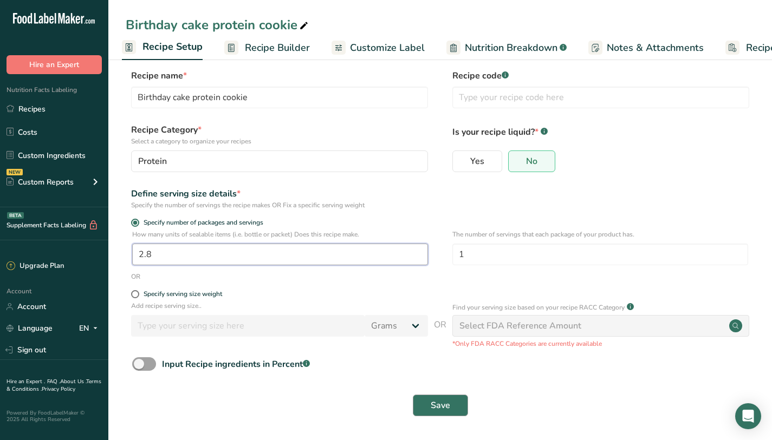
type input "2.8"
click at [435, 406] on span "Save" at bounding box center [440, 405] width 19 height 13
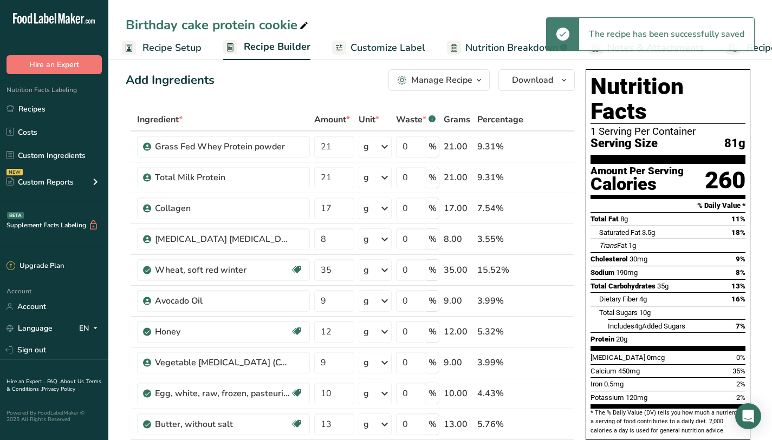
click at [151, 50] on span "Recipe Setup" at bounding box center [171, 48] width 59 height 15
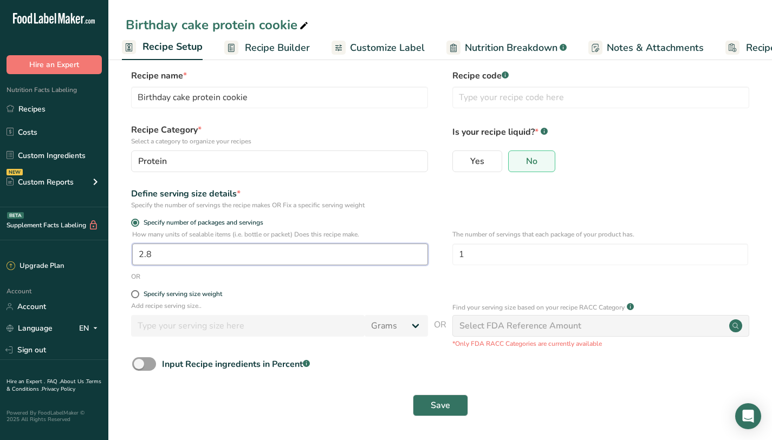
click at [213, 259] on input "2.8" at bounding box center [280, 255] width 296 height 22
type input "2.08"
click at [441, 413] on button "Save" at bounding box center [440, 406] width 55 height 22
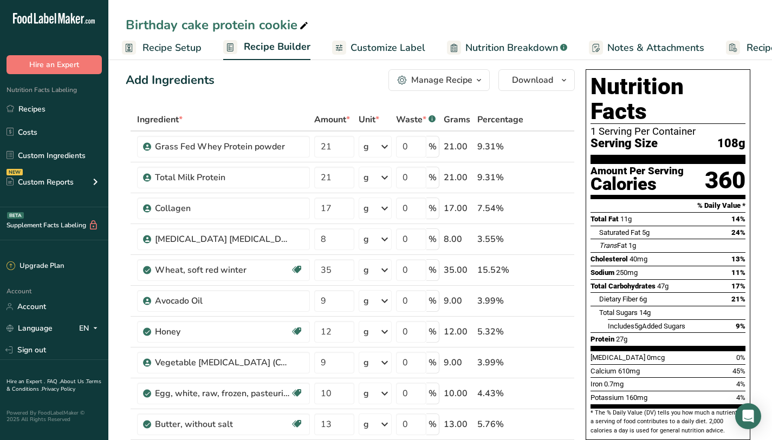
click at [159, 51] on span "Recipe Setup" at bounding box center [171, 48] width 59 height 15
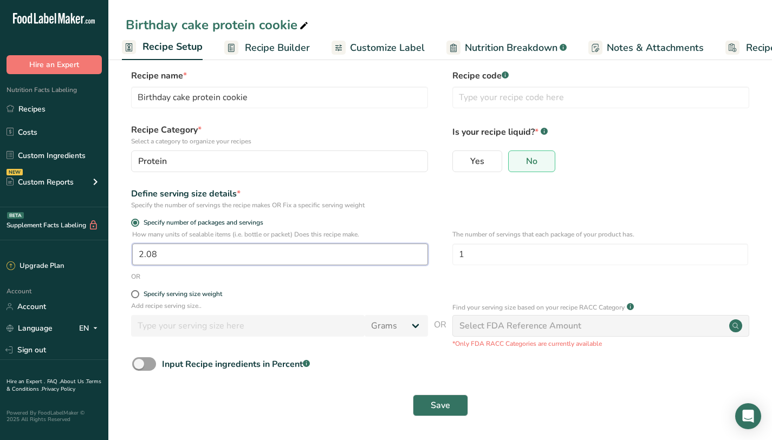
click at [193, 259] on input "2.08" at bounding box center [280, 255] width 296 height 22
type input "1"
type input "2.05"
click at [427, 403] on button "Save" at bounding box center [440, 406] width 55 height 22
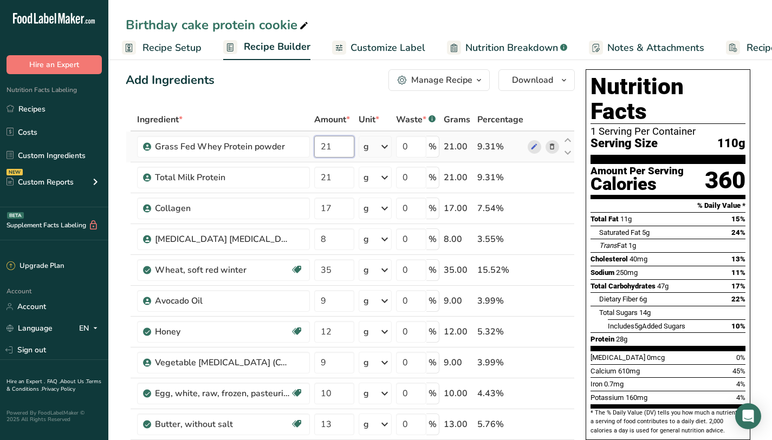
click at [339, 146] on input "21" at bounding box center [334, 147] width 40 height 22
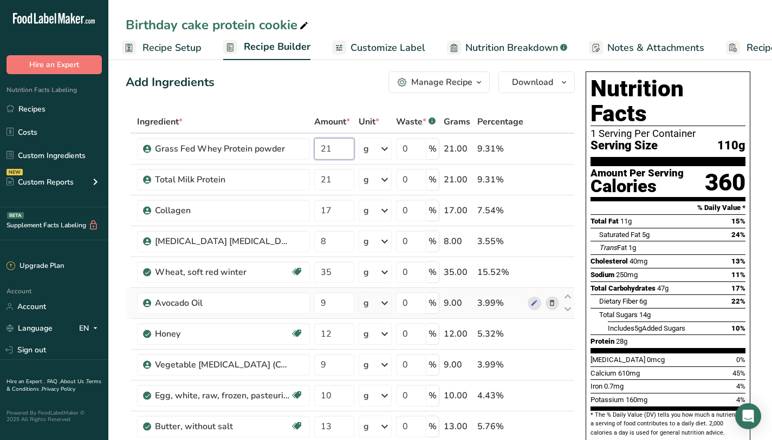
scroll to position [14, 0]
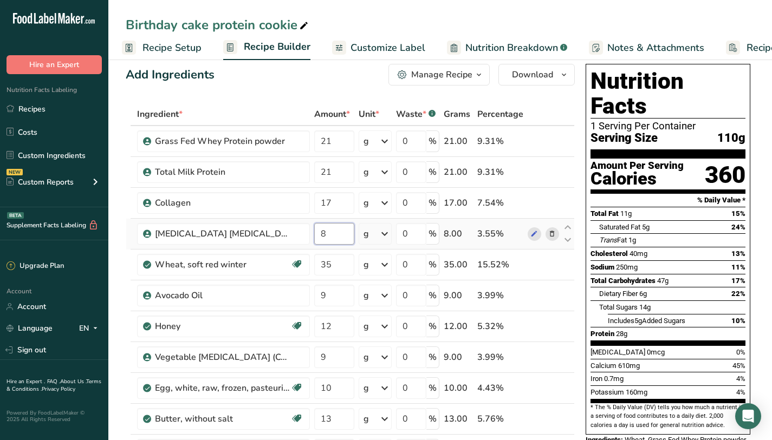
type input "6"
click at [727, 207] on div "Total Fat 11g 15%" at bounding box center [667, 214] width 155 height 14
click at [337, 239] on input "6" at bounding box center [334, 234] width 40 height 22
type input "8"
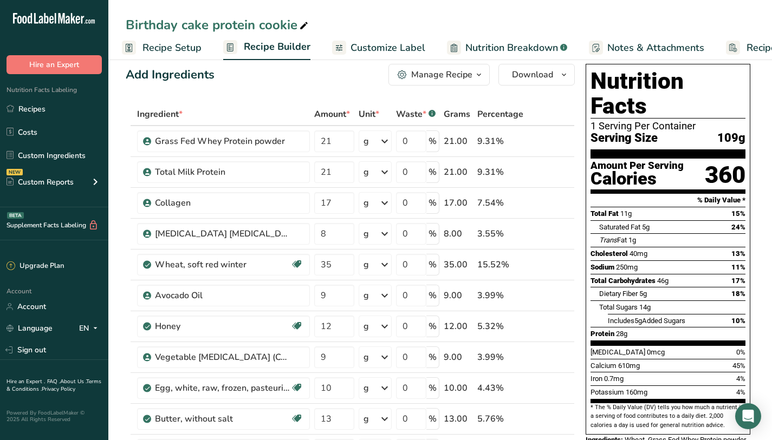
click at [687, 260] on div "Sodium 250mg 11%" at bounding box center [667, 267] width 155 height 14
click at [342, 141] on input "21" at bounding box center [334, 142] width 40 height 22
type input "22"
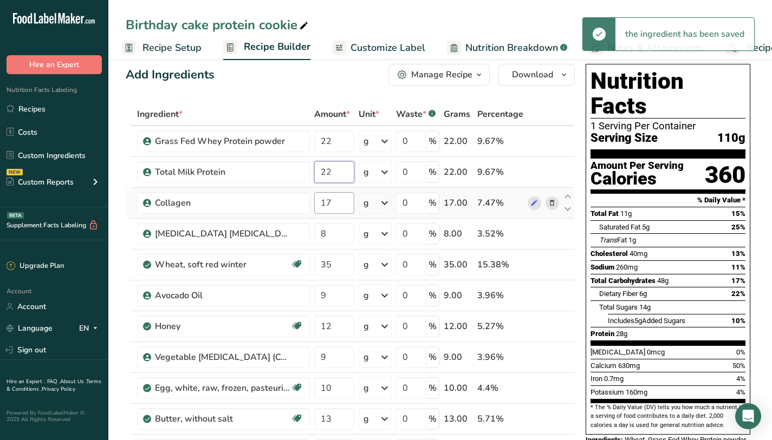
type input "22"
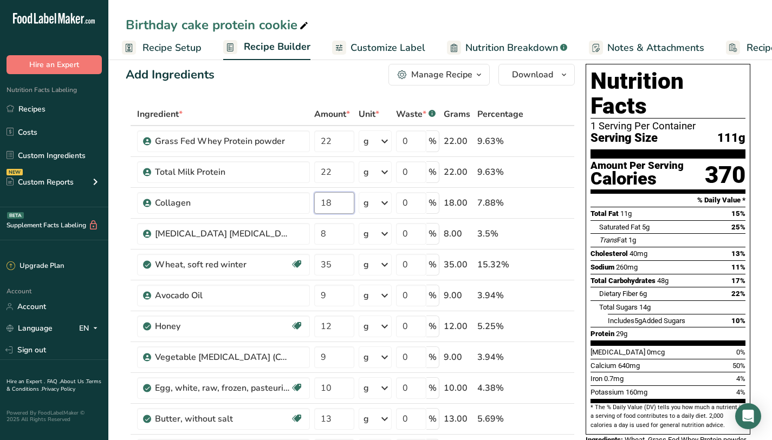
type input "18"
click at [640, 223] on span "Saturated Fat" at bounding box center [619, 227] width 41 height 8
click at [342, 259] on input "35" at bounding box center [334, 265] width 40 height 22
type input "34"
click at [681, 372] on div "Iron 0.7mg 4%" at bounding box center [667, 379] width 155 height 14
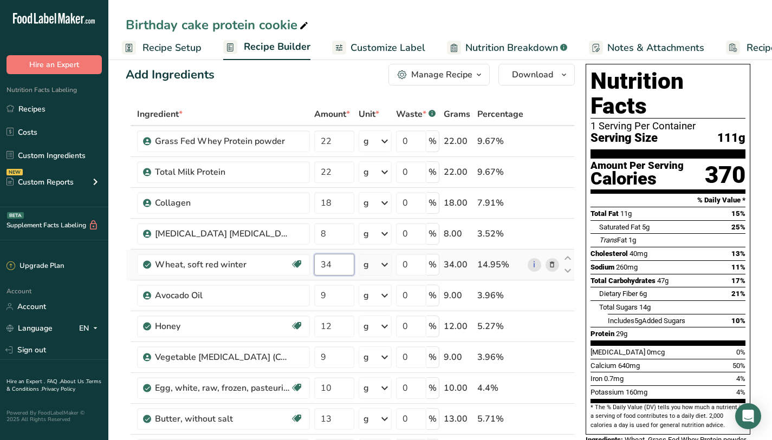
click at [341, 266] on input "34" at bounding box center [334, 265] width 40 height 22
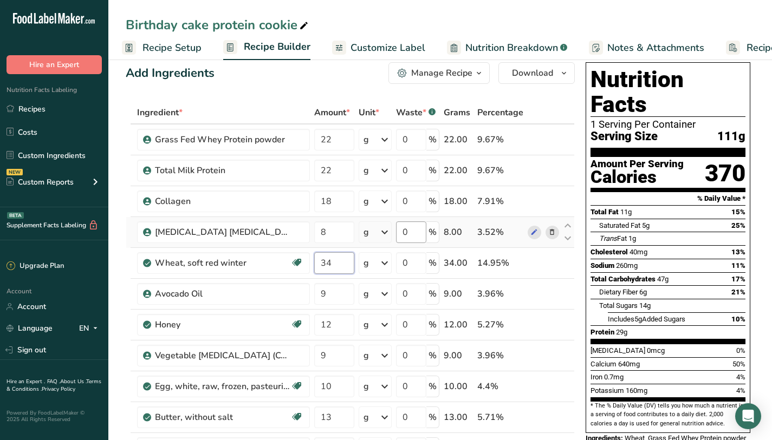
scroll to position [16, 0]
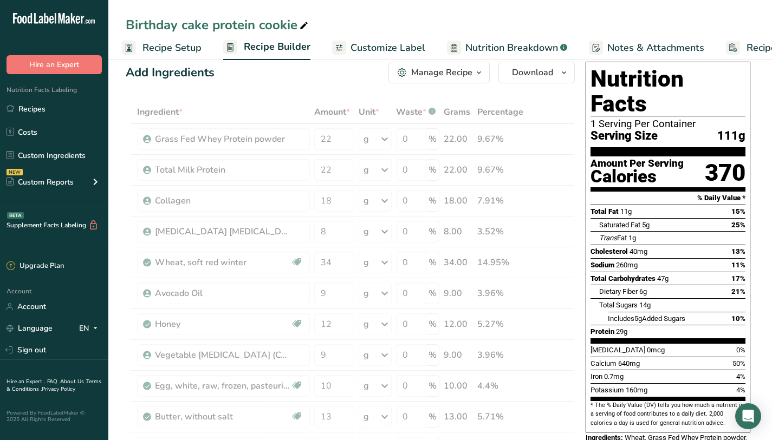
click at [731, 298] on div "Total Sugars 14g" at bounding box center [672, 305] width 146 height 14
click at [629, 93] on section "Nutrition Facts 1 Serving Per Container Serving Size 111g" at bounding box center [667, 112] width 155 height 90
click at [569, 21] on div "Birthday cake protein cookie" at bounding box center [439, 24] width 663 height 19
click at [627, 345] on div "[MEDICAL_DATA] 0mcg" at bounding box center [627, 350] width 74 height 11
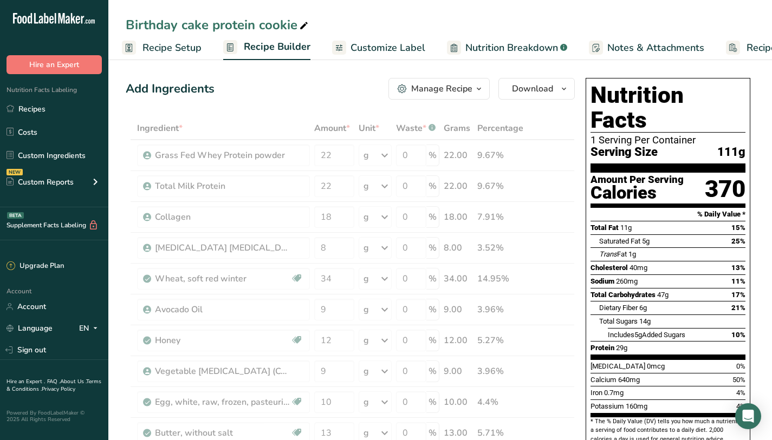
scroll to position [0, 0]
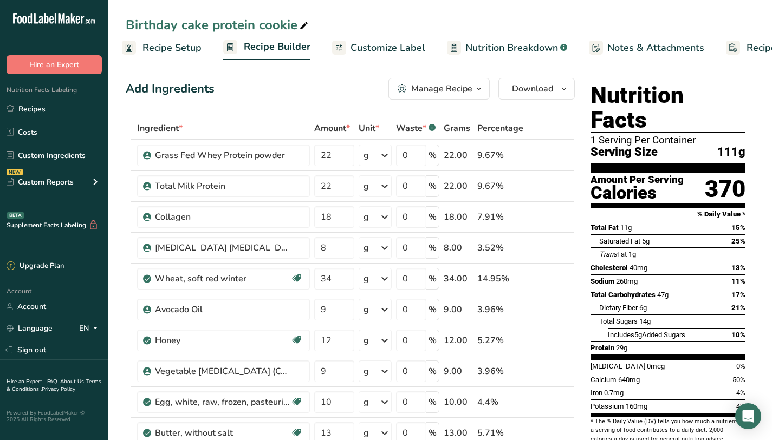
click at [178, 42] on span "Recipe Setup" at bounding box center [171, 48] width 59 height 15
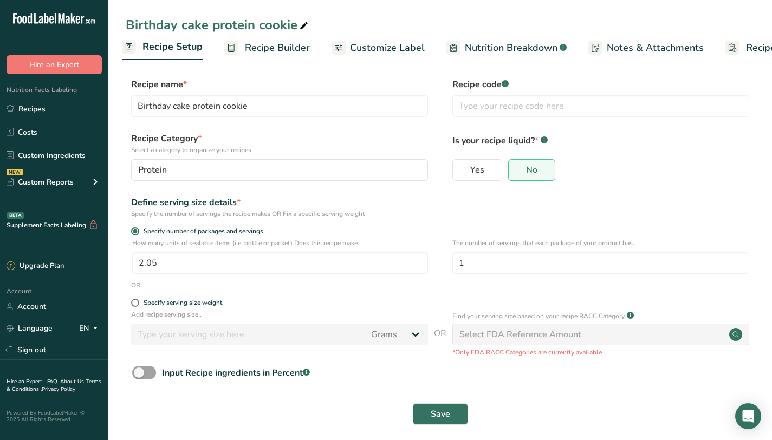
click at [244, 246] on p "How many units of sealable items (i.e. bottle or packet) Does this recipe make." at bounding box center [280, 243] width 296 height 10
drag, startPoint x: 240, startPoint y: 262, endPoint x: 87, endPoint y: 242, distance: 155.1
click at [86, 242] on div ".a-20{fill:#fff;} Hire an Expert Nutrition Facts Labeling Recipes Costs Custom …" at bounding box center [386, 224] width 772 height 449
type input "1.93"
click at [449, 422] on button "Save" at bounding box center [440, 414] width 55 height 22
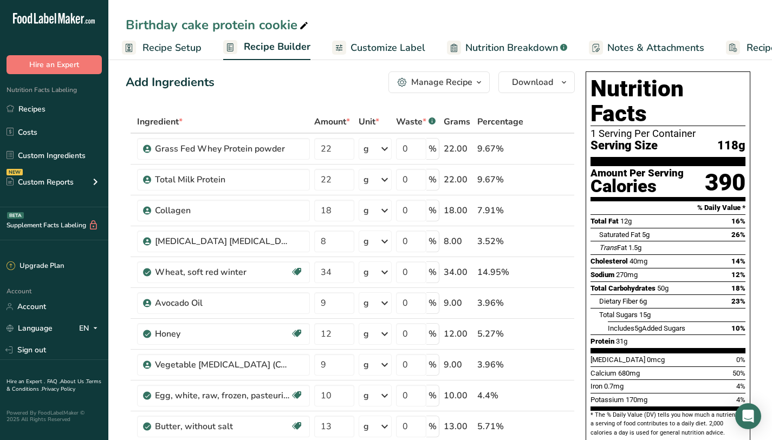
scroll to position [8, 0]
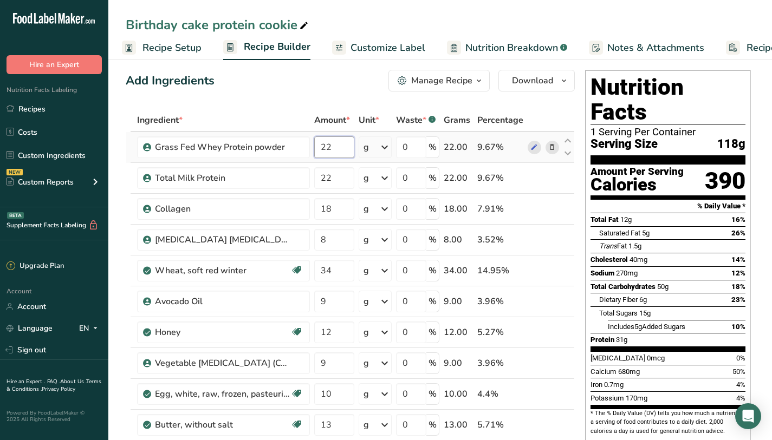
click at [345, 148] on input "22" at bounding box center [334, 147] width 40 height 22
type input "21"
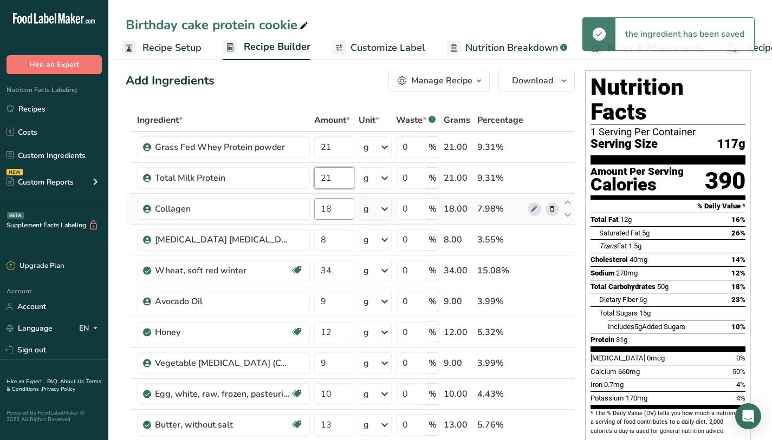
type input "21"
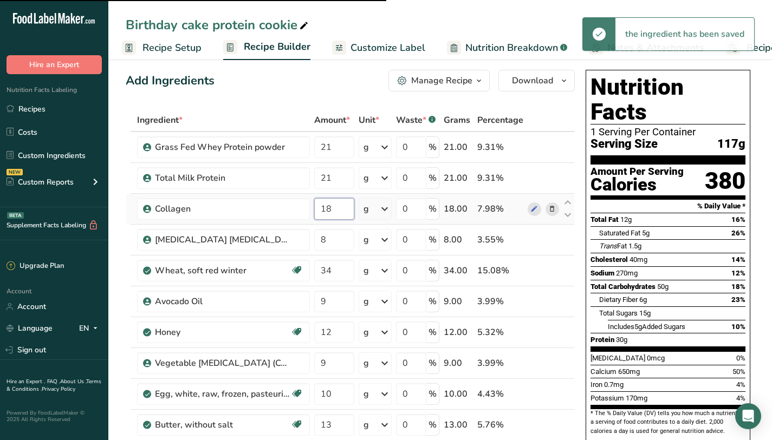
click at [334, 211] on input "18" at bounding box center [334, 209] width 40 height 22
type input "17"
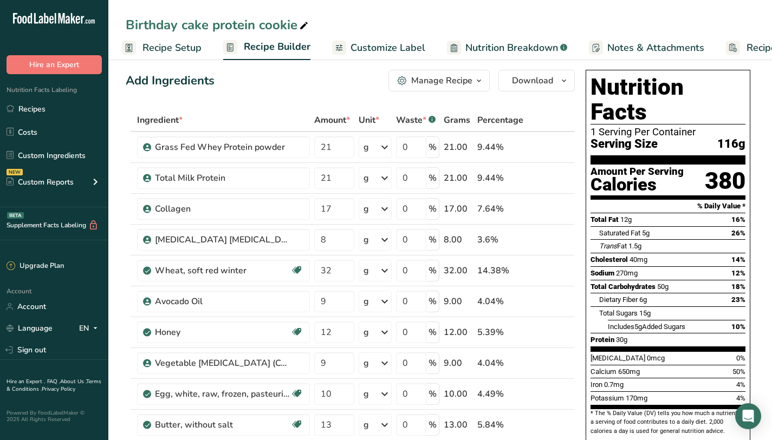
click at [661, 293] on div "Dietary Fiber 6g 23%" at bounding box center [672, 300] width 146 height 14
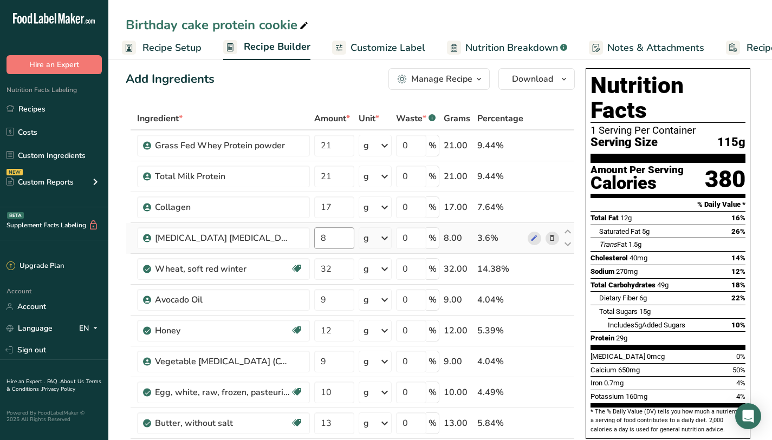
scroll to position [10, 0]
click at [337, 265] on input "32" at bounding box center [334, 269] width 40 height 22
type input "31"
click at [731, 227] on span "26%" at bounding box center [738, 231] width 14 height 8
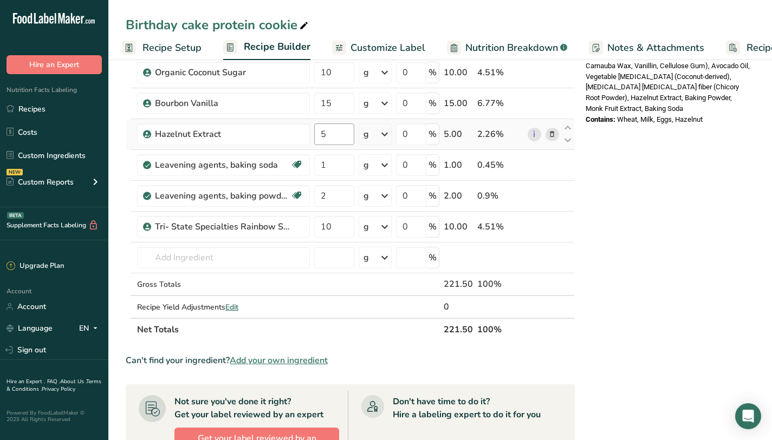
scroll to position [432, 0]
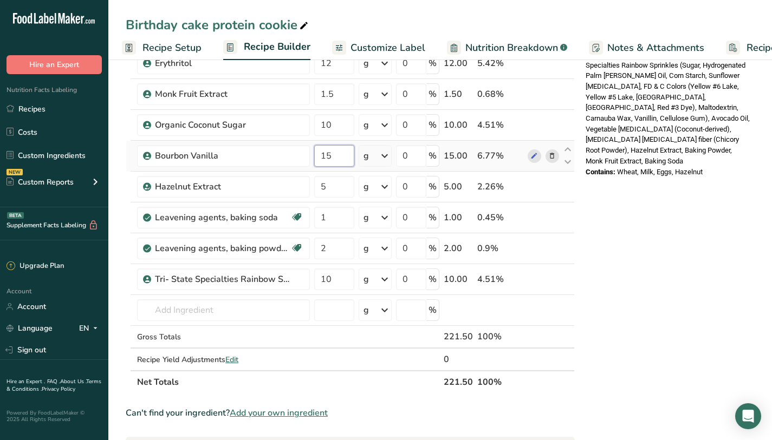
click at [349, 159] on input "15" at bounding box center [334, 156] width 40 height 22
type input "12"
click at [733, 167] on div "Contains: Wheat, Milk, Eggs, Hazelnut" at bounding box center [667, 172] width 165 height 11
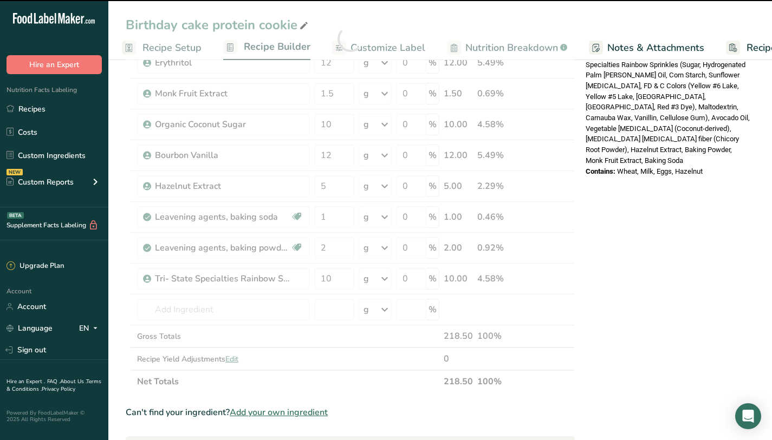
scroll to position [0, 0]
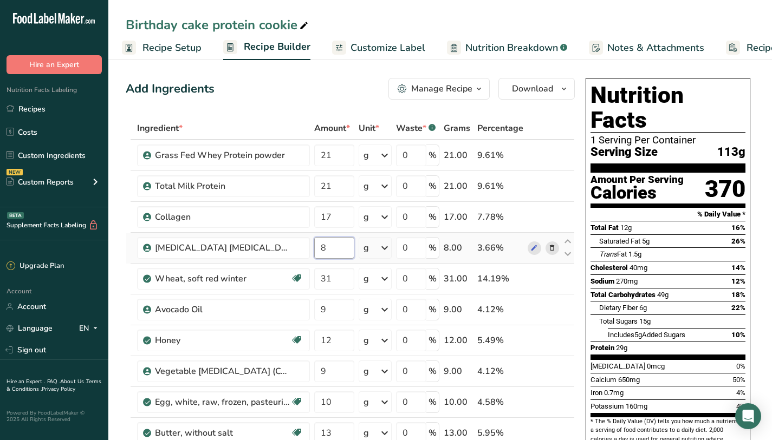
click at [328, 246] on input "8" at bounding box center [334, 248] width 40 height 22
type input "5"
type input "6"
click at [669, 315] on div "Total Sugars 15g" at bounding box center [672, 322] width 146 height 14
click at [340, 217] on input "17" at bounding box center [334, 217] width 40 height 22
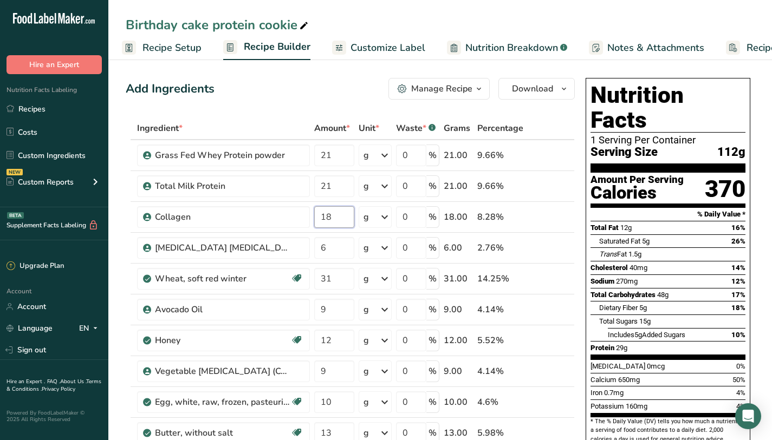
type input "18"
click at [652, 275] on div "Sodium 270mg 12%" at bounding box center [667, 282] width 155 height 14
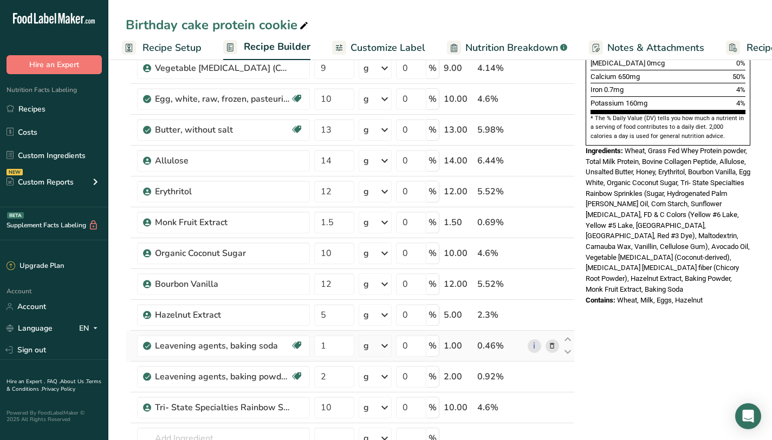
scroll to position [303, 0]
click at [339, 194] on input "12" at bounding box center [334, 192] width 40 height 22
type input "10"
click at [601, 147] on span "Wheat, Grass Fed Whey Protein powder, Total Milk Protein, Bovine Collagen Pepti…" at bounding box center [667, 220] width 165 height 147
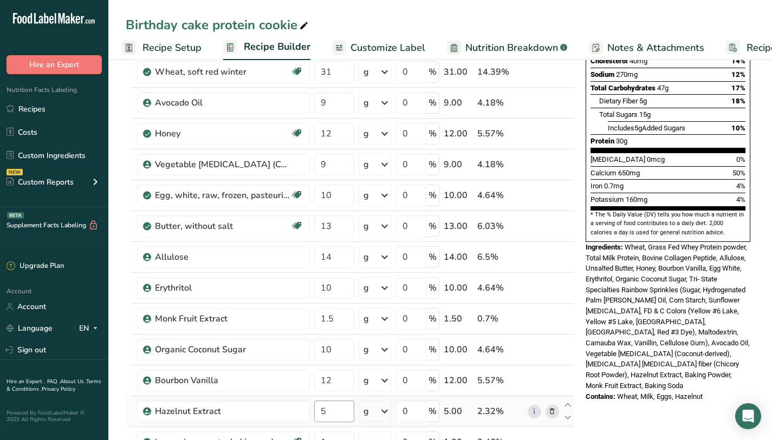
scroll to position [206, 0]
click at [340, 415] on input "5" at bounding box center [334, 412] width 40 height 22
type input "4"
click at [661, 321] on span "Wheat, Grass Fed Whey Protein powder, Total Milk Protein, Bovine Collagen Pepti…" at bounding box center [667, 317] width 164 height 147
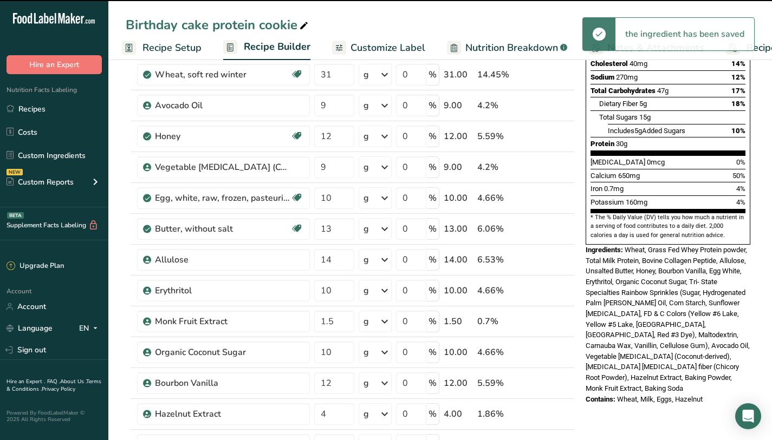
scroll to position [0, 0]
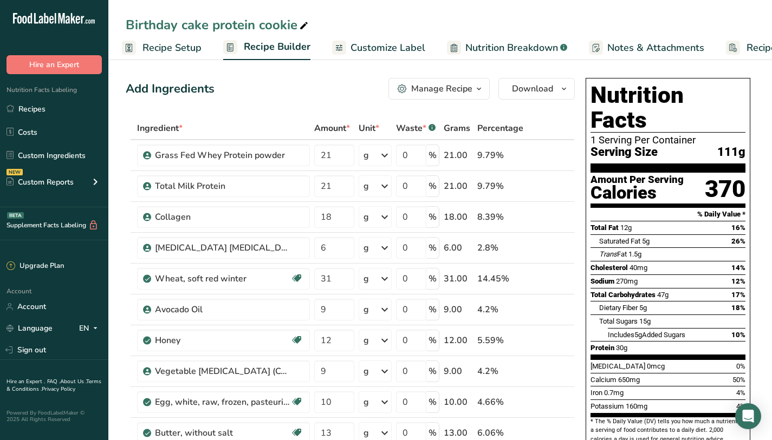
click at [670, 315] on div "Total Sugars 15g" at bounding box center [672, 322] width 146 height 14
click at [343, 277] on input "31" at bounding box center [334, 279] width 40 height 22
type input "32"
click at [665, 315] on div "Total Sugars 15g" at bounding box center [672, 322] width 146 height 14
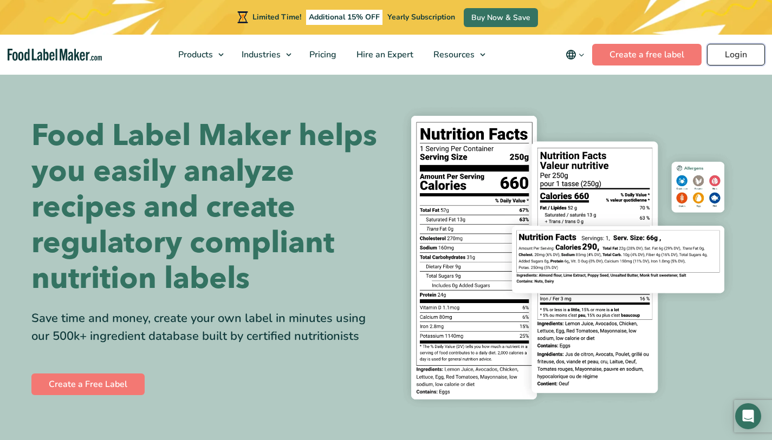
click at [735, 55] on link "Login" at bounding box center [736, 55] width 58 height 22
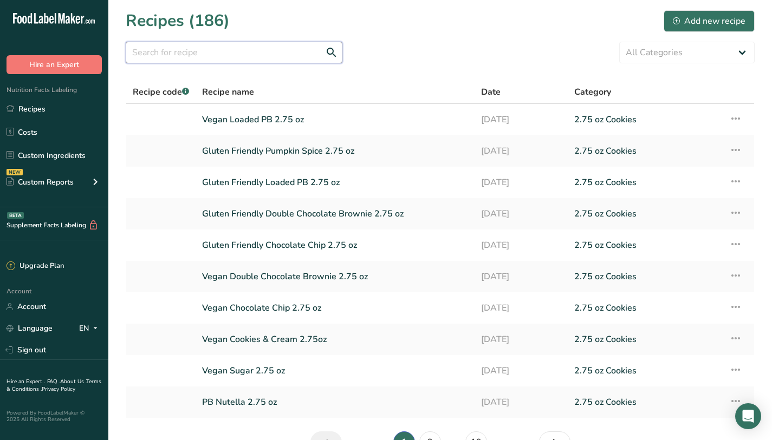
click at [192, 58] on input "text" at bounding box center [234, 53] width 217 height 22
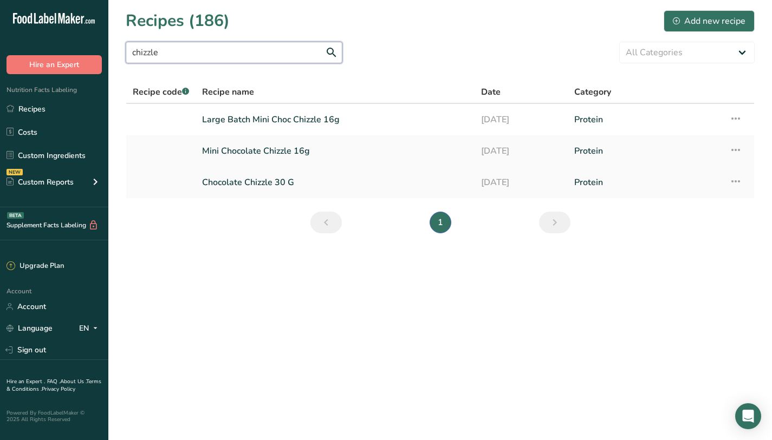
type input "chizzle"
click at [257, 186] on link "Chocolate Chizzle 30 G" at bounding box center [335, 182] width 266 height 23
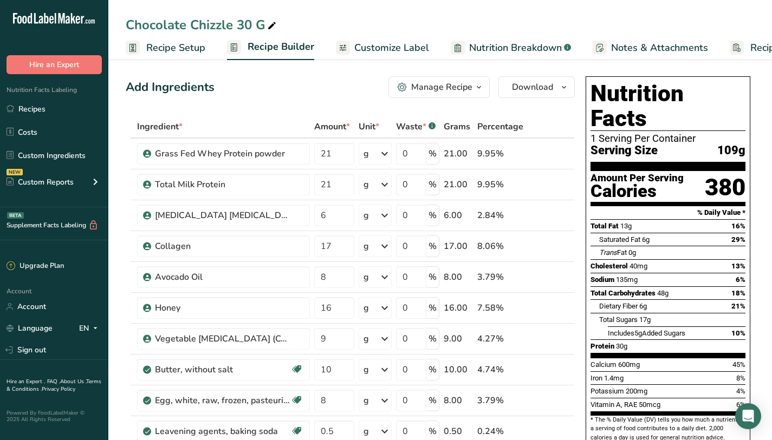
scroll to position [2, 0]
click at [184, 47] on span "Recipe Setup" at bounding box center [175, 48] width 59 height 15
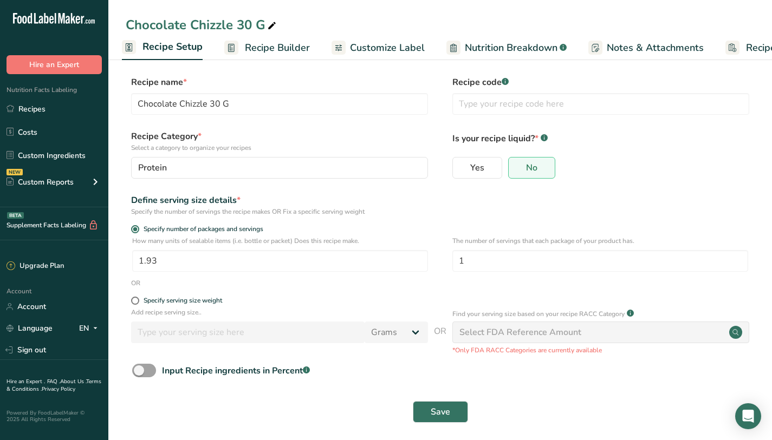
scroll to position [4, 0]
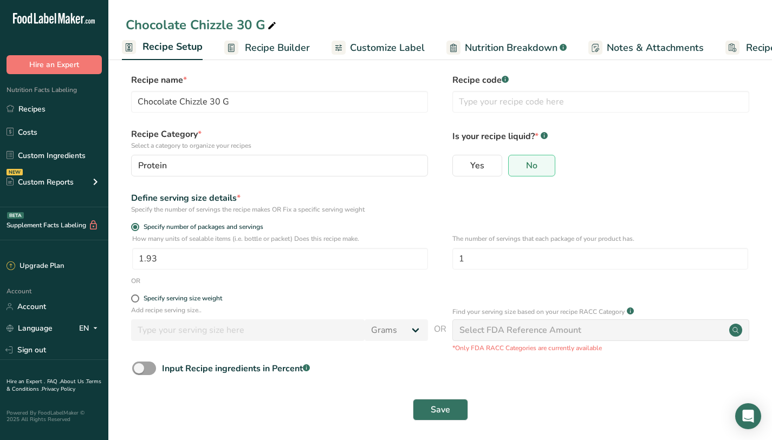
click at [247, 59] on link "Recipe Builder" at bounding box center [267, 48] width 86 height 24
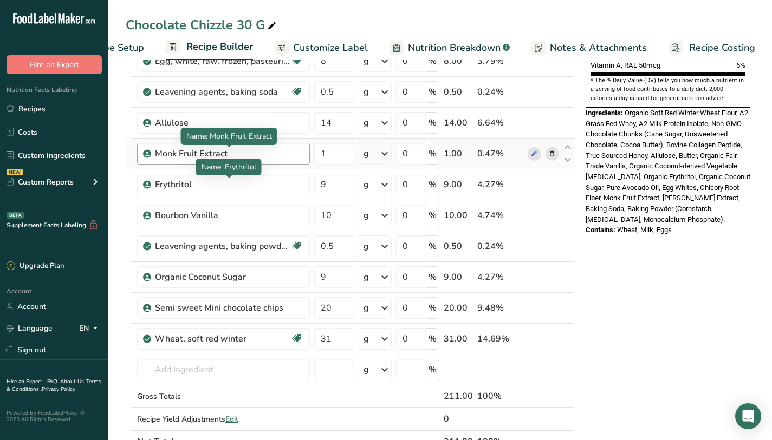
scroll to position [334, 0]
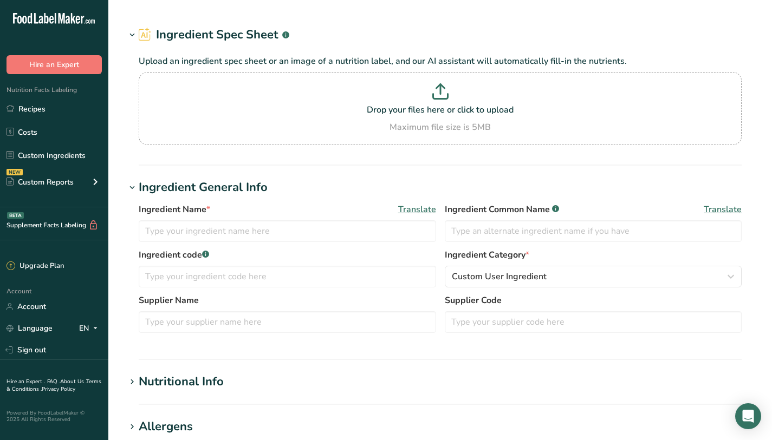
type input "Collagen"
type input "Bovine Collagen Peptide"
type input "Bulk Supplements"
type input "Organic Coconut Sugar"
type input "Madhava"
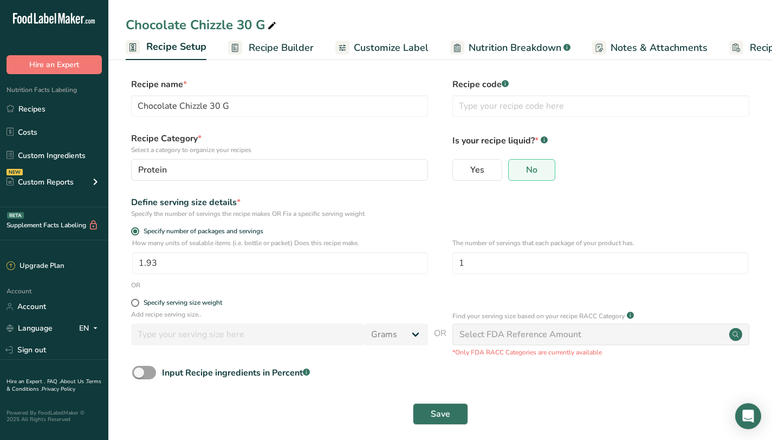
click at [264, 47] on span "Recipe Builder" at bounding box center [281, 48] width 65 height 15
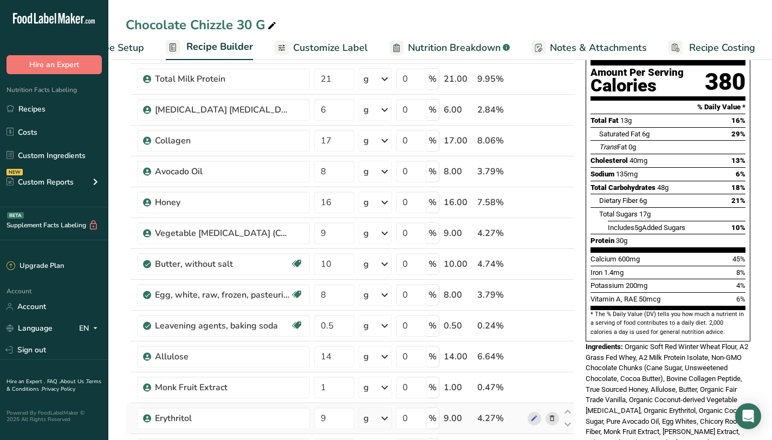
scroll to position [115, 0]
